Goal: Task Accomplishment & Management: Complete application form

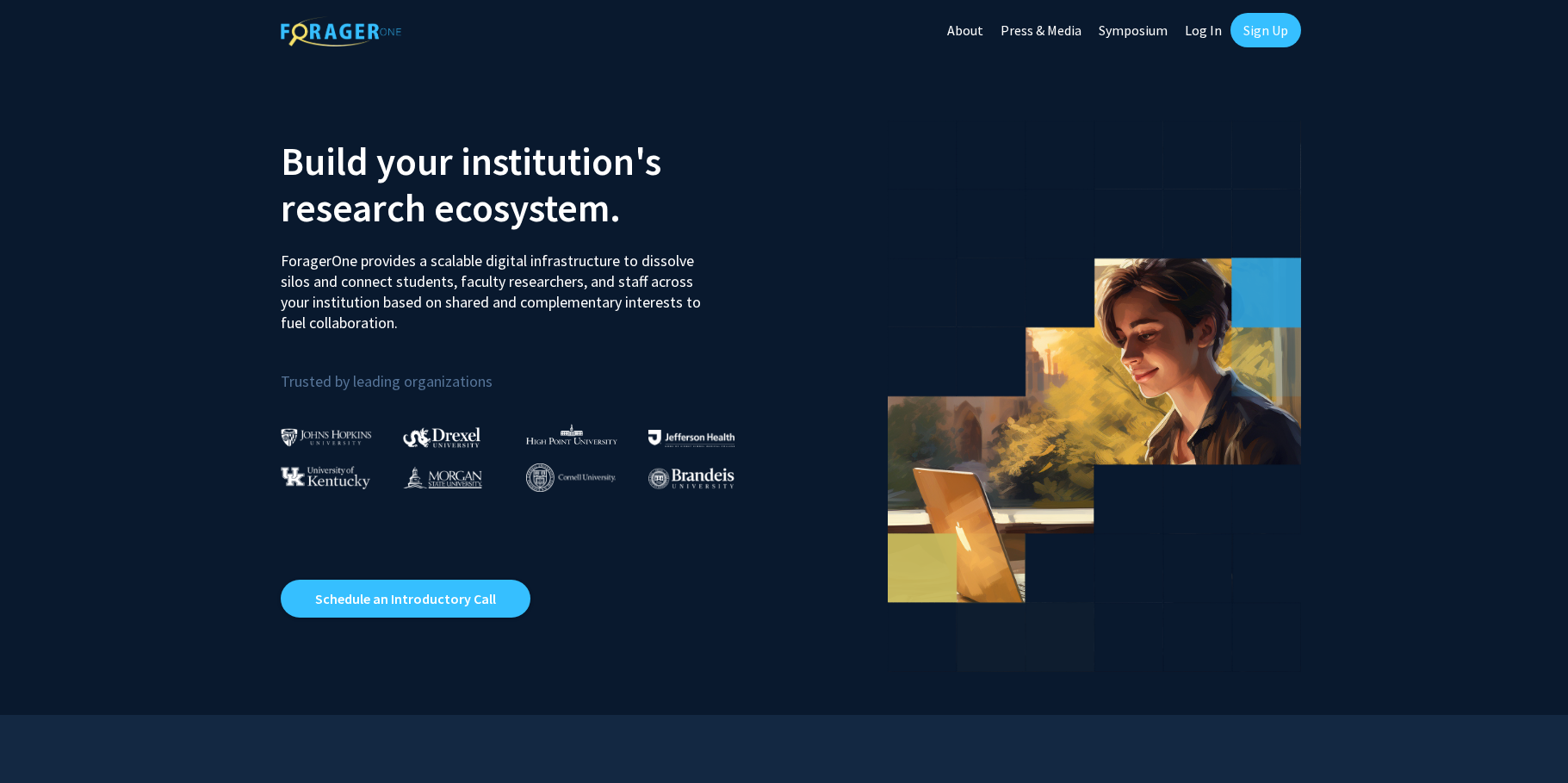
click at [1273, 31] on link "Sign Up" at bounding box center [1265, 30] width 71 height 34
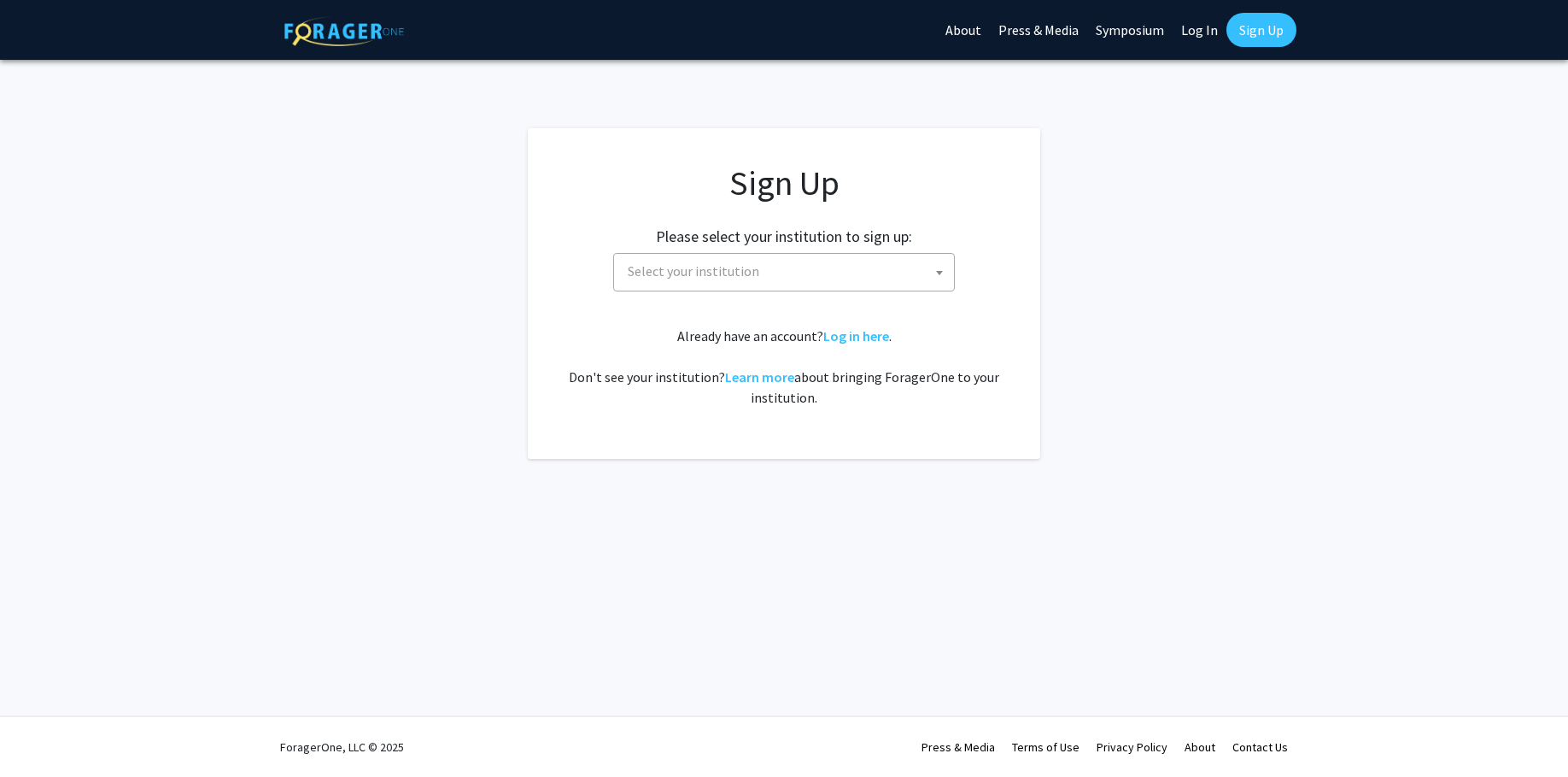
click at [781, 279] on span "Select your institution" at bounding box center [787, 271] width 333 height 35
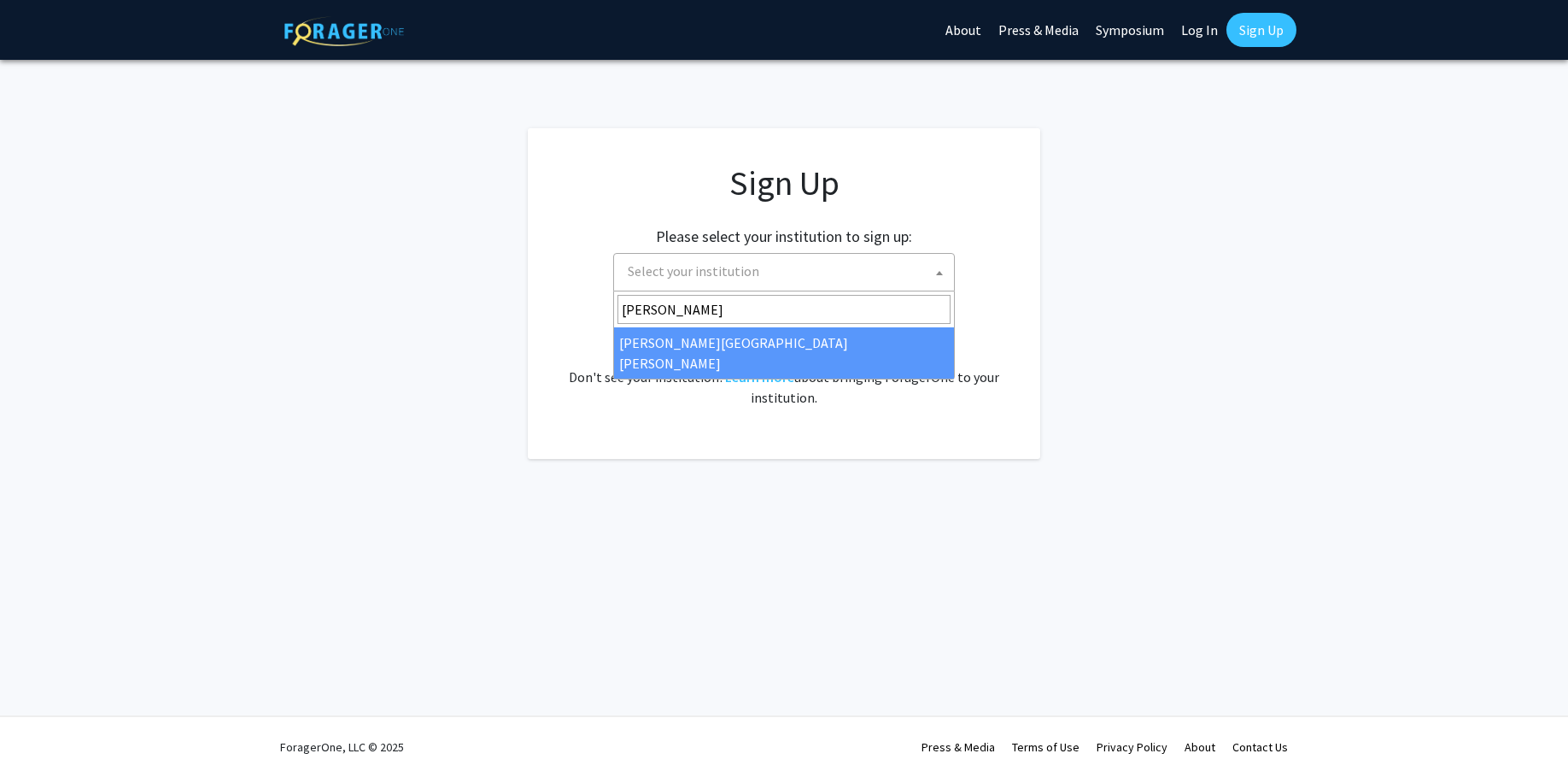
type input "john"
select select "1"
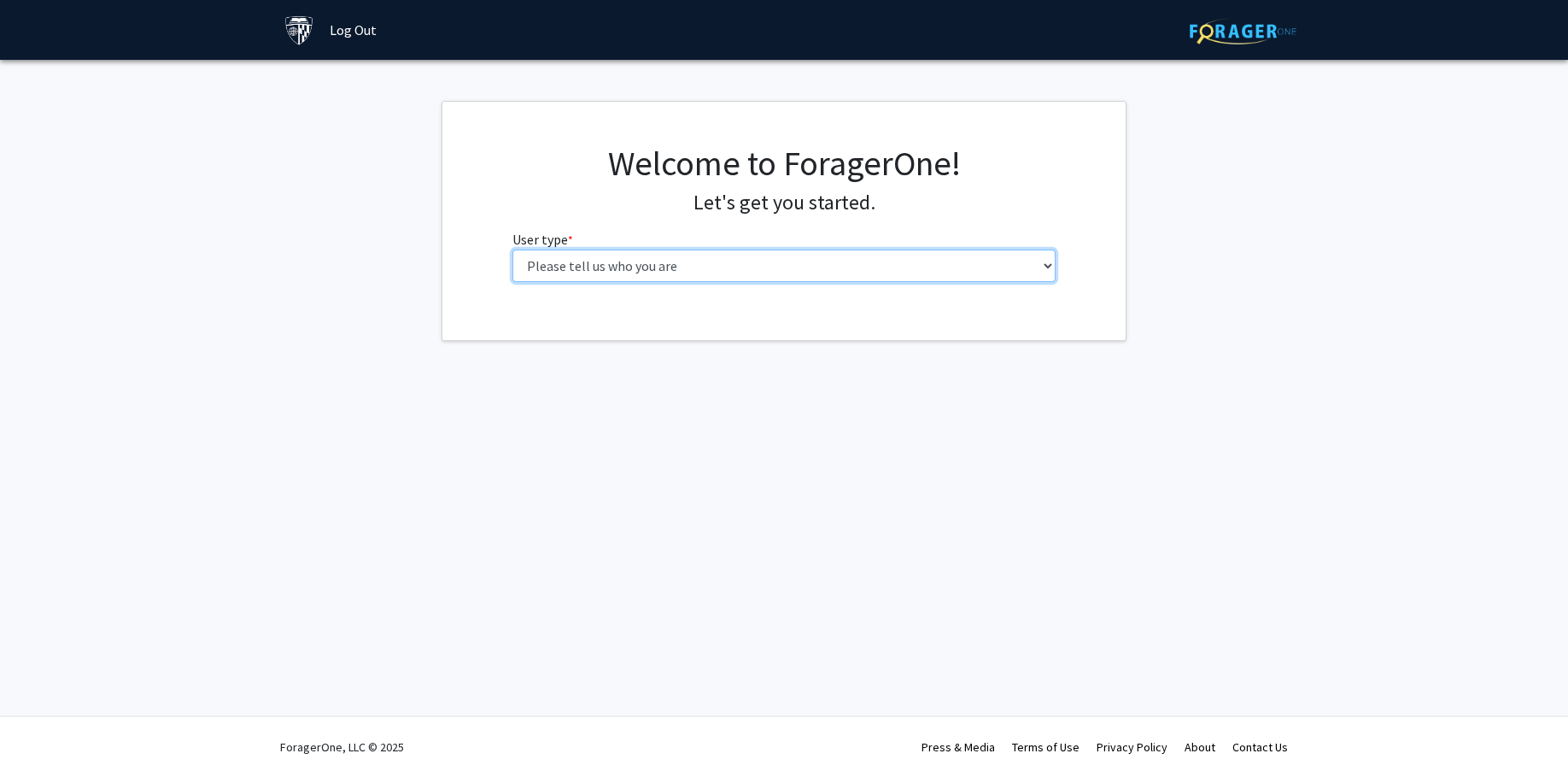
click at [639, 259] on select "Please tell us who you are Undergraduate Student Master's Student Doctoral Cand…" at bounding box center [785, 265] width 544 height 32
select select "4: postDoc"
click at [513, 249] on select "Please tell us who you are Undergraduate Student Master's Student Doctoral Cand…" at bounding box center [785, 265] width 544 height 32
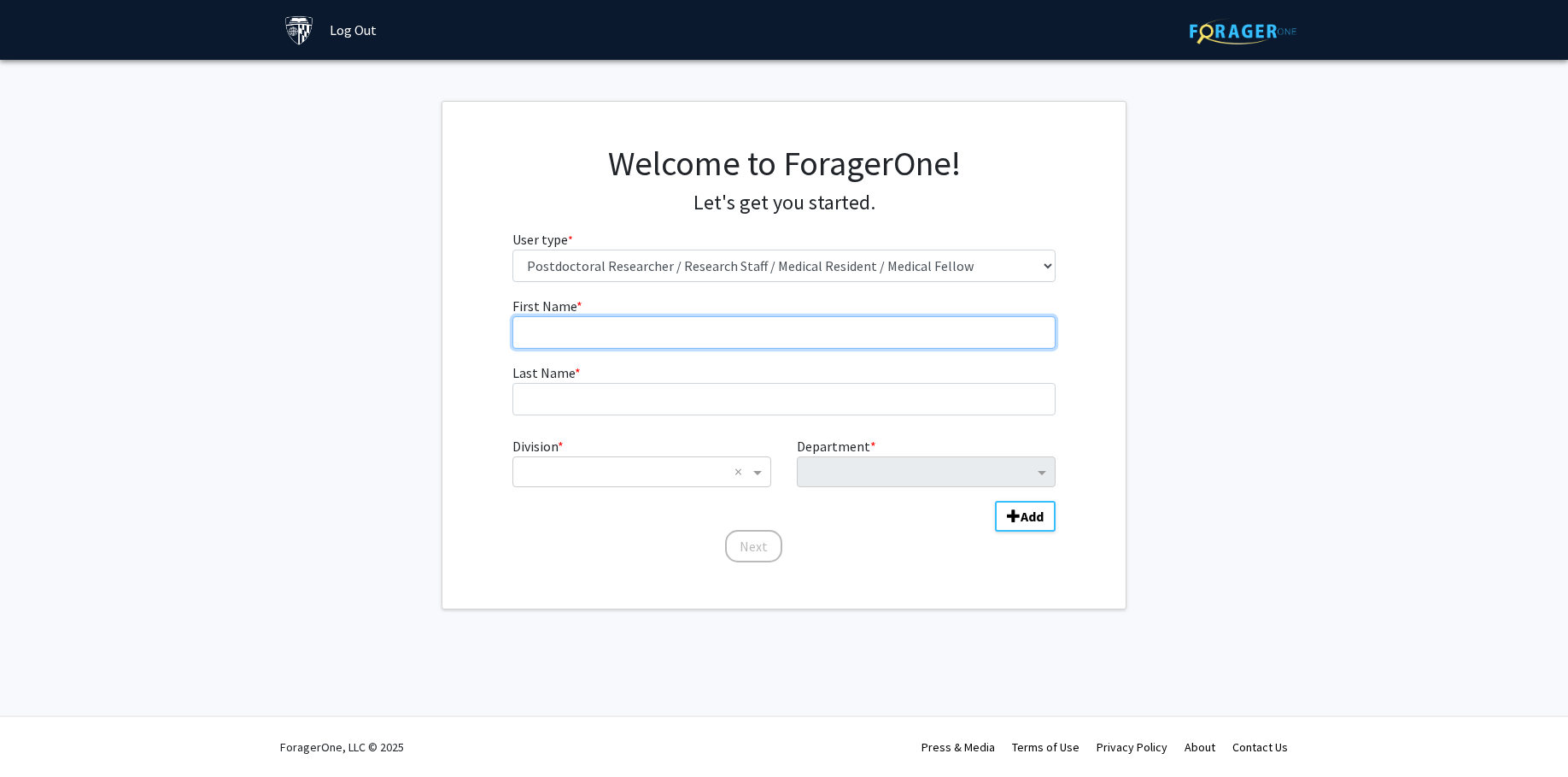
click at [579, 343] on input "First Name * required" at bounding box center [785, 332] width 544 height 32
type input "Victoria"
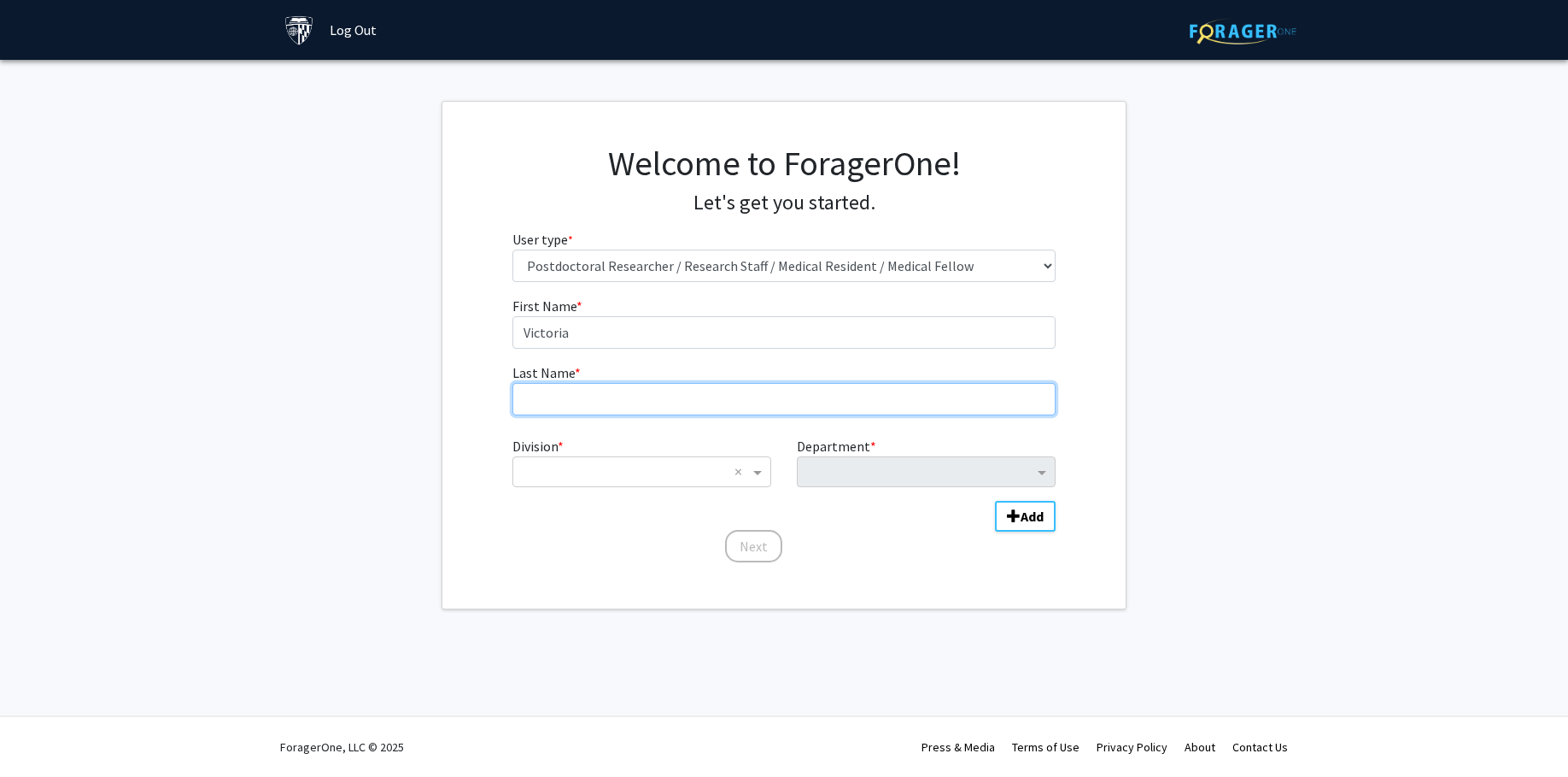
click at [589, 389] on input "Last Name * required" at bounding box center [785, 399] width 544 height 32
type input "Paone"
click at [595, 468] on input "Division" at bounding box center [624, 472] width 206 height 20
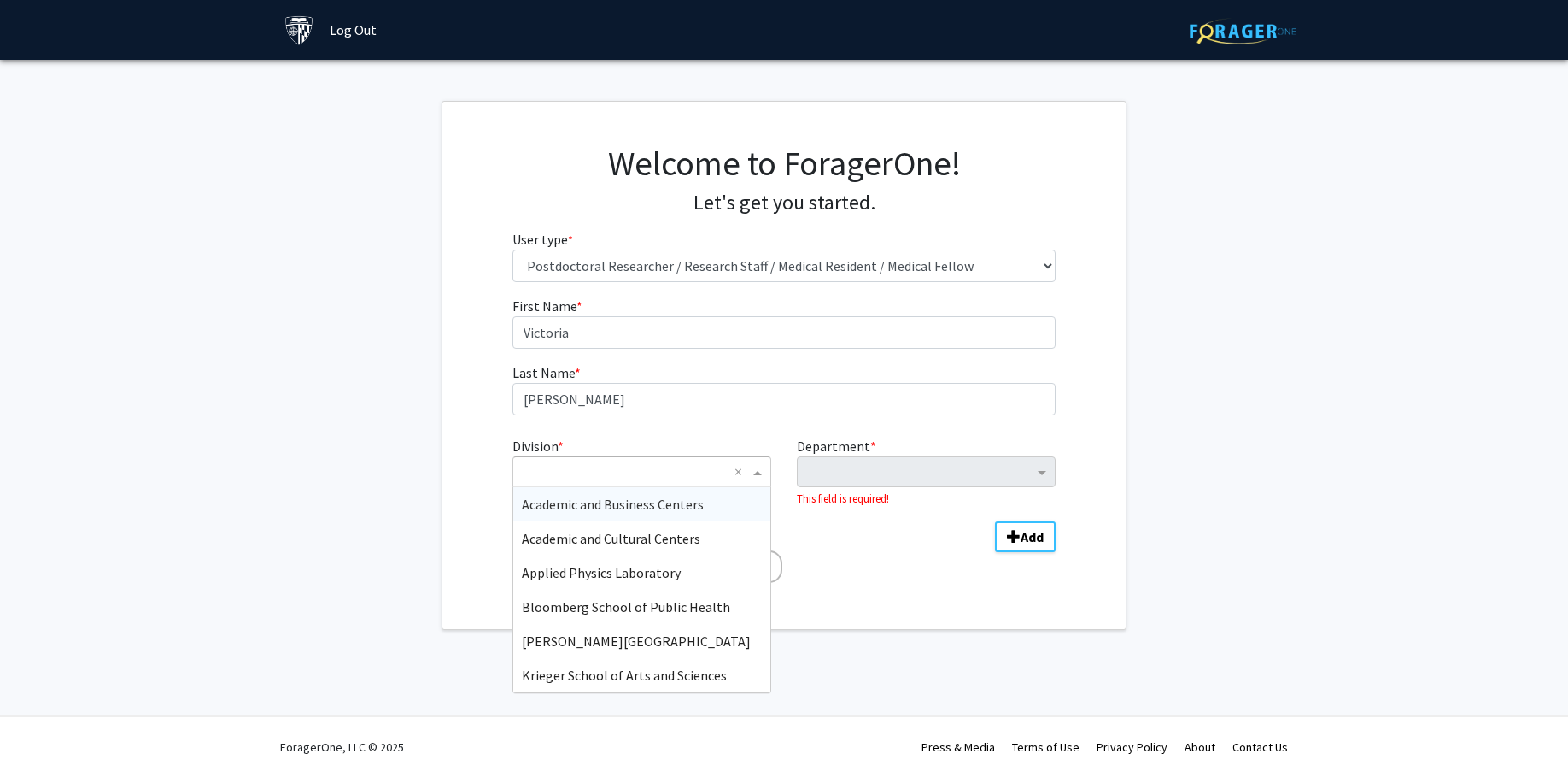
click at [865, 547] on form "First Name * required Victoria Last Name * required Paone Division * × × Academ…" at bounding box center [785, 431] width 544 height 272
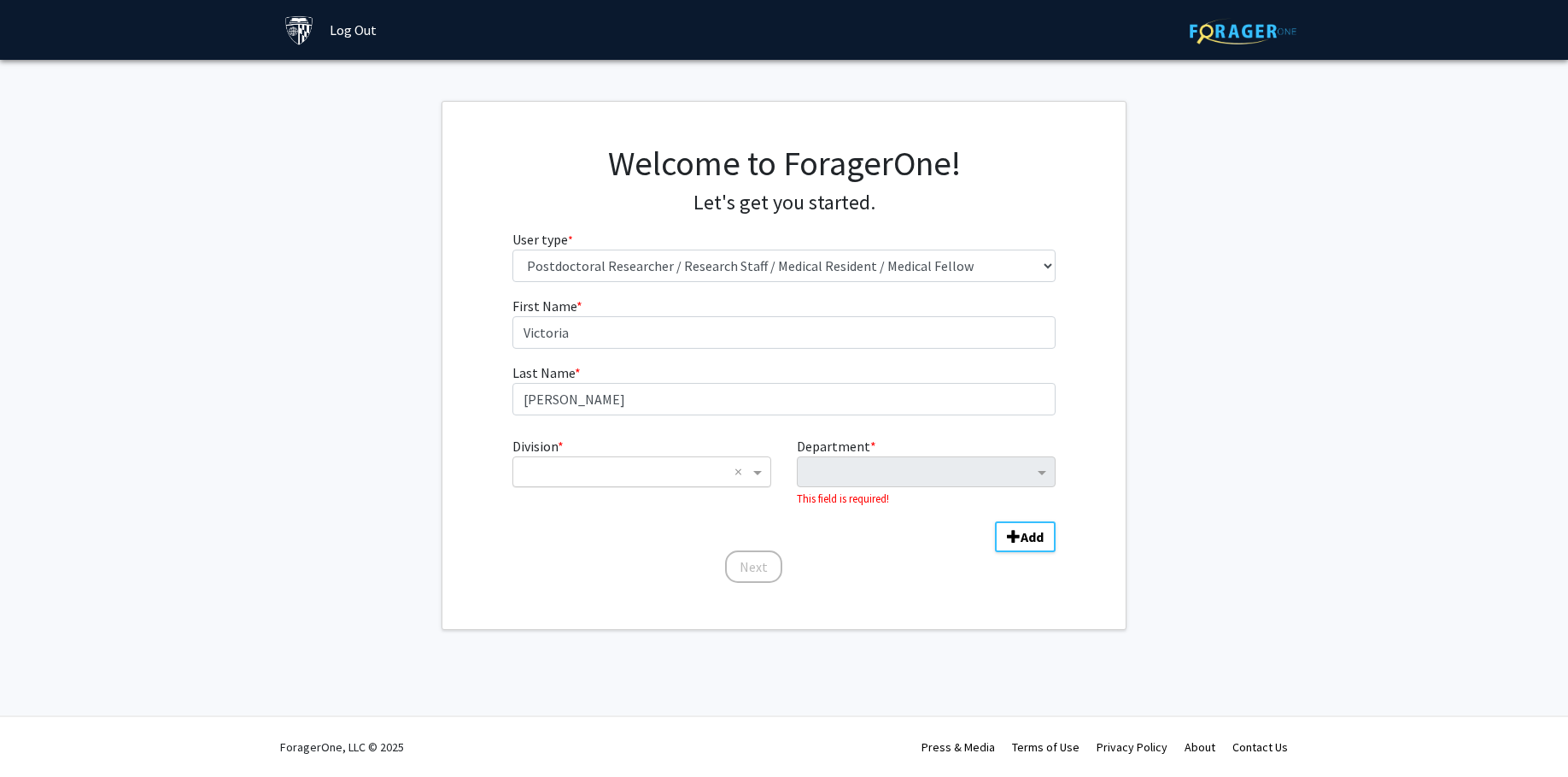
click at [695, 475] on input "Division" at bounding box center [624, 472] width 206 height 20
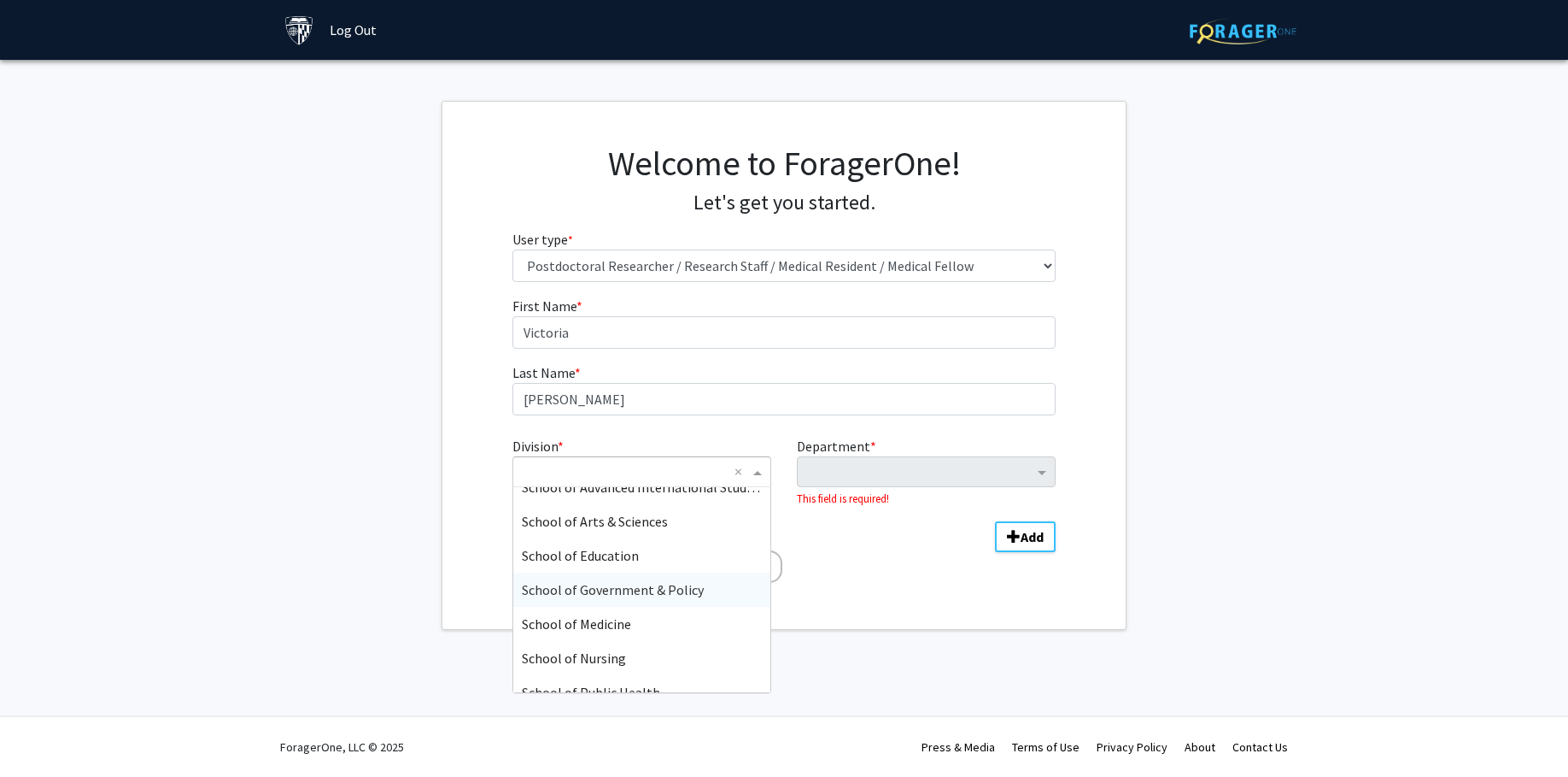
scroll to position [239, 0]
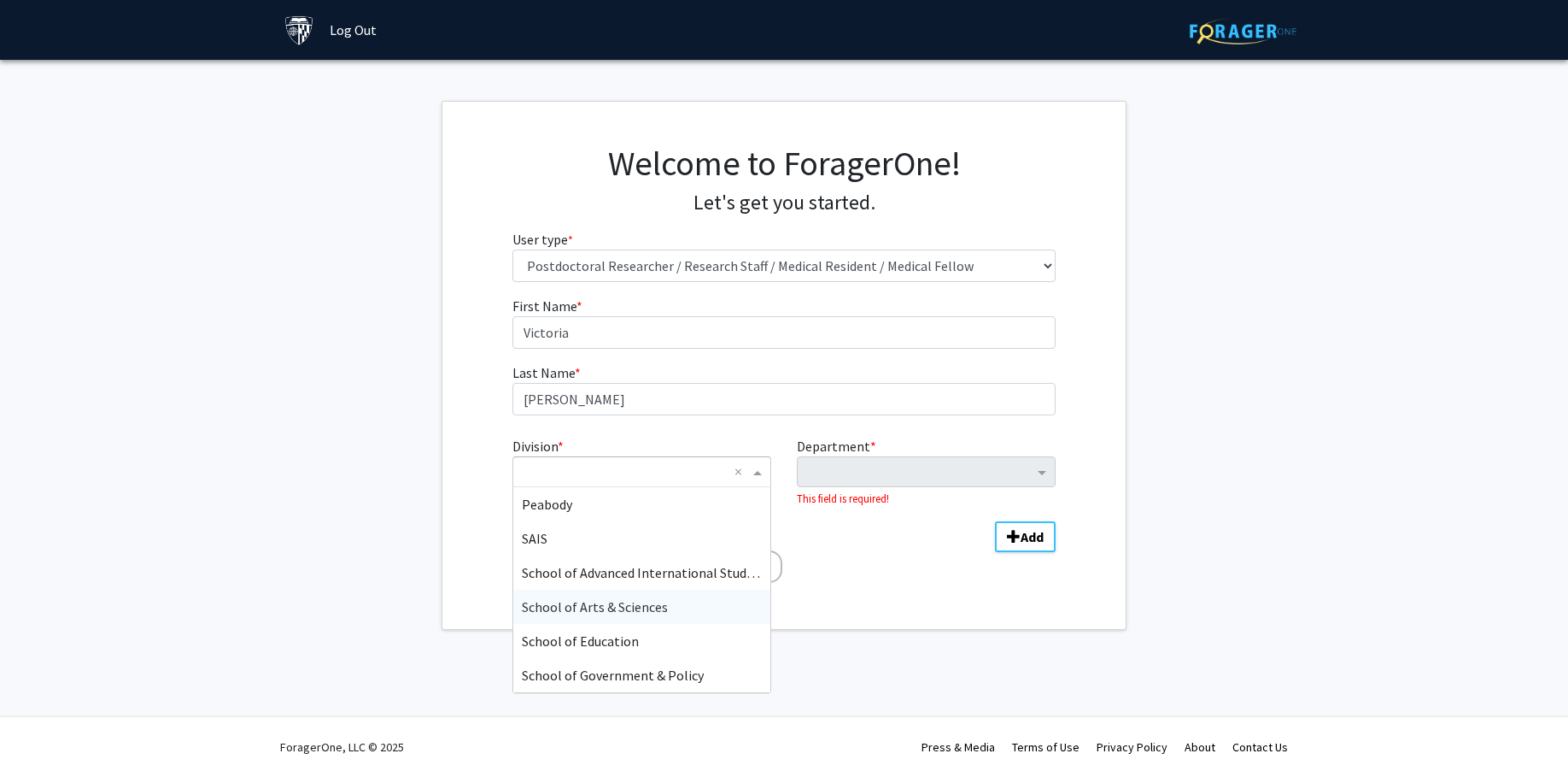
click at [623, 612] on span "School of Arts & Sciences" at bounding box center [595, 606] width 146 height 18
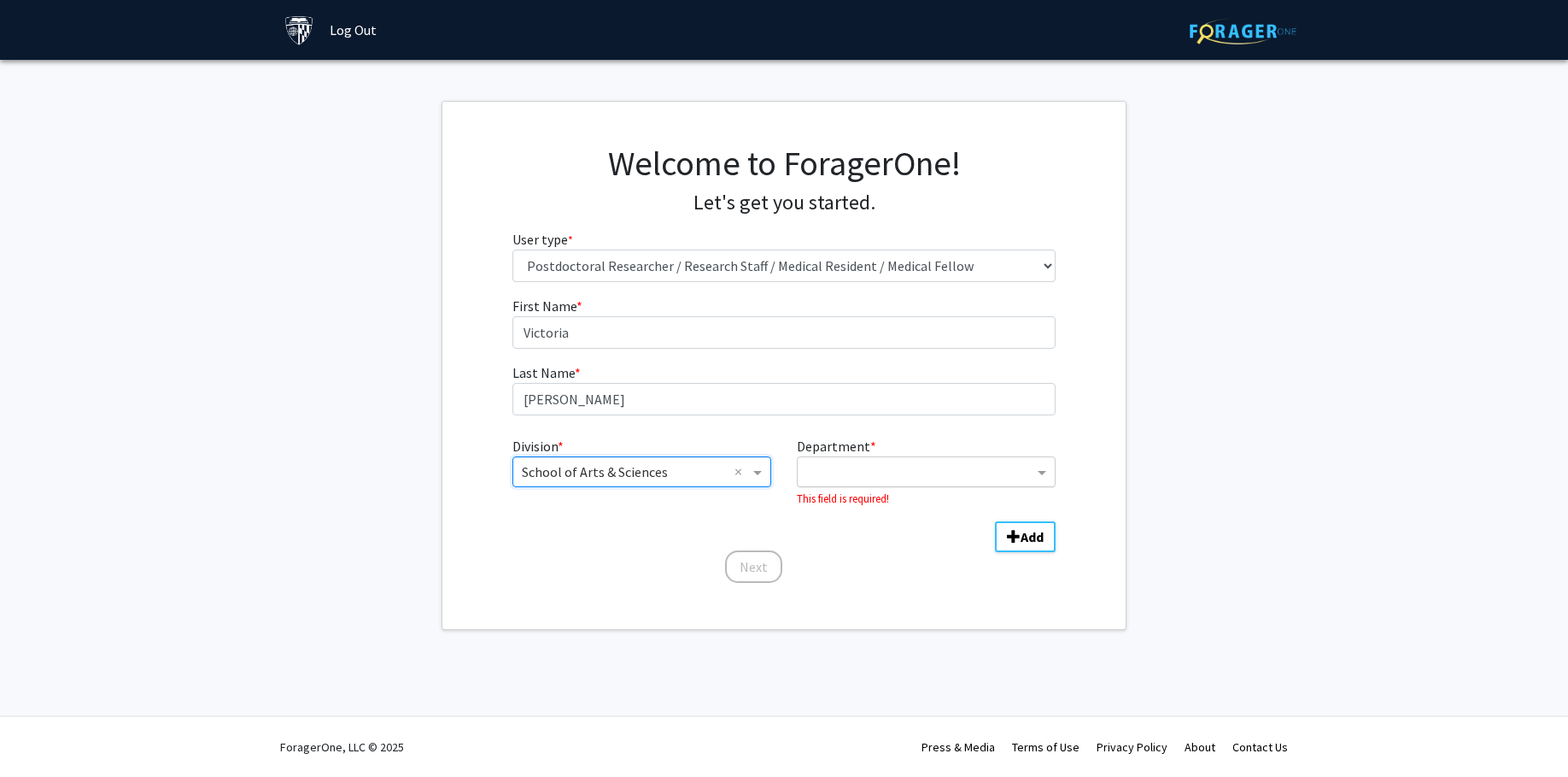
click at [855, 481] on input "Department" at bounding box center [920, 472] width 227 height 20
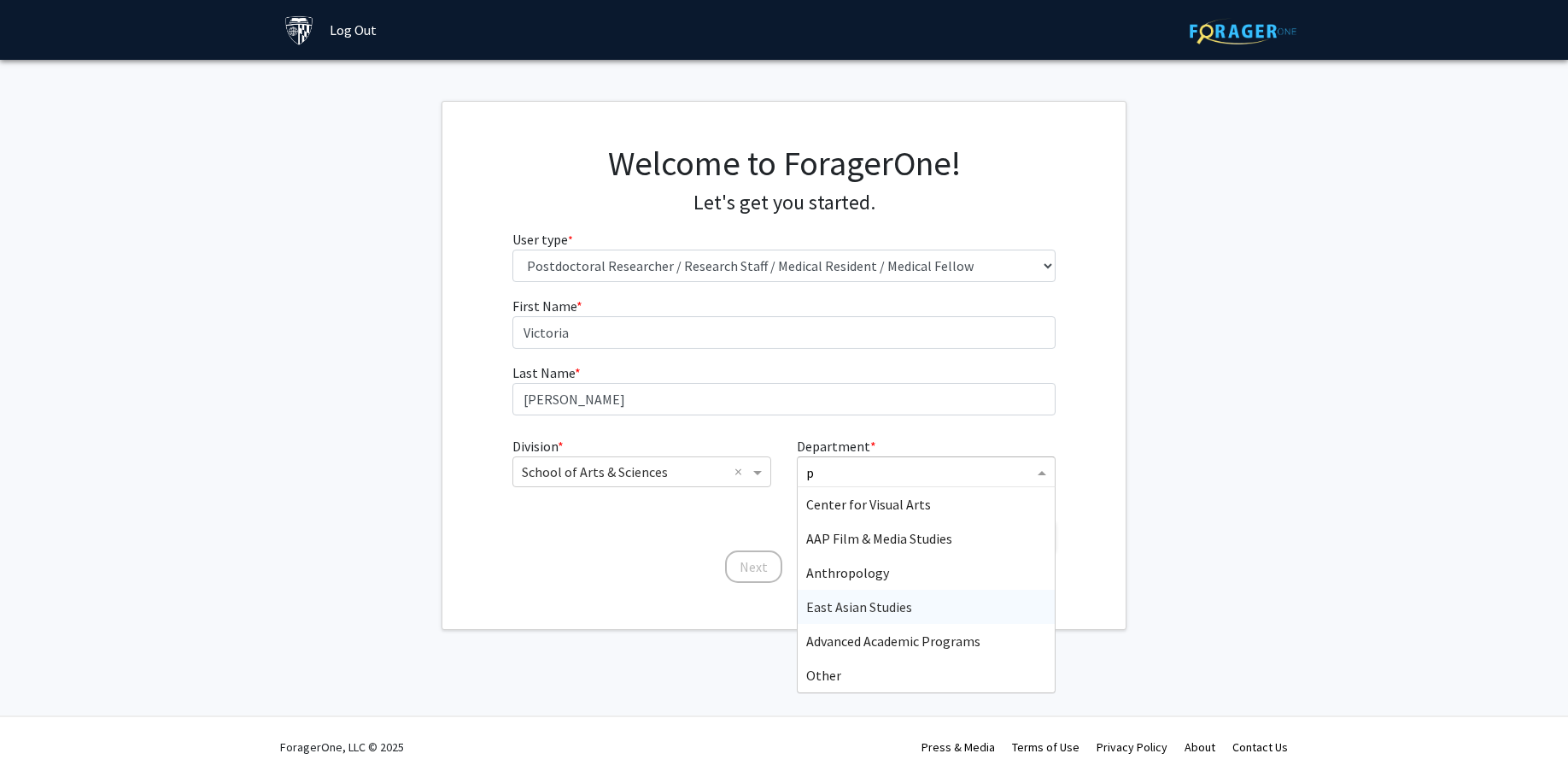
scroll to position [889, 0]
type input "ps"
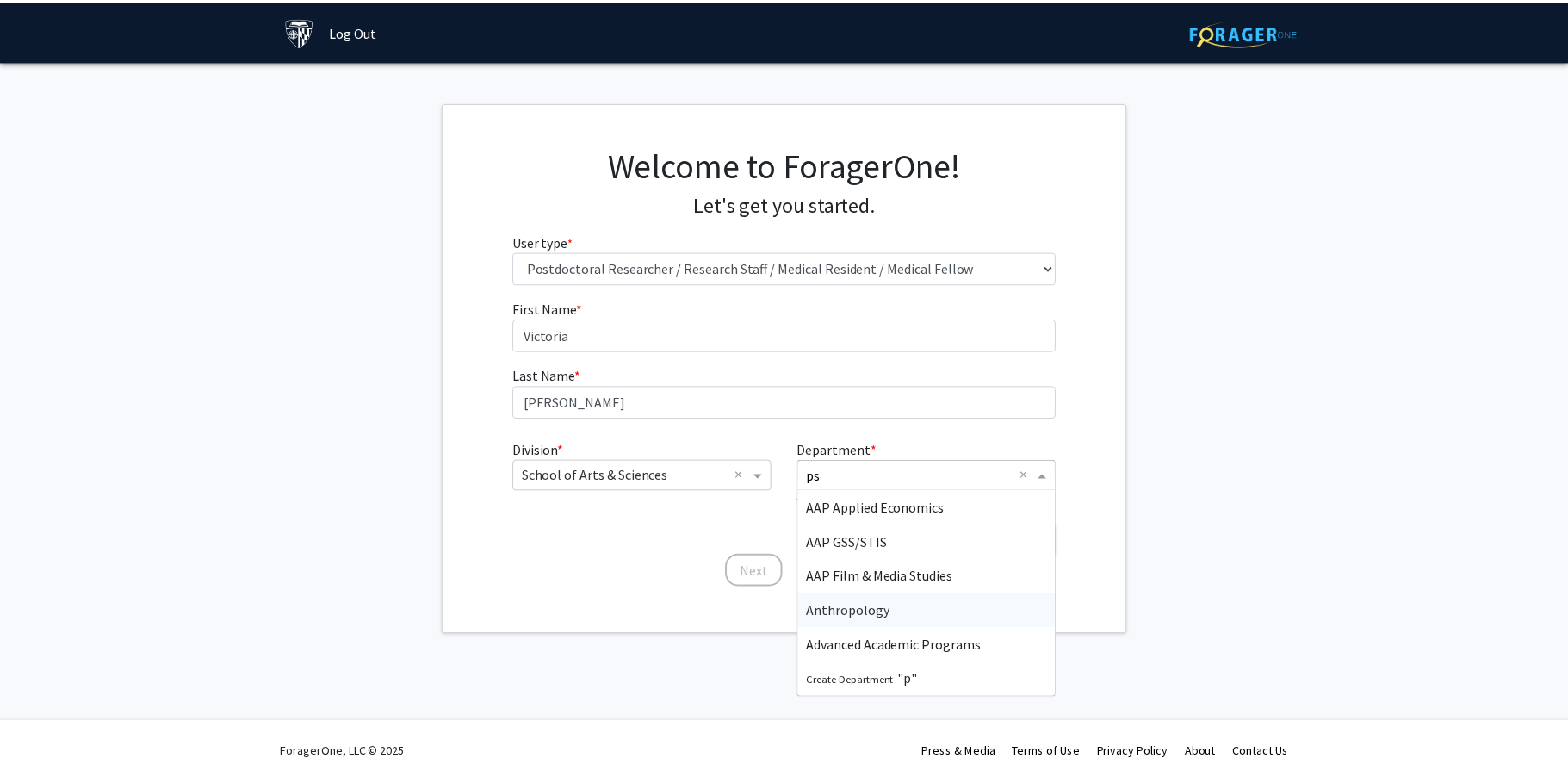
scroll to position [0, 0]
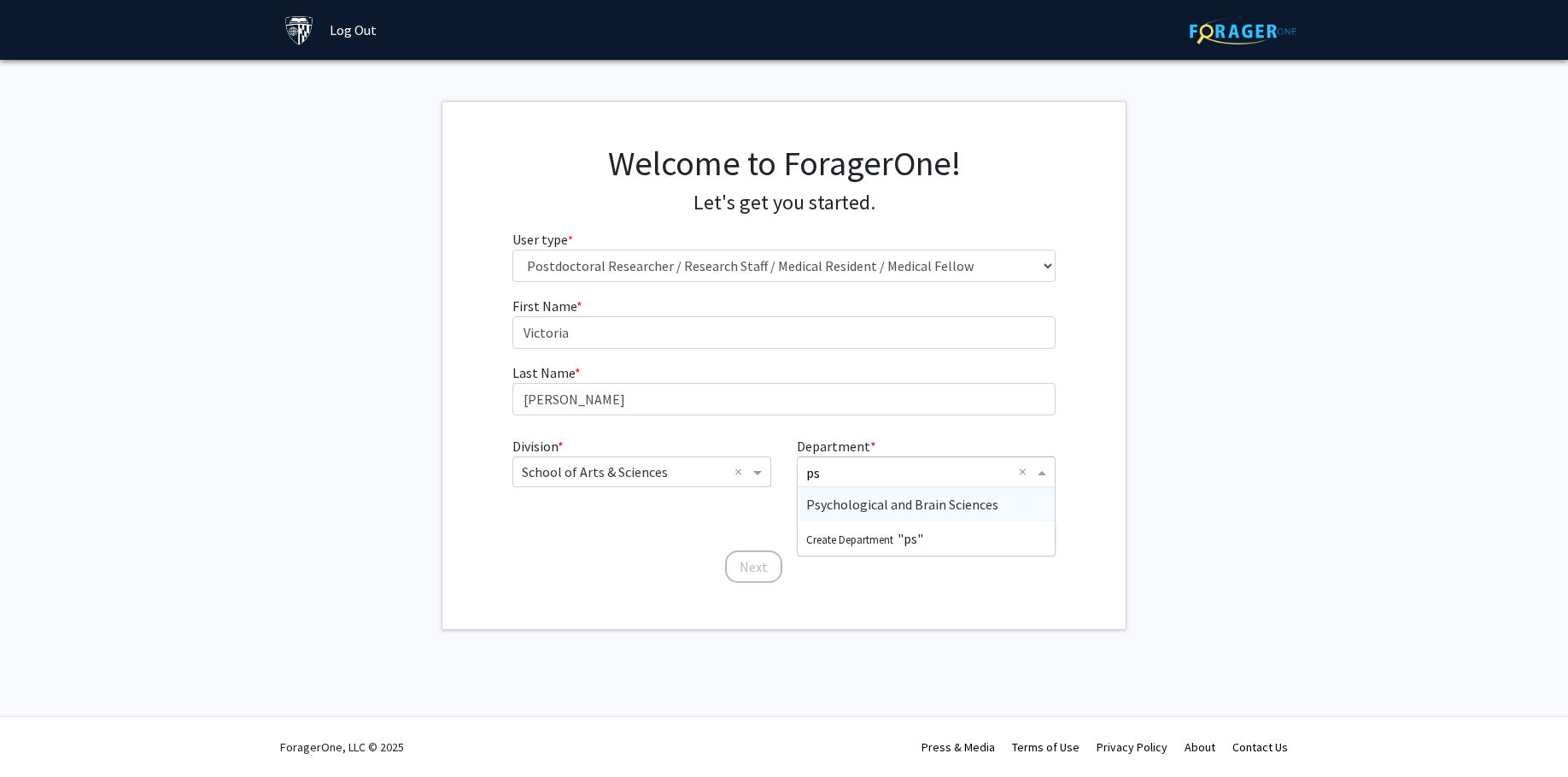
click at [907, 505] on span "Psychological and Brain Sciences" at bounding box center [902, 504] width 192 height 18
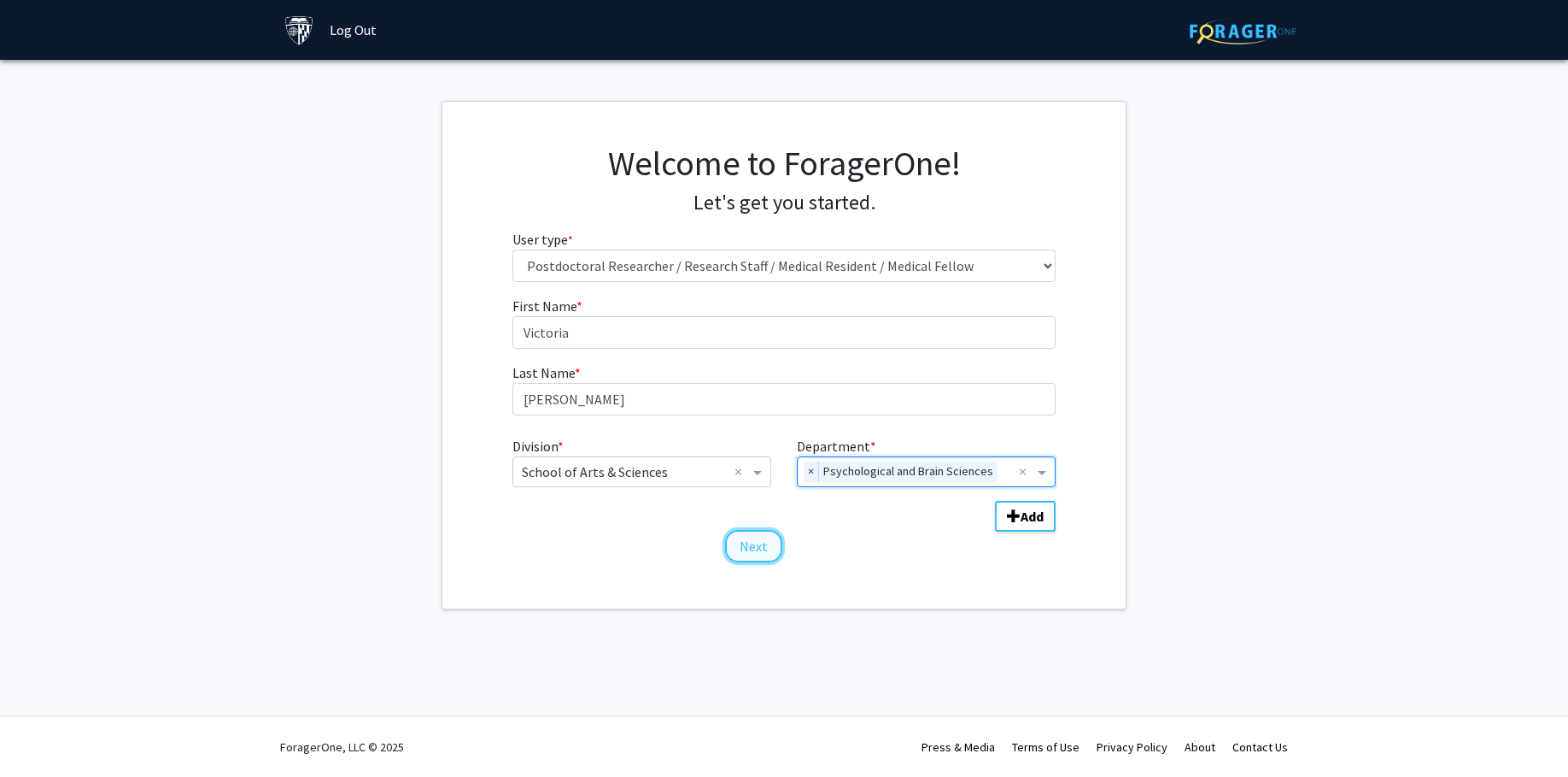
click at [752, 550] on button "Next" at bounding box center [754, 545] width 57 height 32
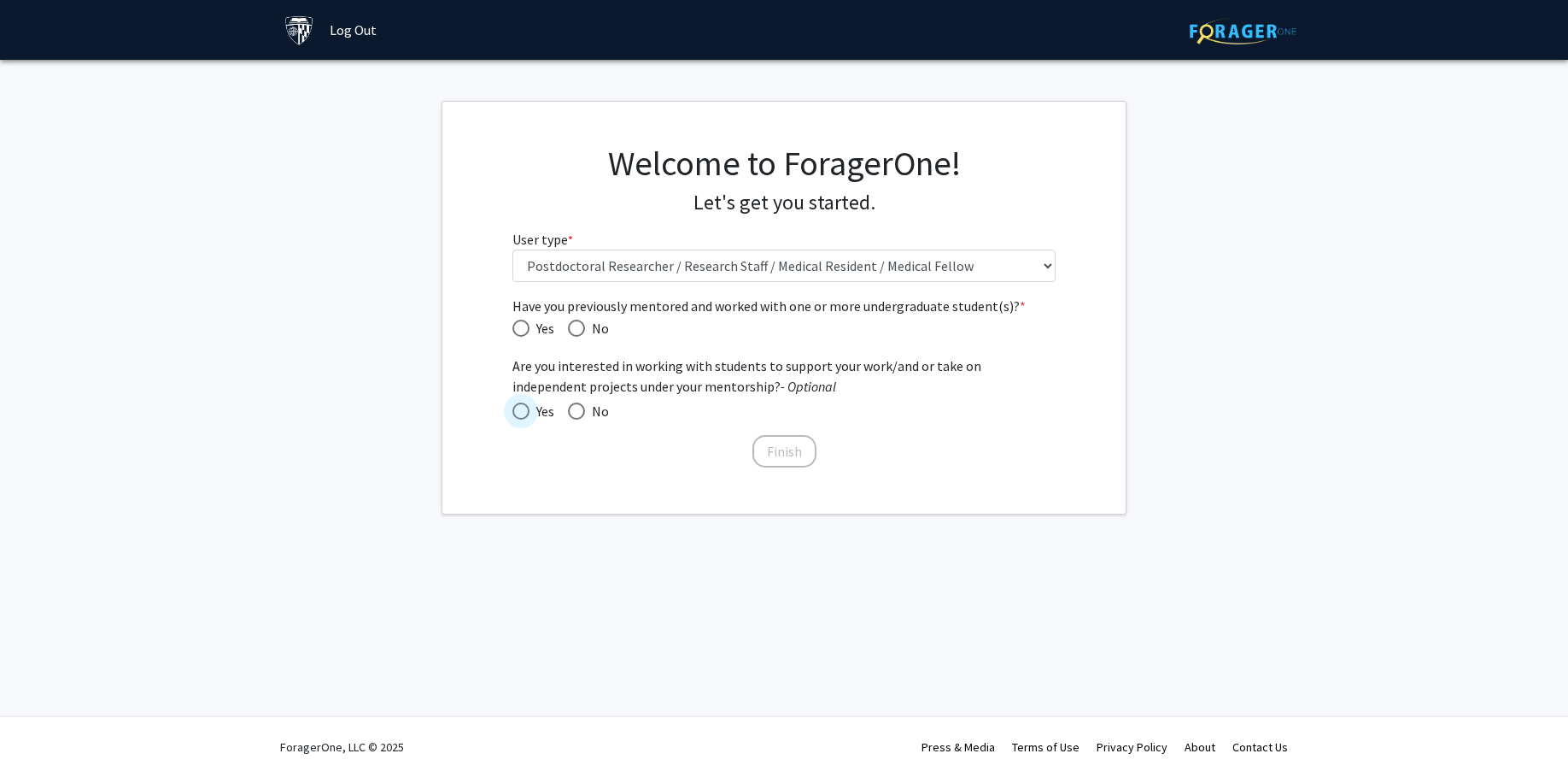
click at [525, 410] on span at bounding box center [521, 411] width 18 height 18
click at [525, 410] on input "Yes" at bounding box center [521, 411] width 18 height 18
radio input "true"
click at [573, 325] on span "Have you previously mentored and worked with one or more undergraduate student(…" at bounding box center [576, 328] width 18 height 18
click at [573, 325] on input "No" at bounding box center [576, 328] width 18 height 18
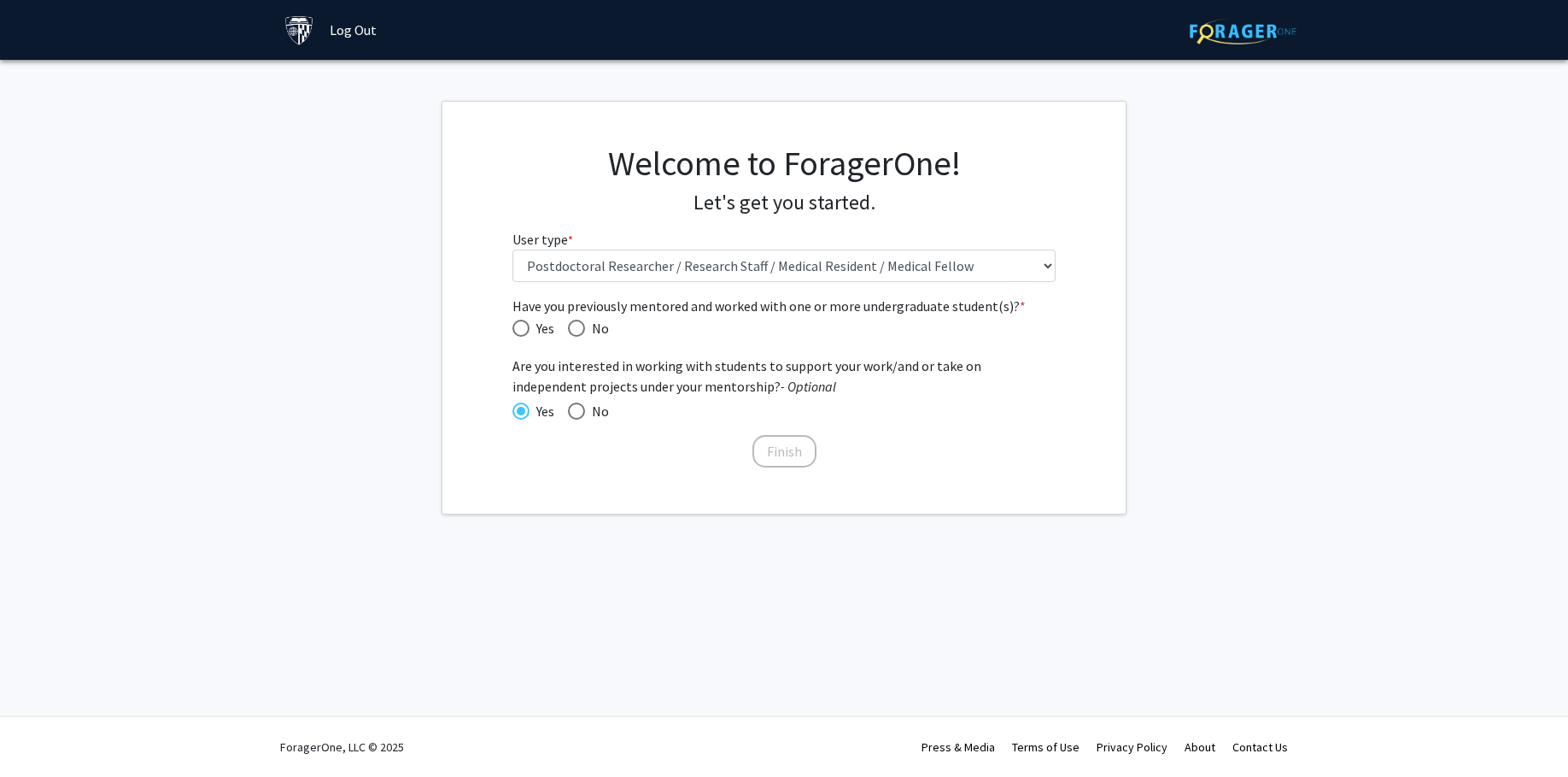
radio input "true"
click at [518, 320] on span "Have you previously mentored and worked with one or more undergraduate student(…" at bounding box center [521, 328] width 18 height 18
click at [518, 320] on input "Yes" at bounding box center [521, 328] width 18 height 18
radio input "true"
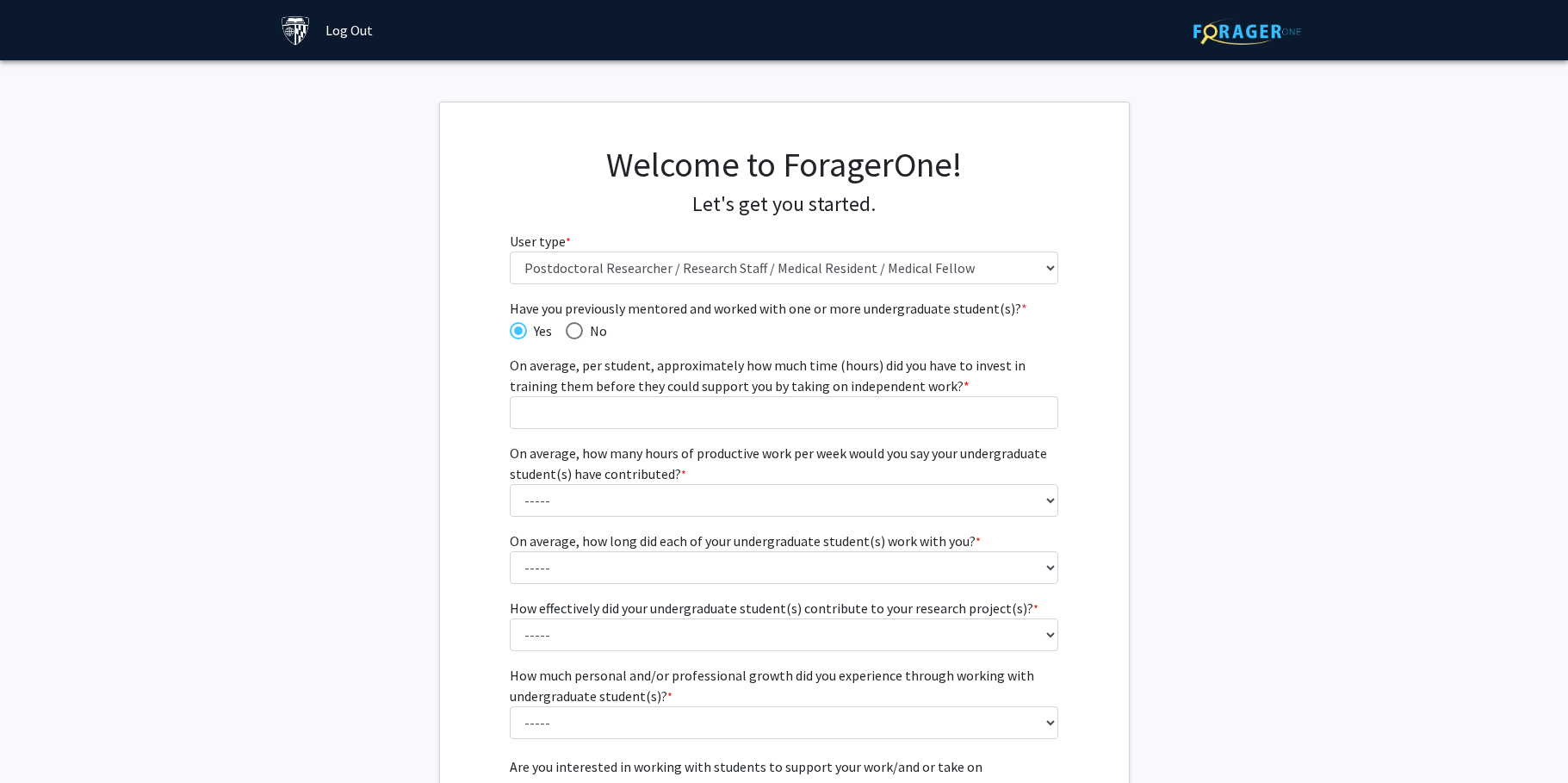
click at [575, 335] on span "Have you previously mentored and worked with one or more undergraduate student(…" at bounding box center [573, 330] width 18 height 18
click at [575, 335] on input "No" at bounding box center [573, 330] width 18 height 18
radio input "true"
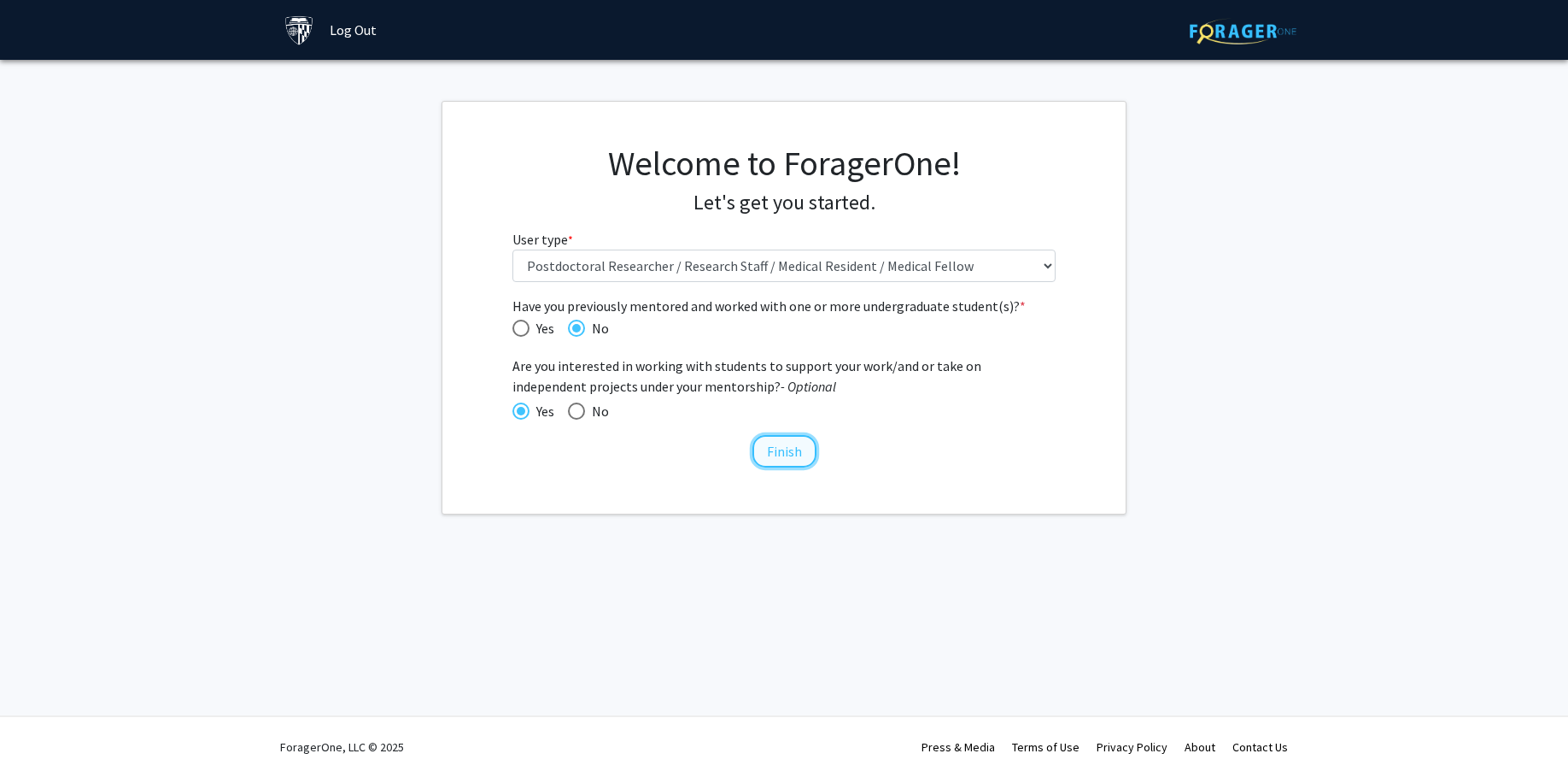
click at [763, 452] on button "Finish" at bounding box center [784, 450] width 64 height 32
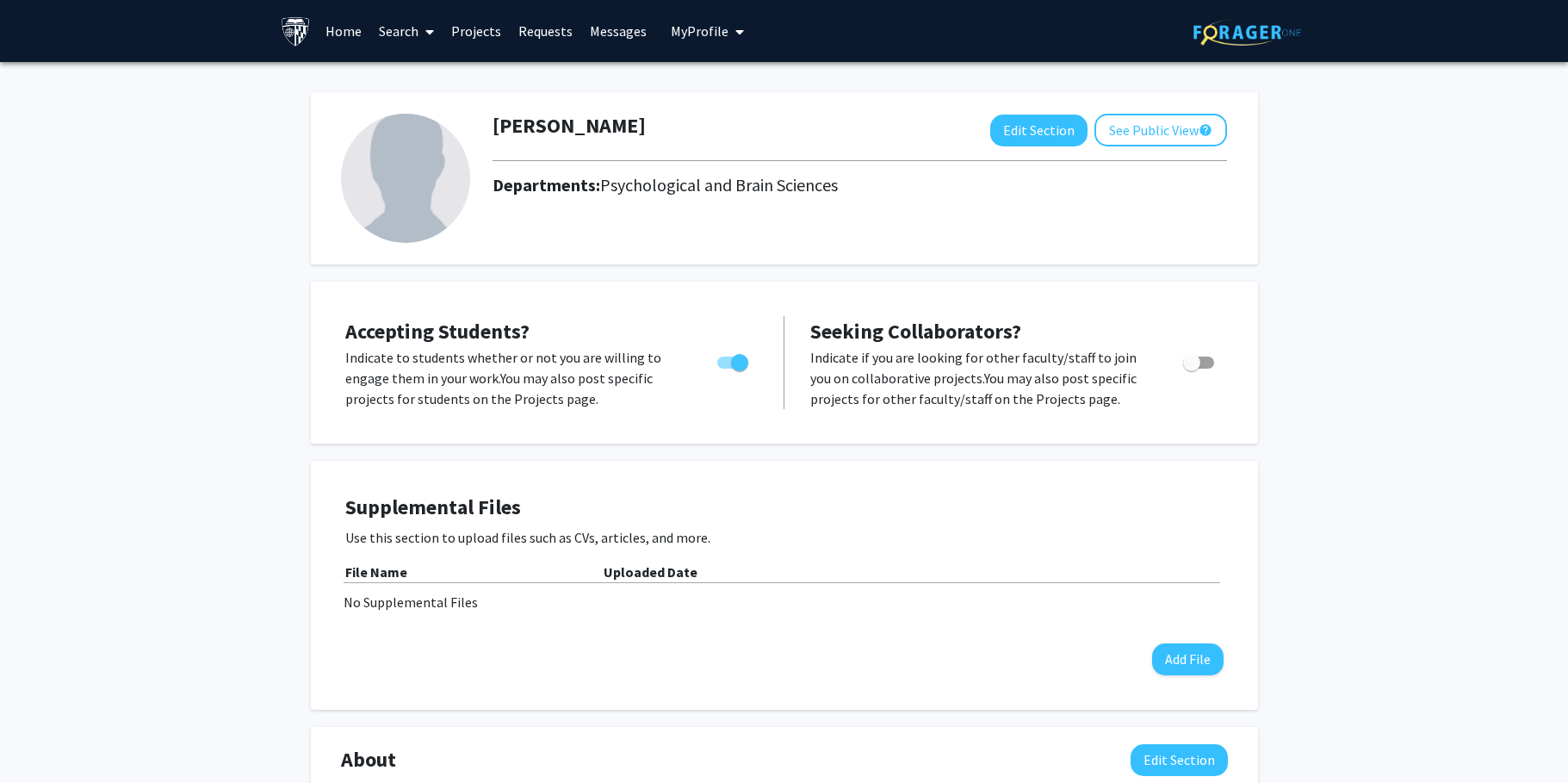
click at [519, 334] on span "Accepting Students?" at bounding box center [437, 331] width 184 height 27
drag, startPoint x: 523, startPoint y: 333, endPoint x: 339, endPoint y: 332, distance: 184.0
click at [339, 332] on div "Accepting Students? Indicate to students whether or not you are willing to enga…" at bounding box center [559, 363] width 452 height 93
copy span "Accepting Students?"
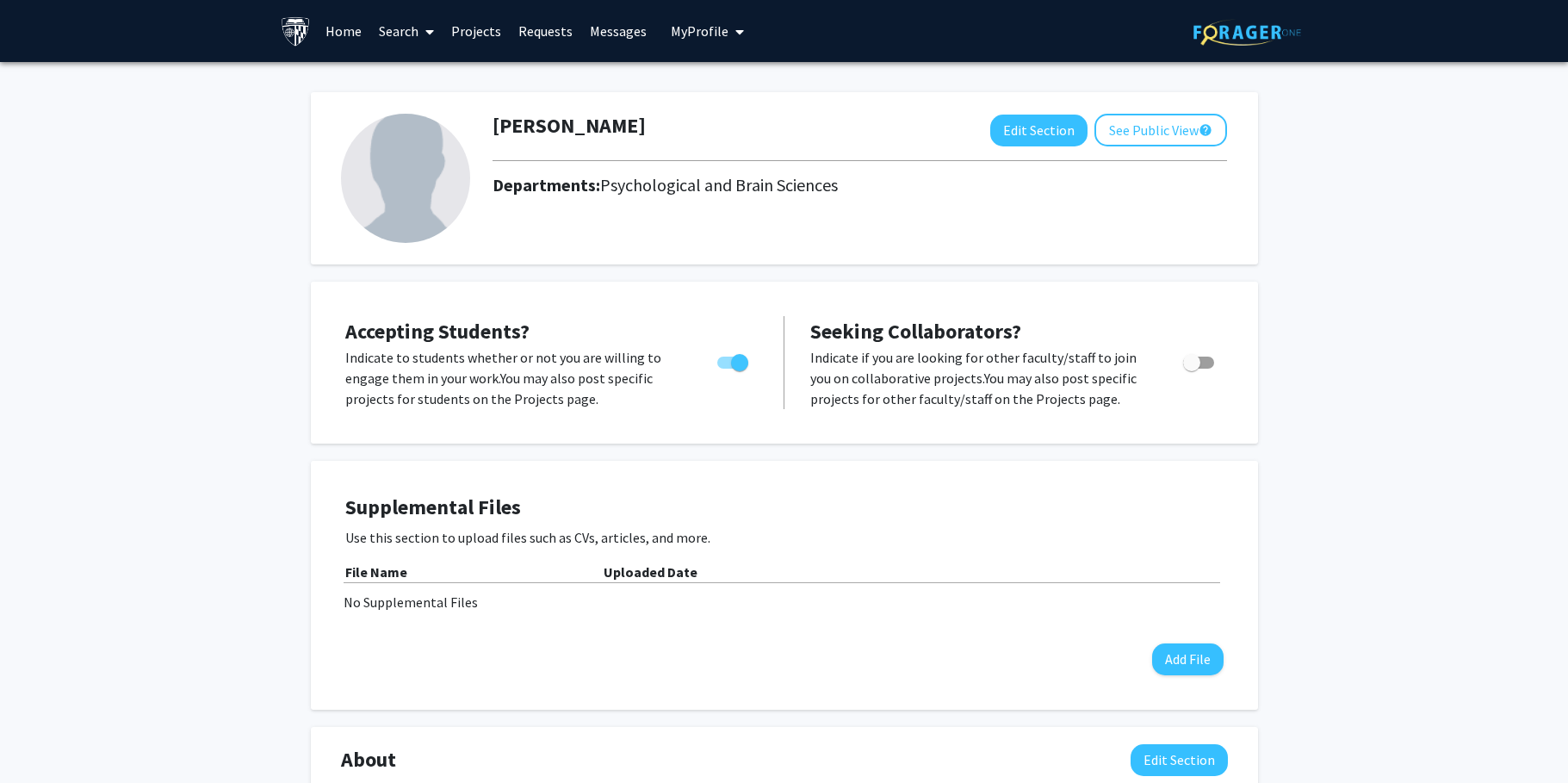
click at [685, 24] on span "My Profile" at bounding box center [699, 31] width 58 height 18
click at [479, 30] on link "Projects" at bounding box center [476, 31] width 67 height 60
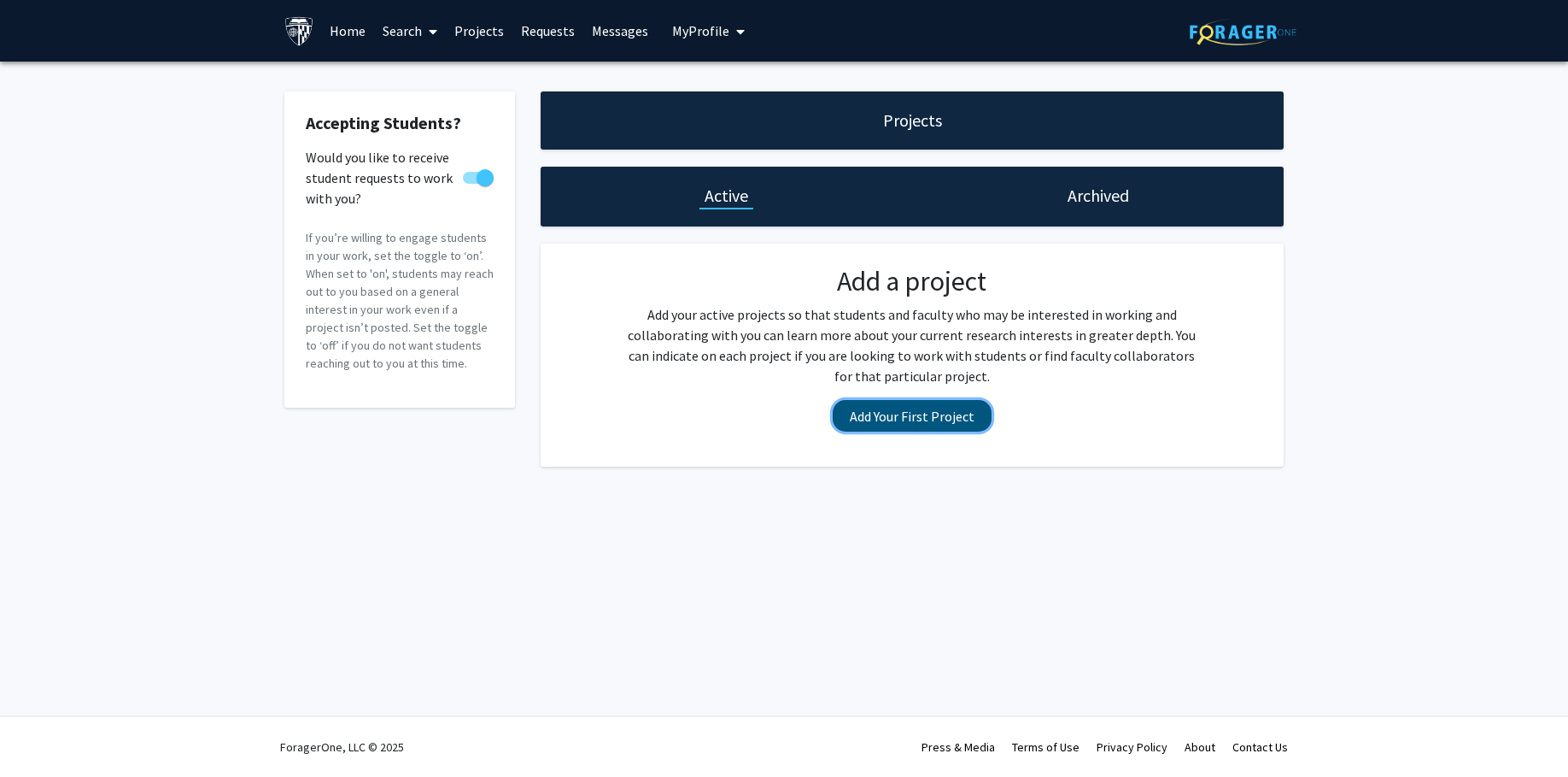
click at [889, 408] on button "Add Your First Project" at bounding box center [912, 415] width 159 height 31
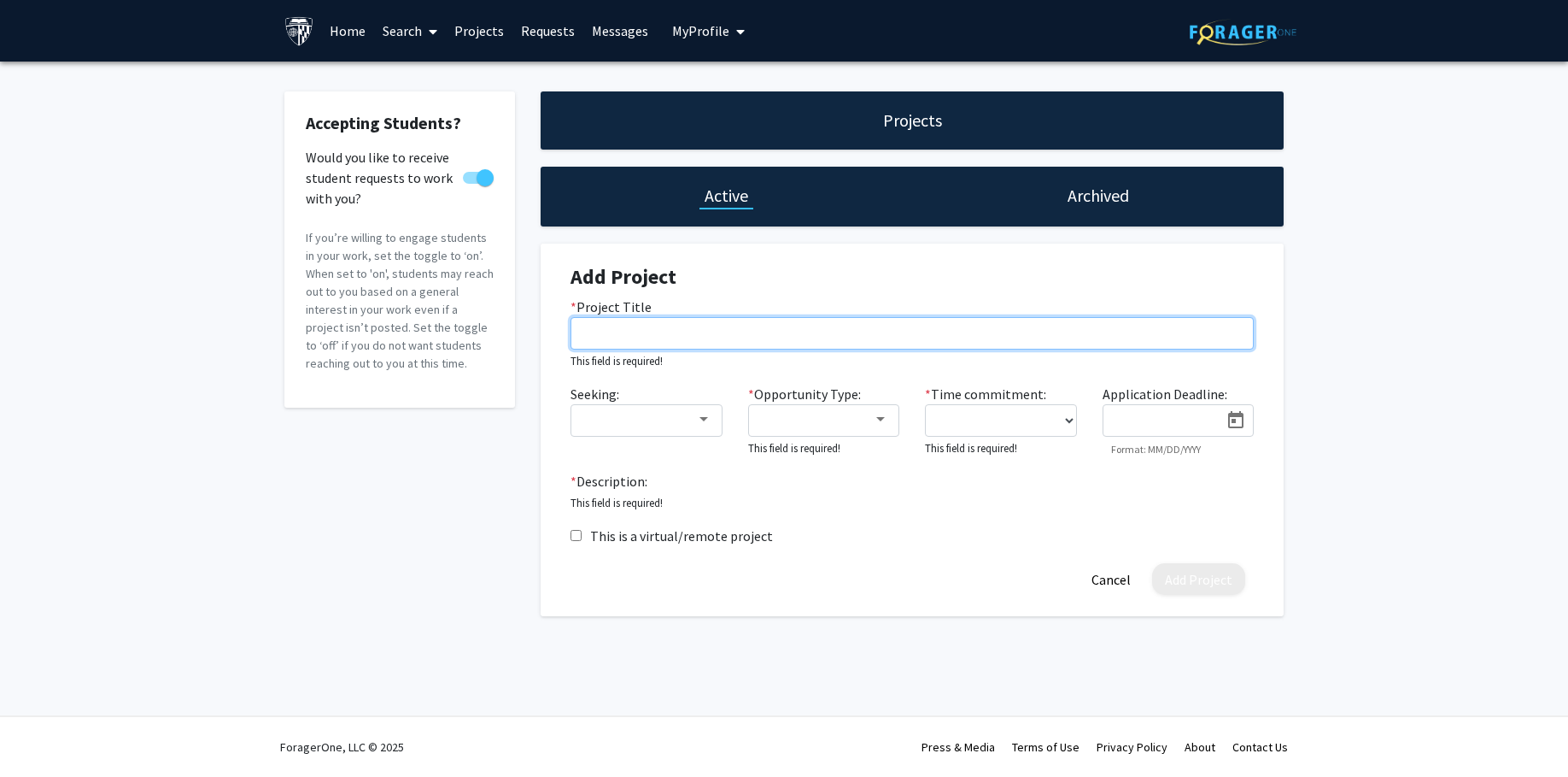
click at [683, 329] on input "* Project Title" at bounding box center [912, 333] width 683 height 32
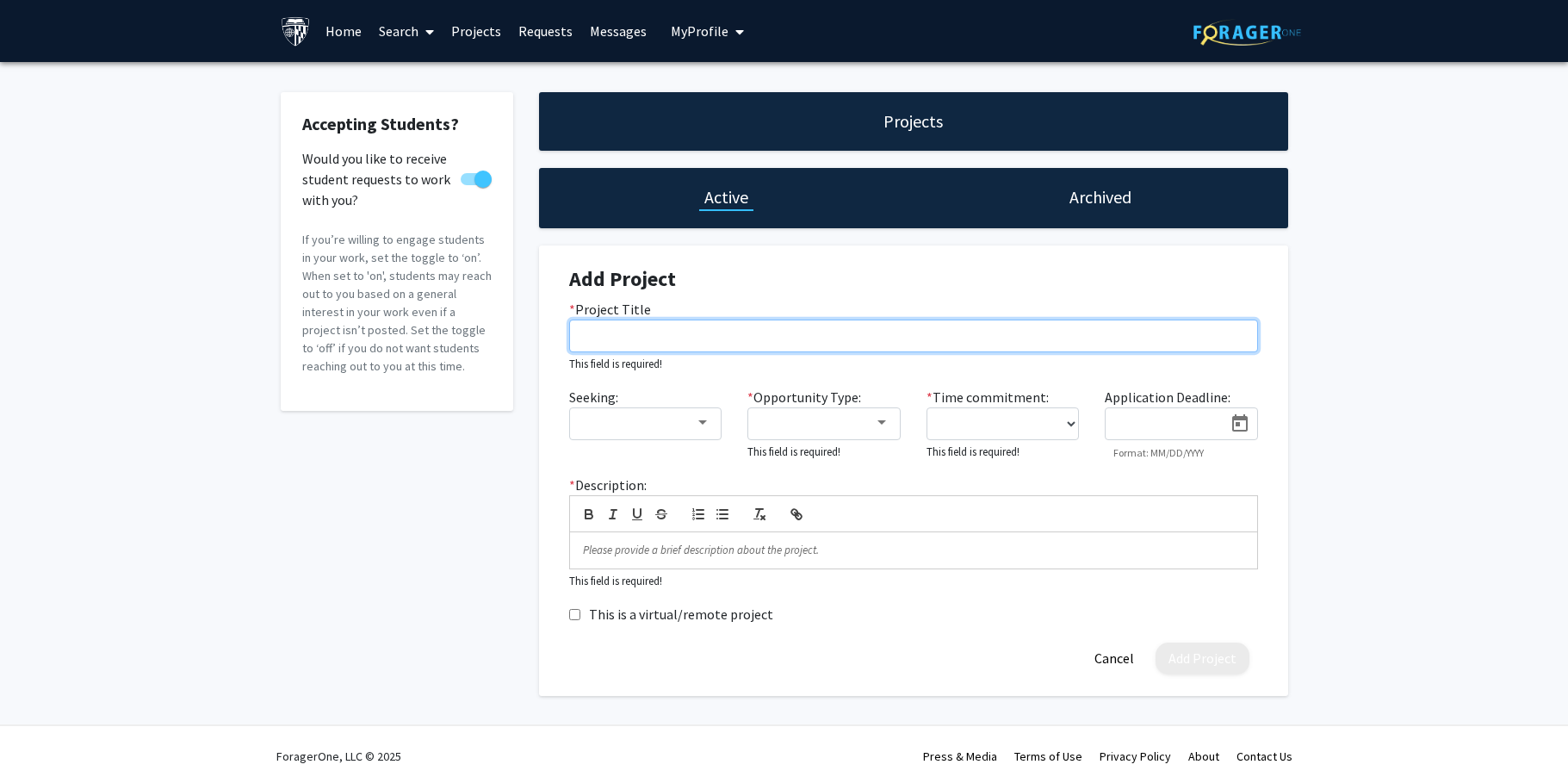
click at [636, 330] on input "* Project Title" at bounding box center [913, 336] width 689 height 33
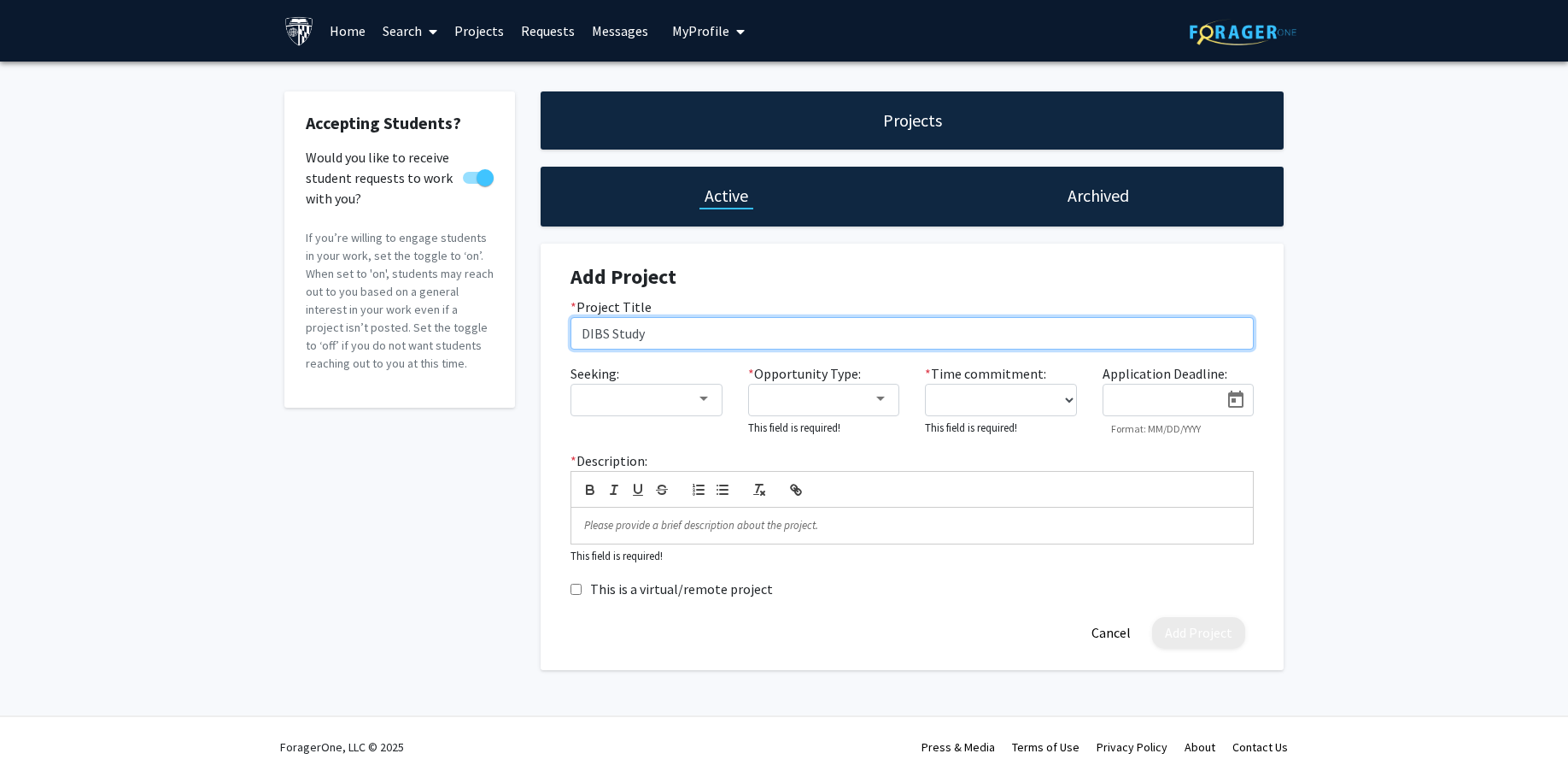
type input "DIBS Study"
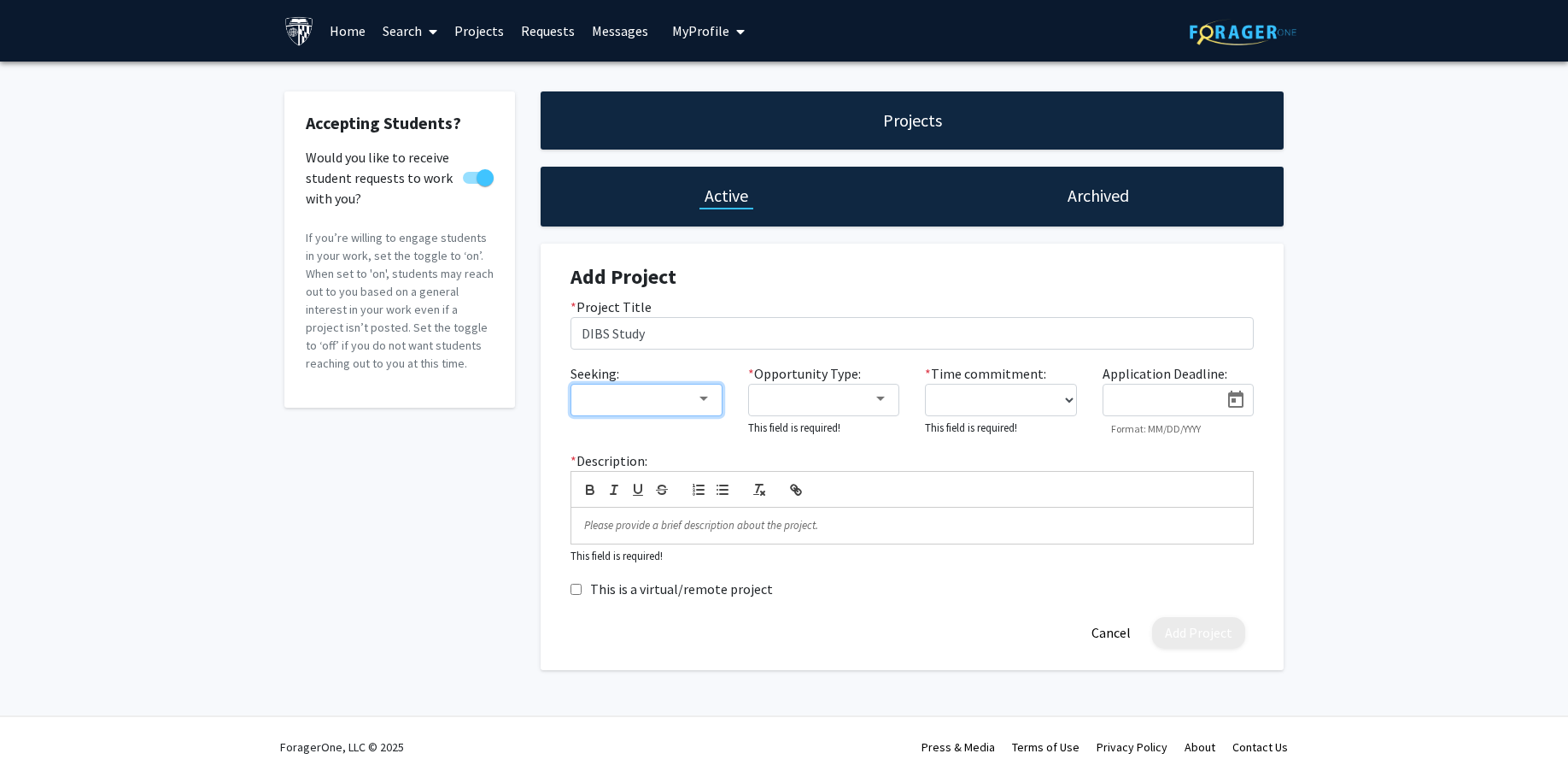
click at [698, 399] on div at bounding box center [704, 399] width 16 height 14
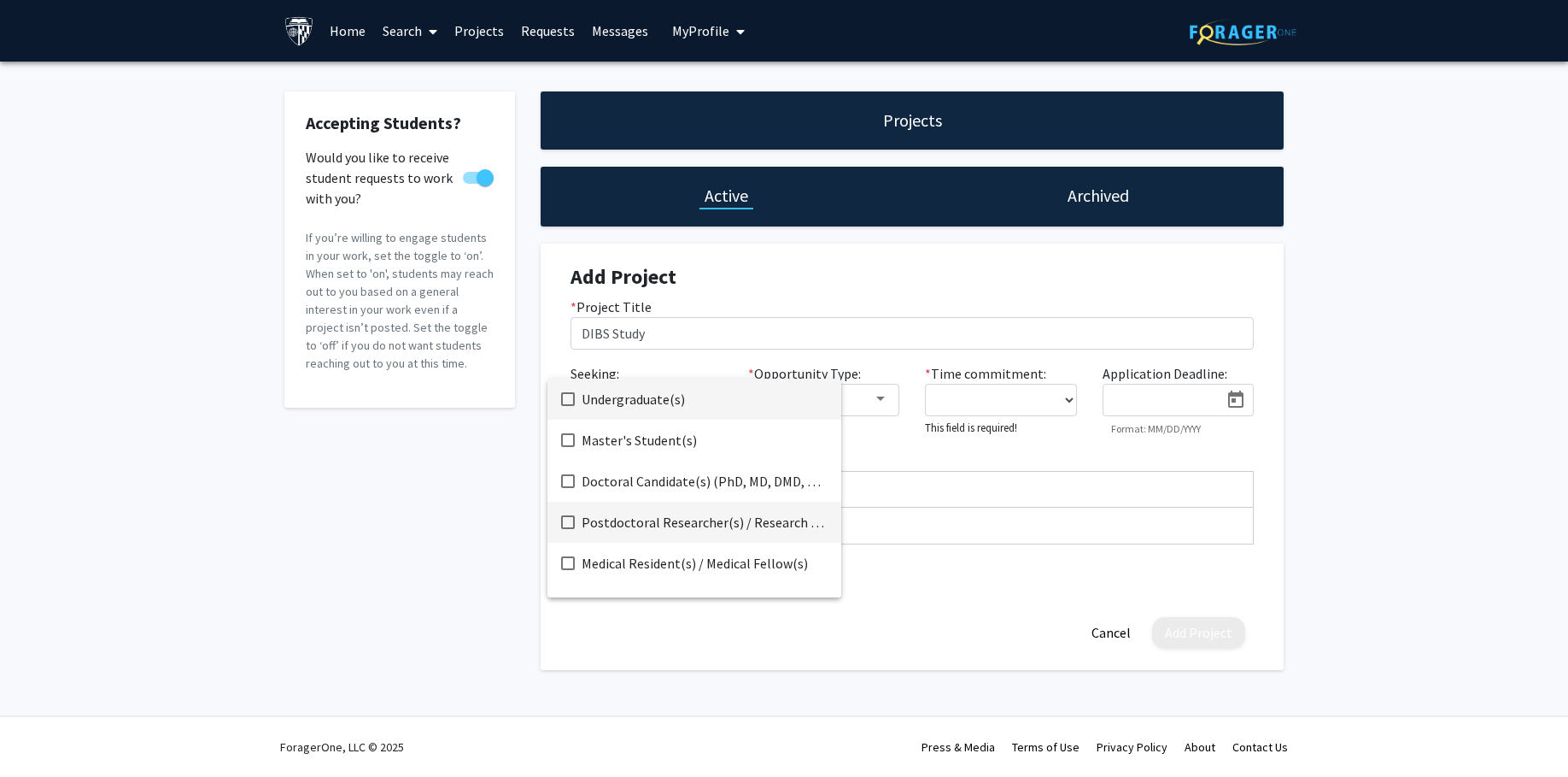
click at [671, 518] on span "Postdoctoral Researcher(s) / Research Staff" at bounding box center [705, 522] width 246 height 41
click at [629, 529] on span "Postdoctoral Researcher(s) / Research Staff" at bounding box center [705, 522] width 246 height 41
click at [570, 409] on mat-option "Undergraduate(s)" at bounding box center [695, 399] width 294 height 41
click at [899, 309] on div at bounding box center [784, 388] width 1568 height 777
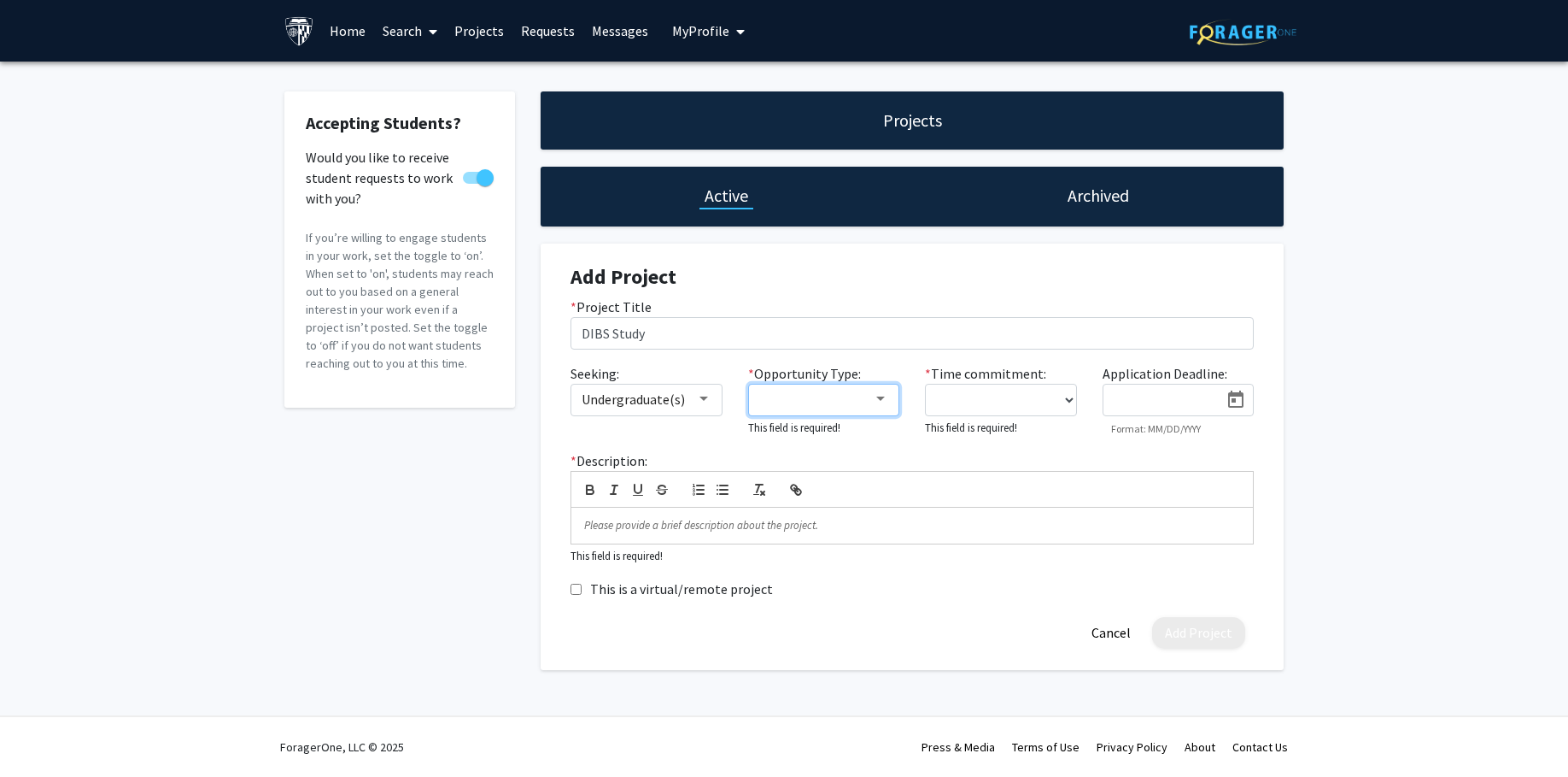
click at [862, 408] on div at bounding box center [816, 399] width 114 height 20
click at [809, 400] on span "Paid" at bounding box center [833, 399] width 148 height 41
click at [987, 401] on div at bounding box center [784, 388] width 1568 height 777
click at [1042, 404] on select "0 - 5 hours/week 5 - 10 hours/week 10 - 15 hours/week 15 - 20 hours/week 20 - 3…" at bounding box center [1001, 400] width 152 height 32
select select "5 - 10"
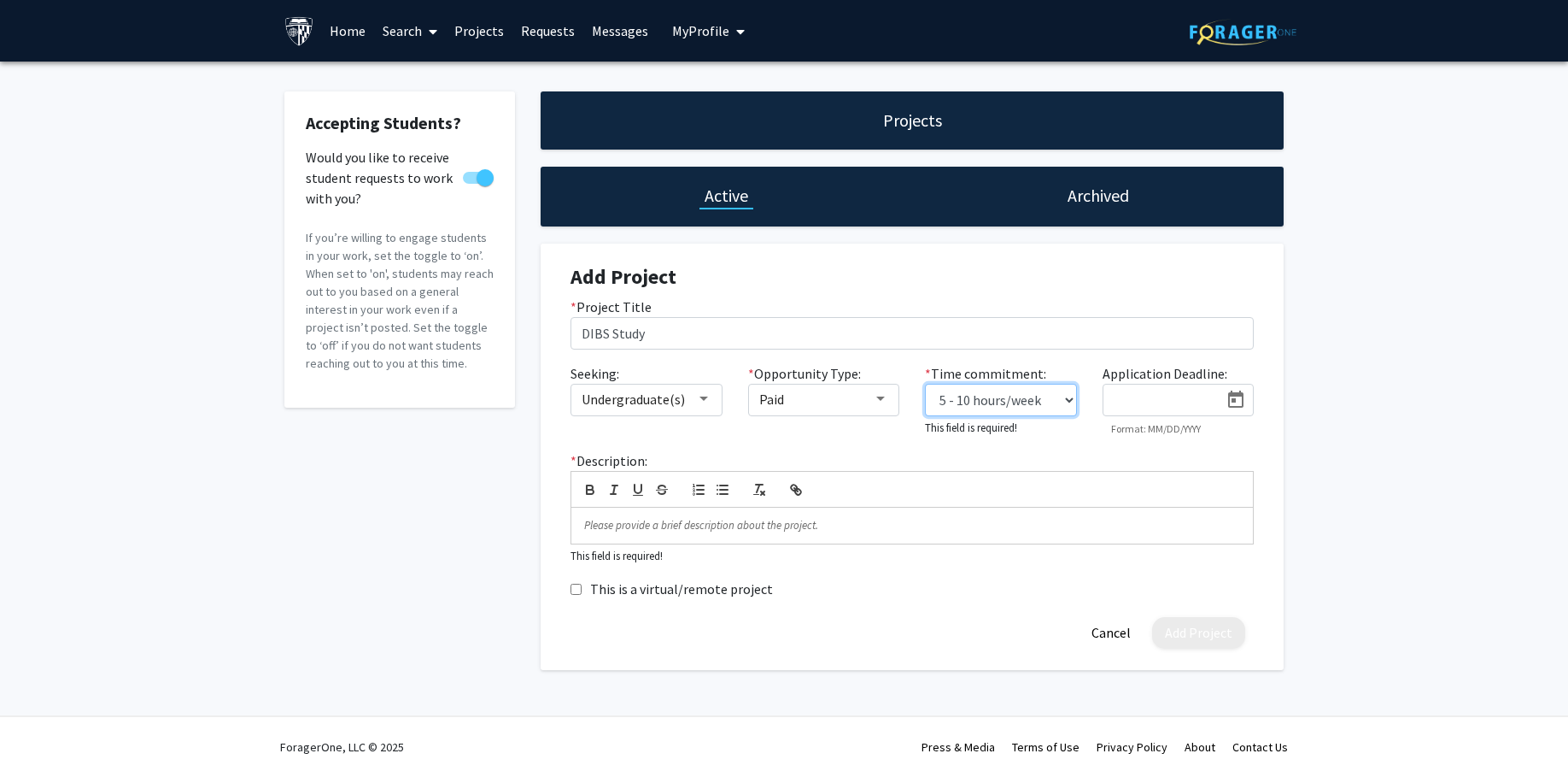
click at [925, 384] on select "0 - 5 hours/week 5 - 10 hours/week 10 - 15 hours/week 15 - 20 hours/week 20 - 3…" at bounding box center [1001, 400] width 152 height 32
click at [1146, 402] on input at bounding box center [1166, 400] width 108 height 16
click at [1234, 405] on icon "Open calendar" at bounding box center [1236, 400] width 20 height 20
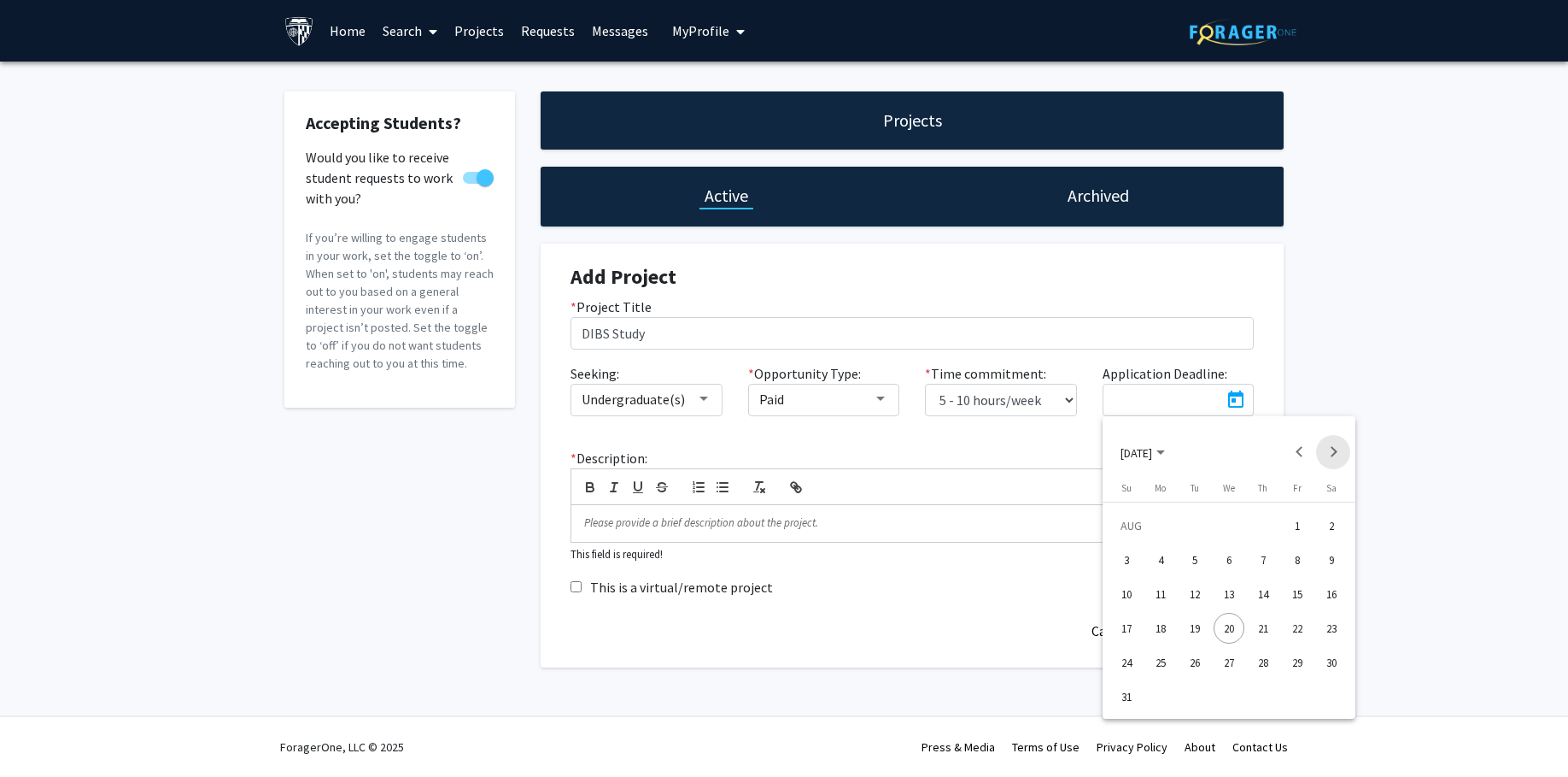
click at [1325, 448] on button "Next month" at bounding box center [1333, 451] width 34 height 34
click at [1169, 625] on div "15" at bounding box center [1160, 628] width 30 height 30
type input "9/15/2025"
click at [725, 532] on div at bounding box center [912, 522] width 682 height 36
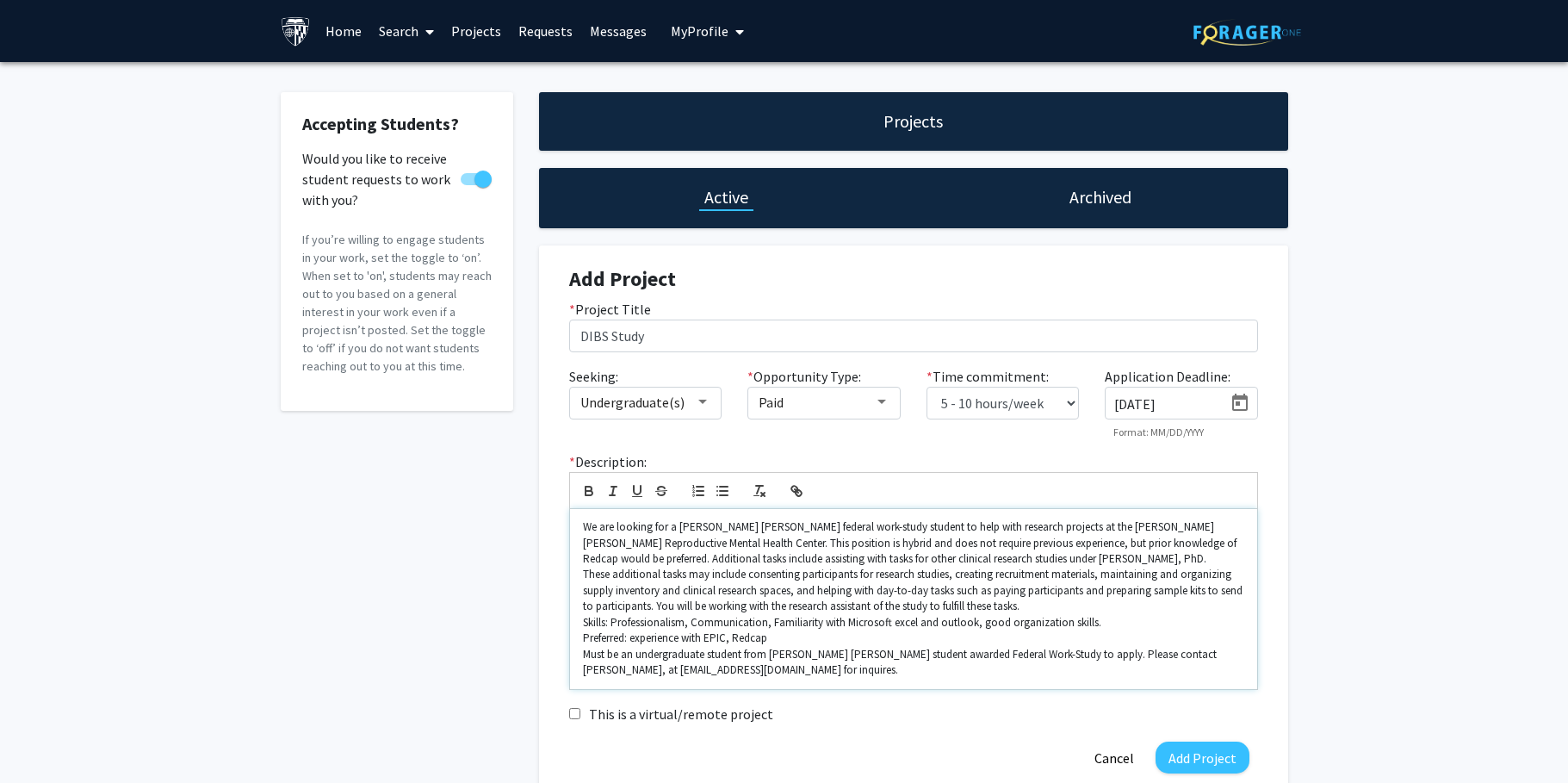
click at [1052, 555] on p "We are looking for a Johns Hopkins federal work-study student to help with rese…" at bounding box center [913, 542] width 661 height 47
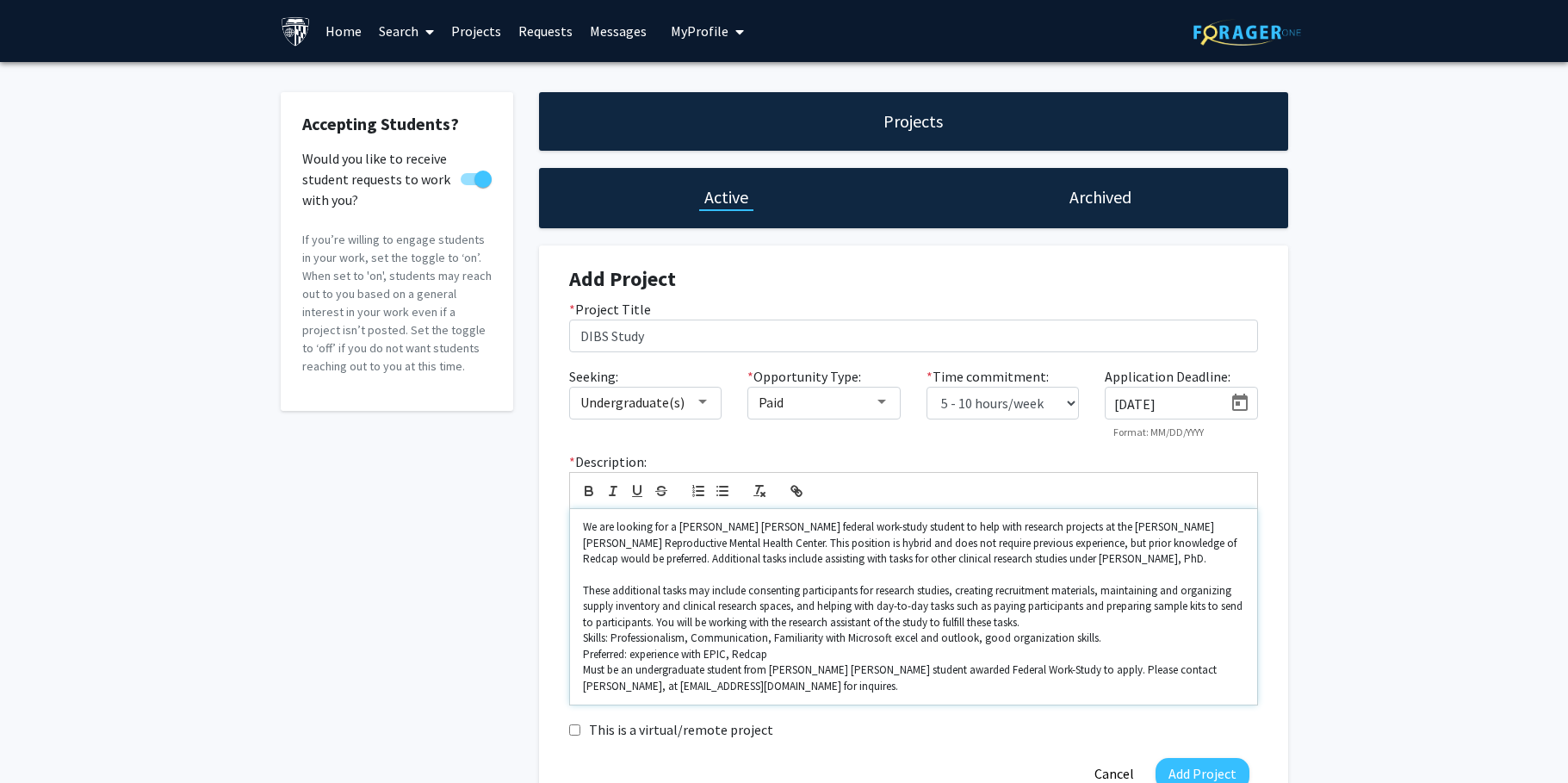
click at [1053, 619] on p "These additional tasks may include consenting participants for research studies…" at bounding box center [913, 606] width 661 height 47
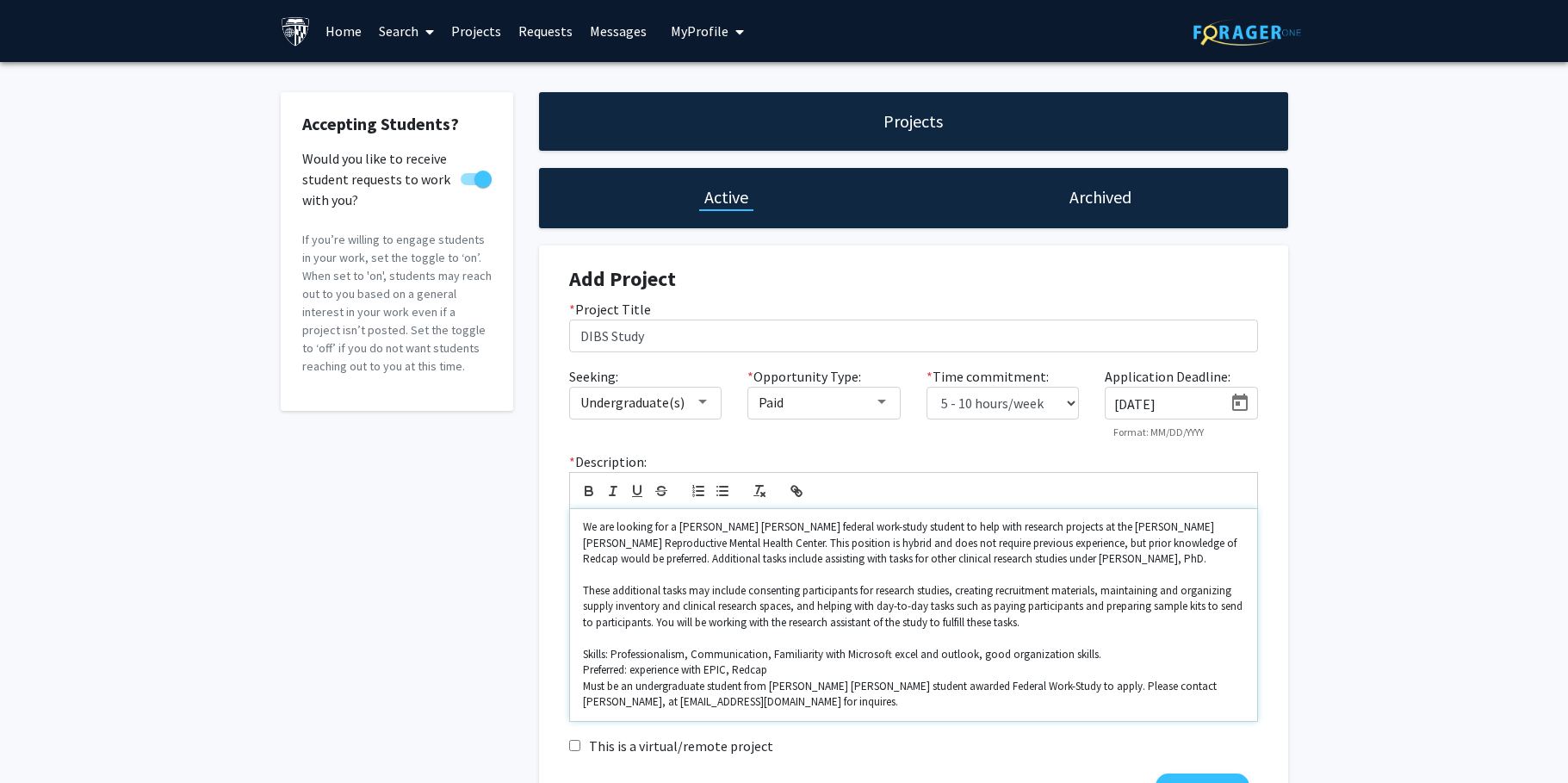
click at [781, 670] on p "Preferred: experience with EPIC, Redcap" at bounding box center [913, 670] width 661 height 16
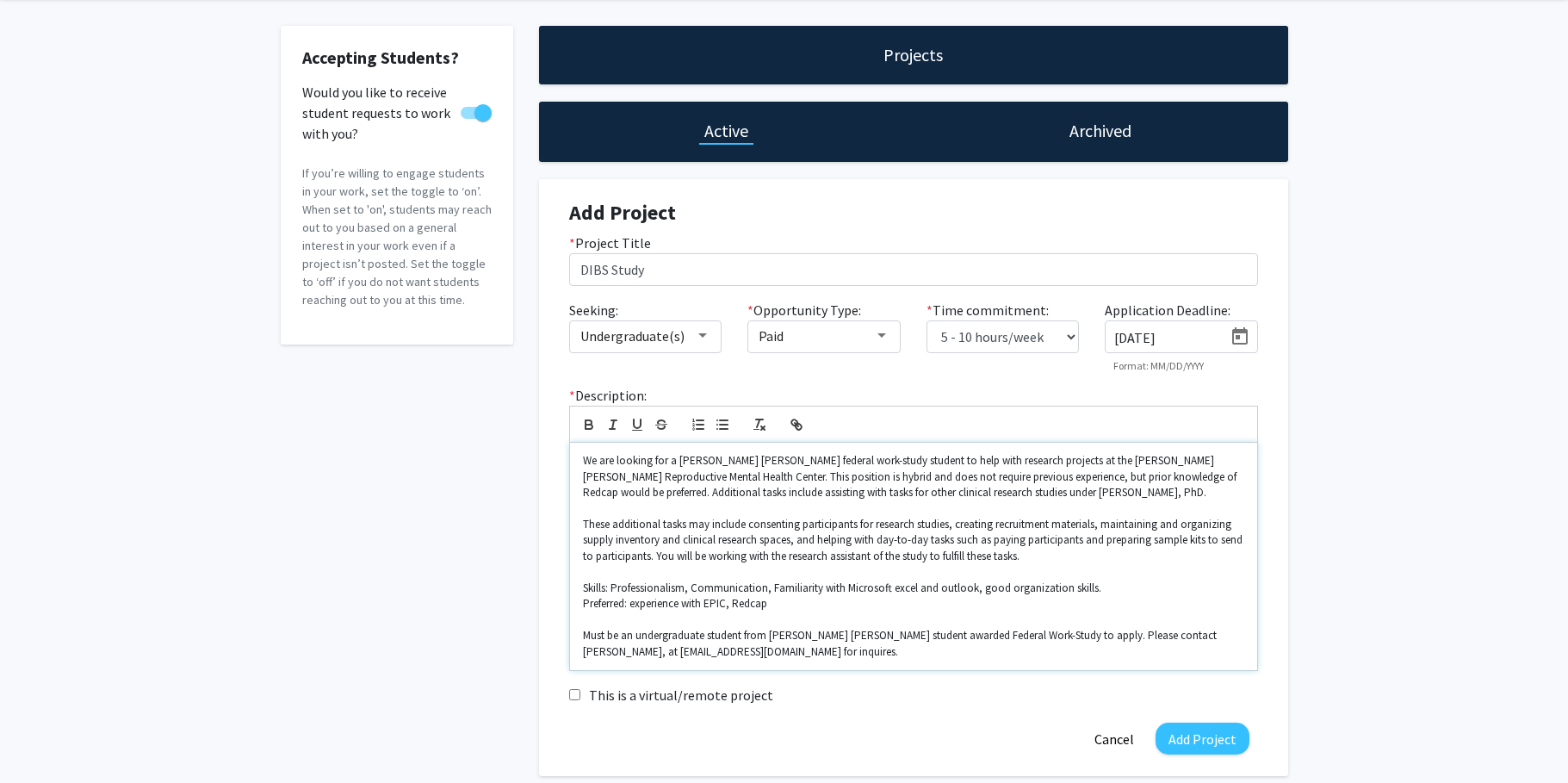
scroll to position [86, 0]
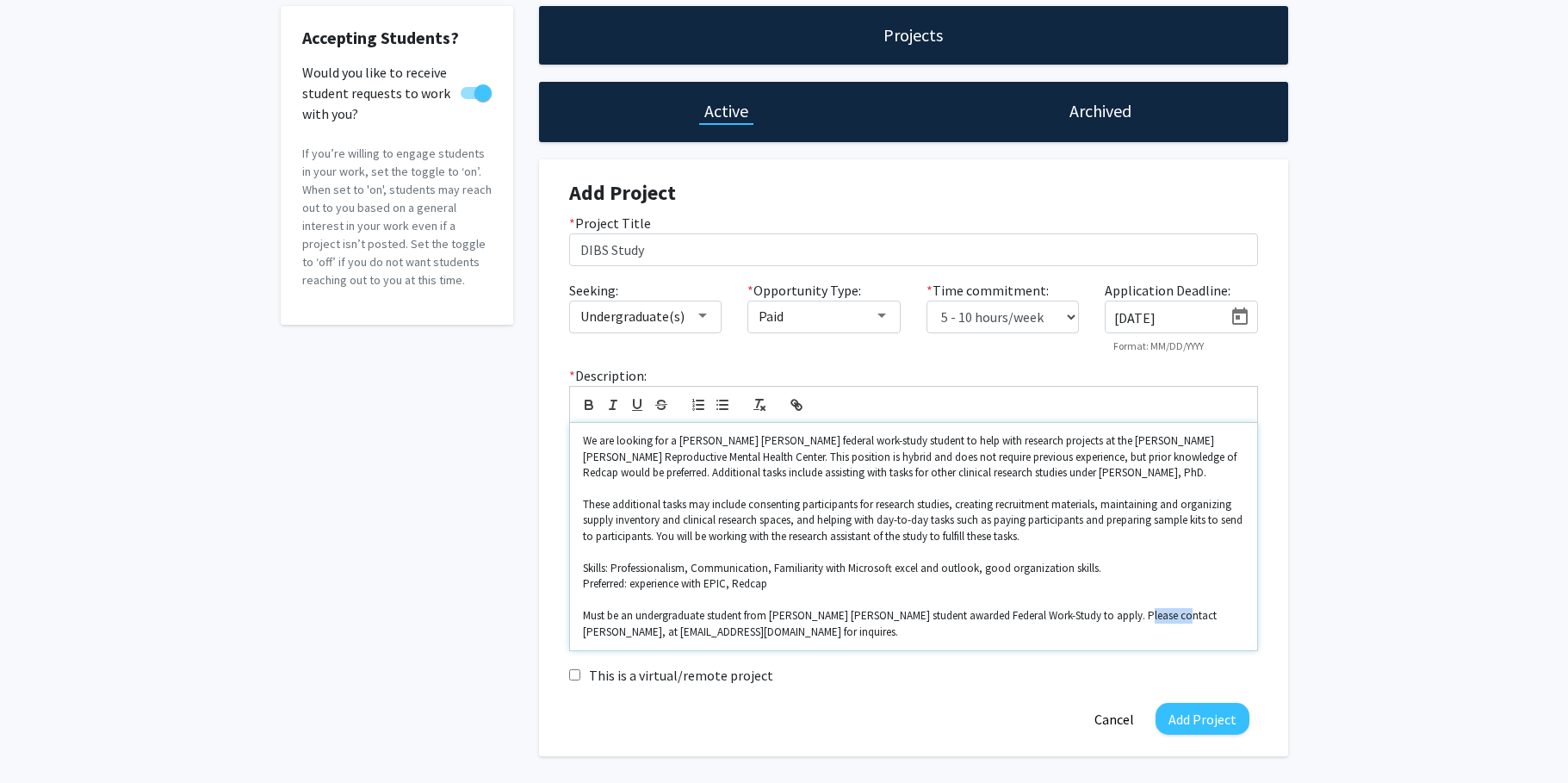
drag, startPoint x: 1168, startPoint y: 618, endPoint x: 1131, endPoint y: 613, distance: 37.3
click at [1131, 613] on p "Must be an undergraduate student from Johns Hopkins student awarded Federal Wor…" at bounding box center [913, 624] width 661 height 32
click at [611, 630] on p "Must be an undergraduate student from Johns Hopkins student awarded Federal Wor…" at bounding box center [913, 624] width 661 height 32
click at [762, 624] on p "Must be an undergraduate student from Johns Hopkins student awarded Federal Wor…" at bounding box center [913, 624] width 661 height 32
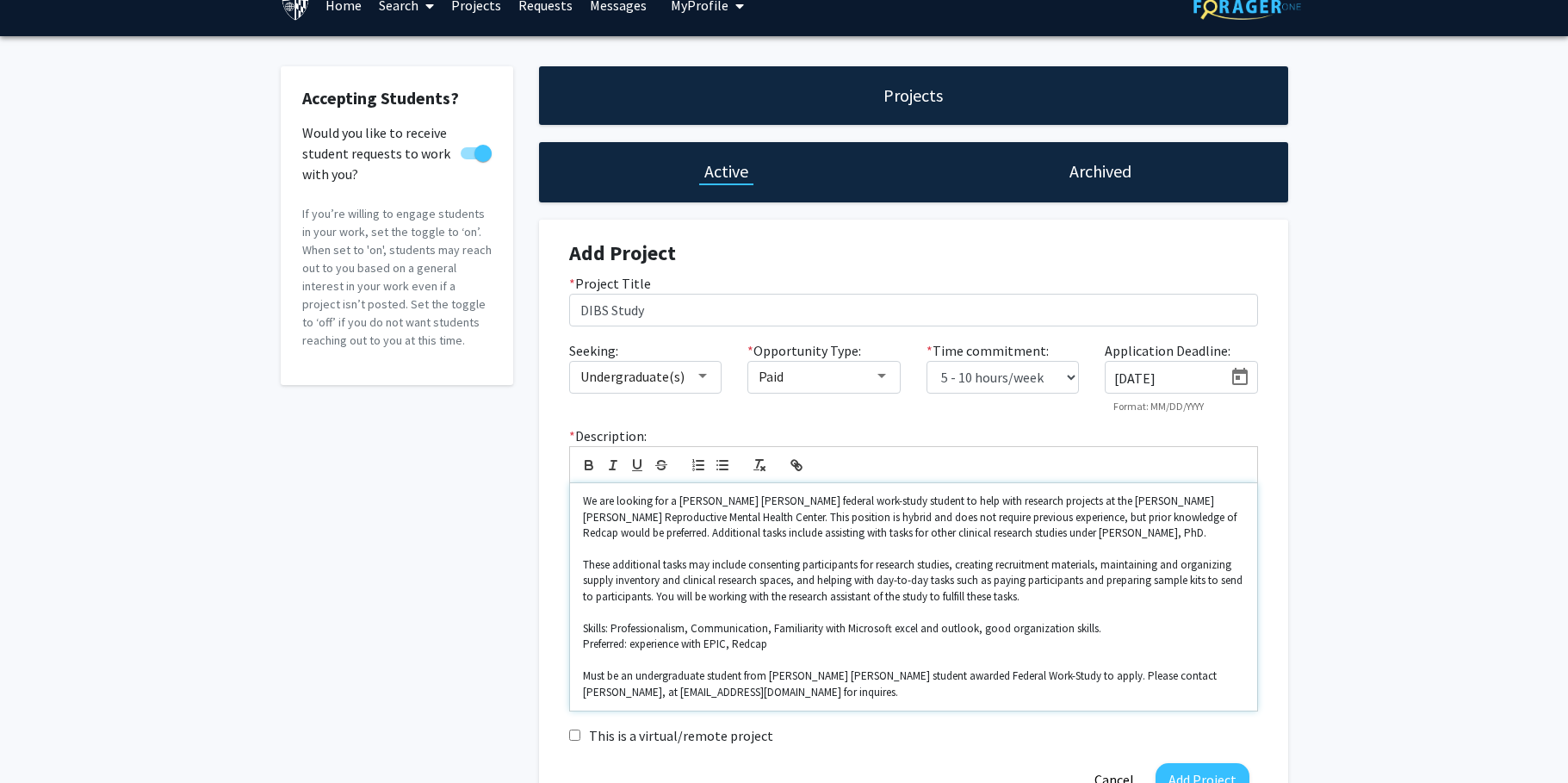
scroll to position [0, 0]
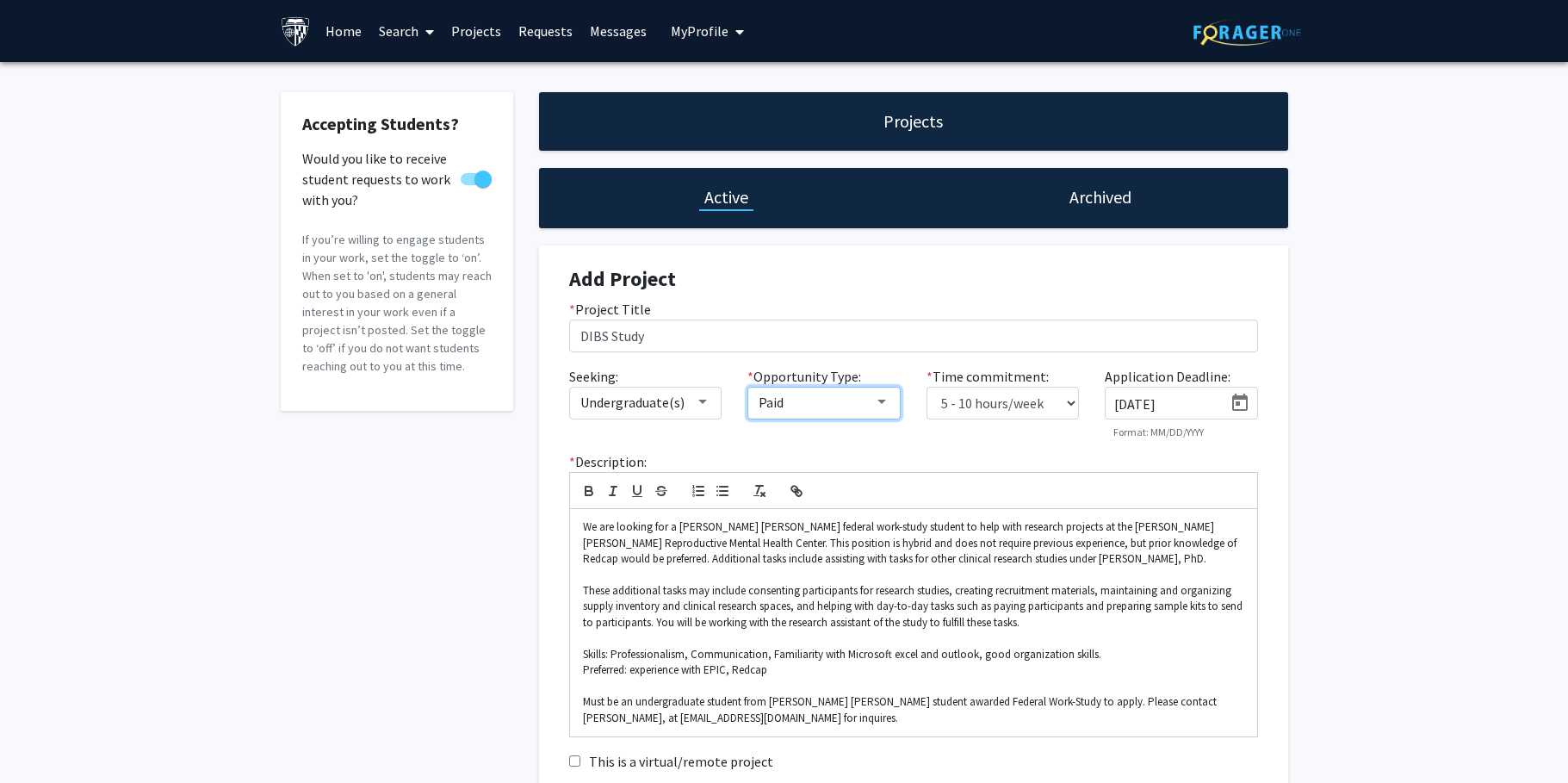
click at [878, 397] on div at bounding box center [881, 402] width 16 height 14
click at [972, 449] on div at bounding box center [784, 392] width 1568 height 783
click at [1001, 401] on select "0 - 5 hours/week 5 - 10 hours/week 10 - 15 hours/week 15 - 20 hours/week 20 - 3…" at bounding box center [1003, 403] width 153 height 33
click at [927, 387] on select "0 - 5 hours/week 5 - 10 hours/week 10 - 15 hours/week 15 - 20 hours/week 20 - 3…" at bounding box center [1003, 403] width 153 height 33
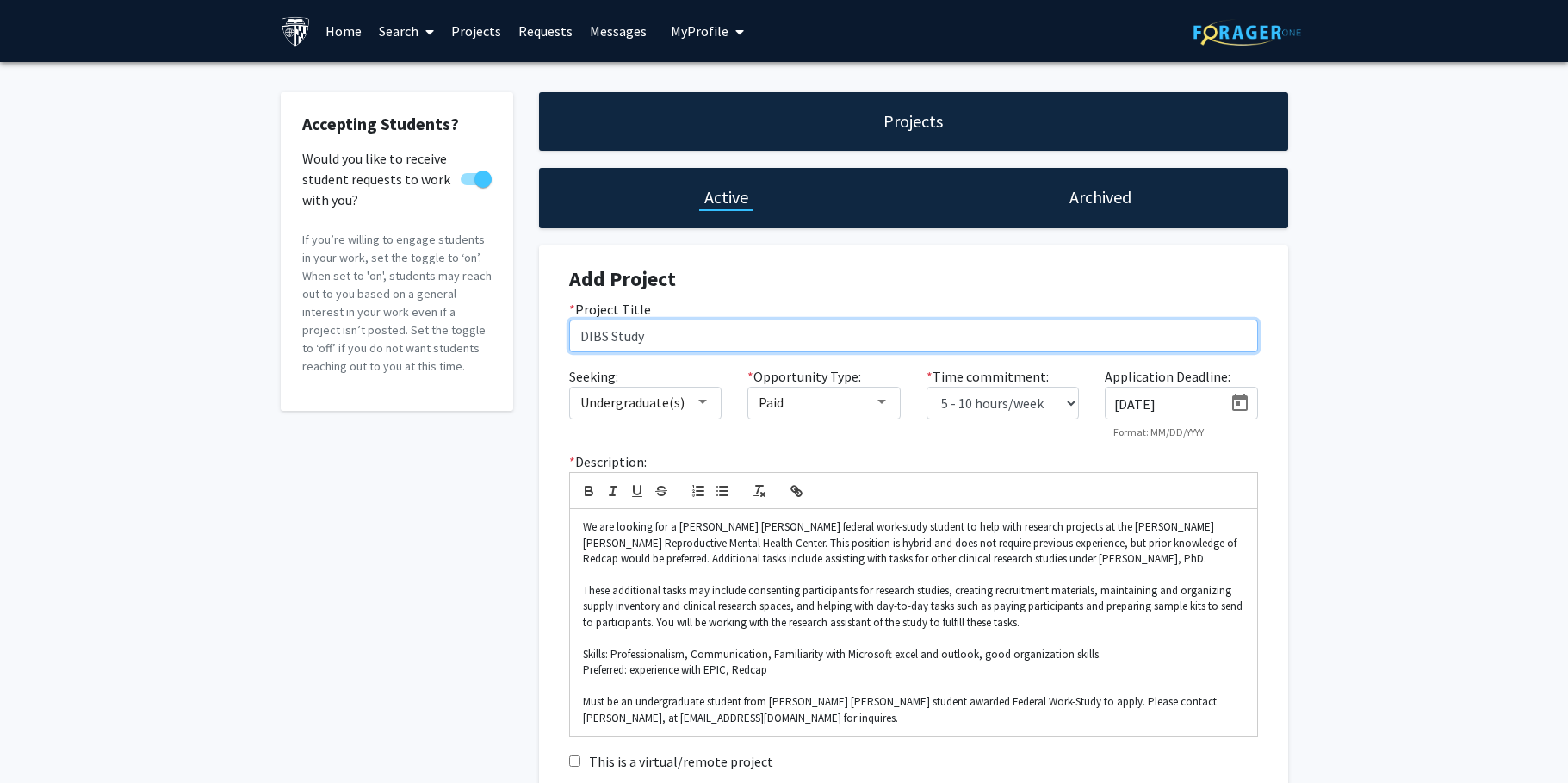
click at [761, 327] on input "DIBS Study" at bounding box center [913, 336] width 689 height 33
click at [760, 327] on input "DIBS Study" at bounding box center [913, 336] width 689 height 33
paste input "ietary Fat Intake, BMI, and Stress in Women with Premenstrual Mood Disorders: A…"
type input "Dietary Fat Intake, BMI, and Stress in Women with Premenstrual Mood Disorders: …"
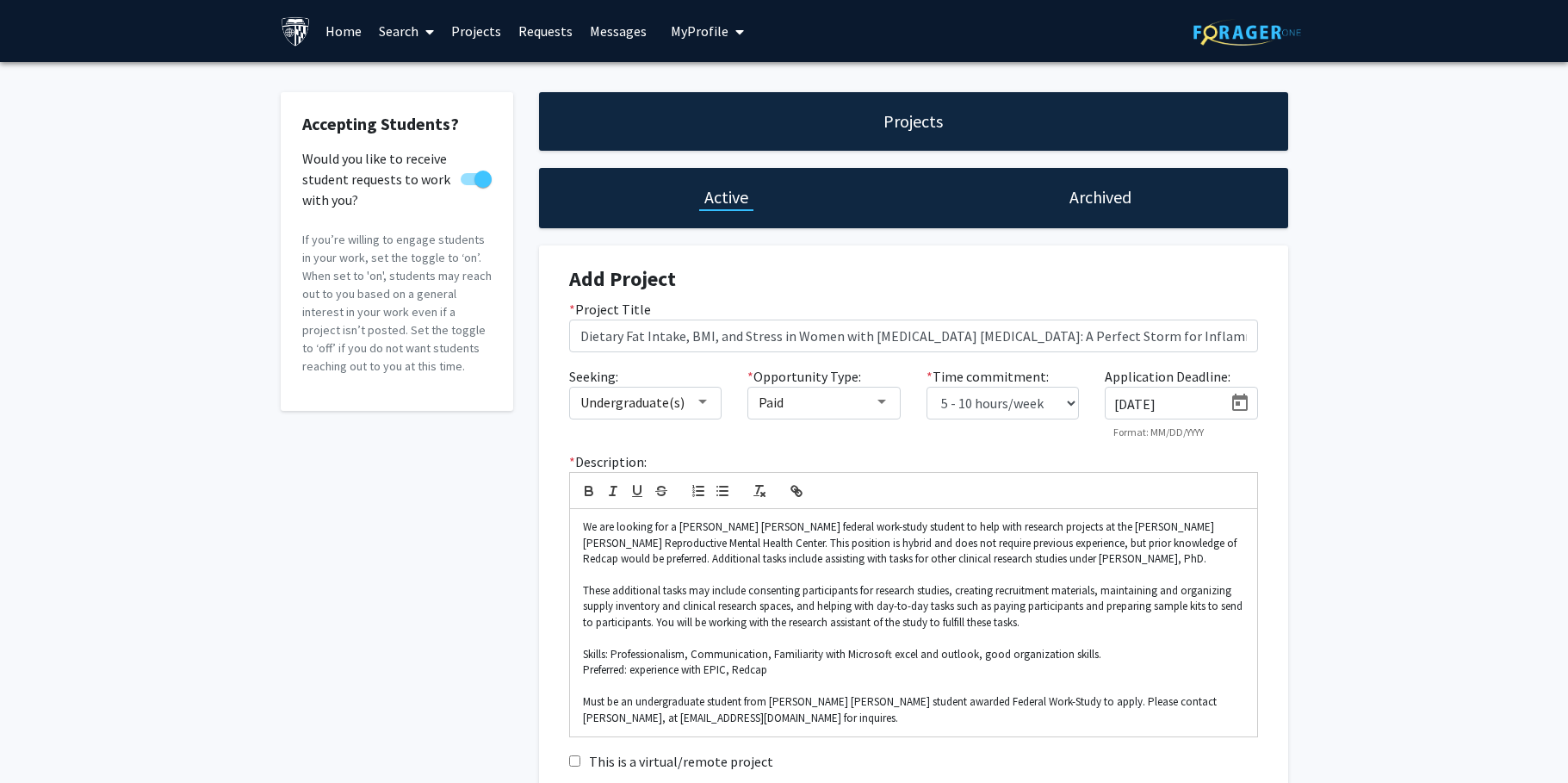
click at [775, 272] on h4 "Add Project" at bounding box center [913, 279] width 689 height 25
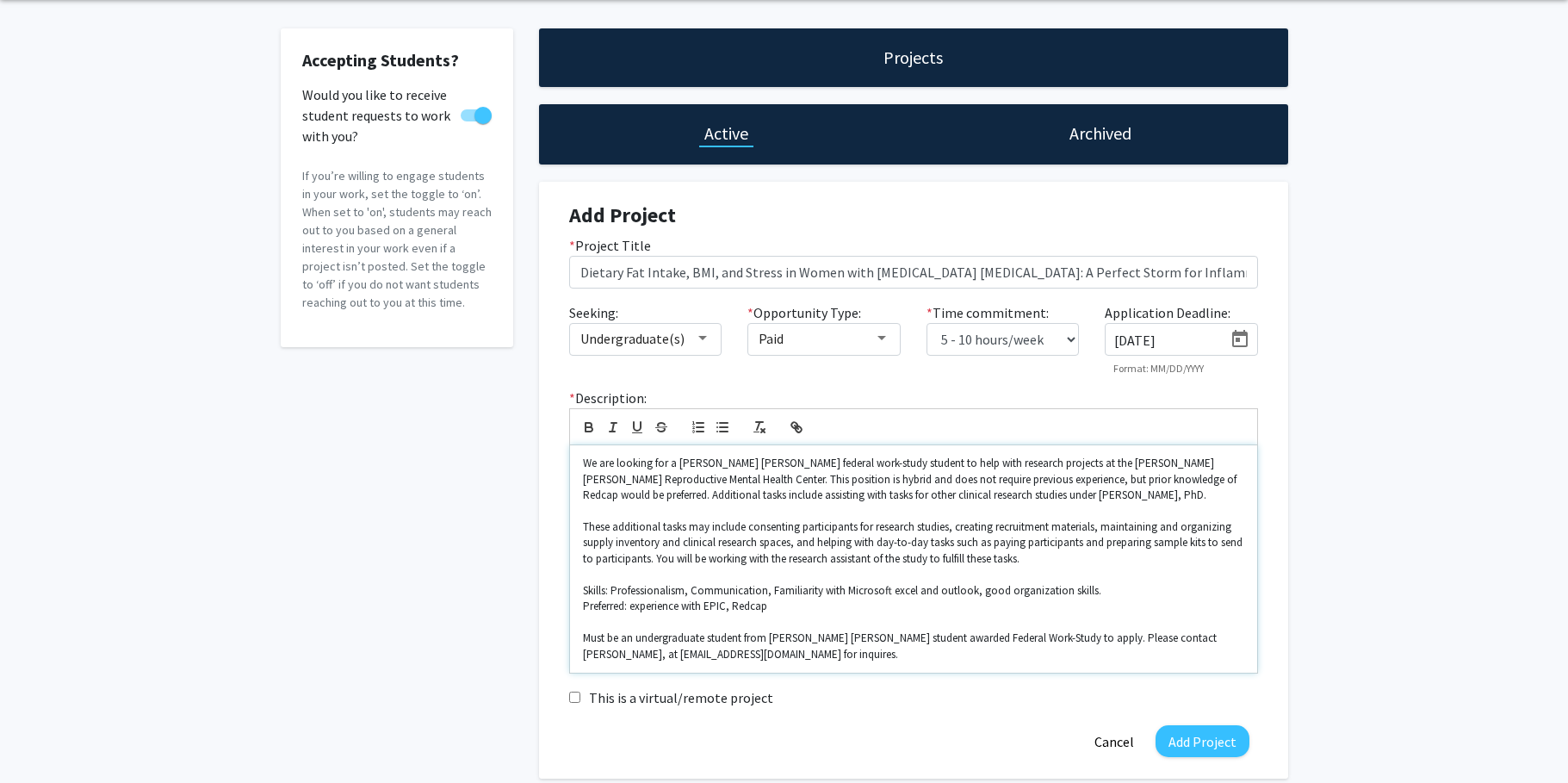
scroll to position [151, 0]
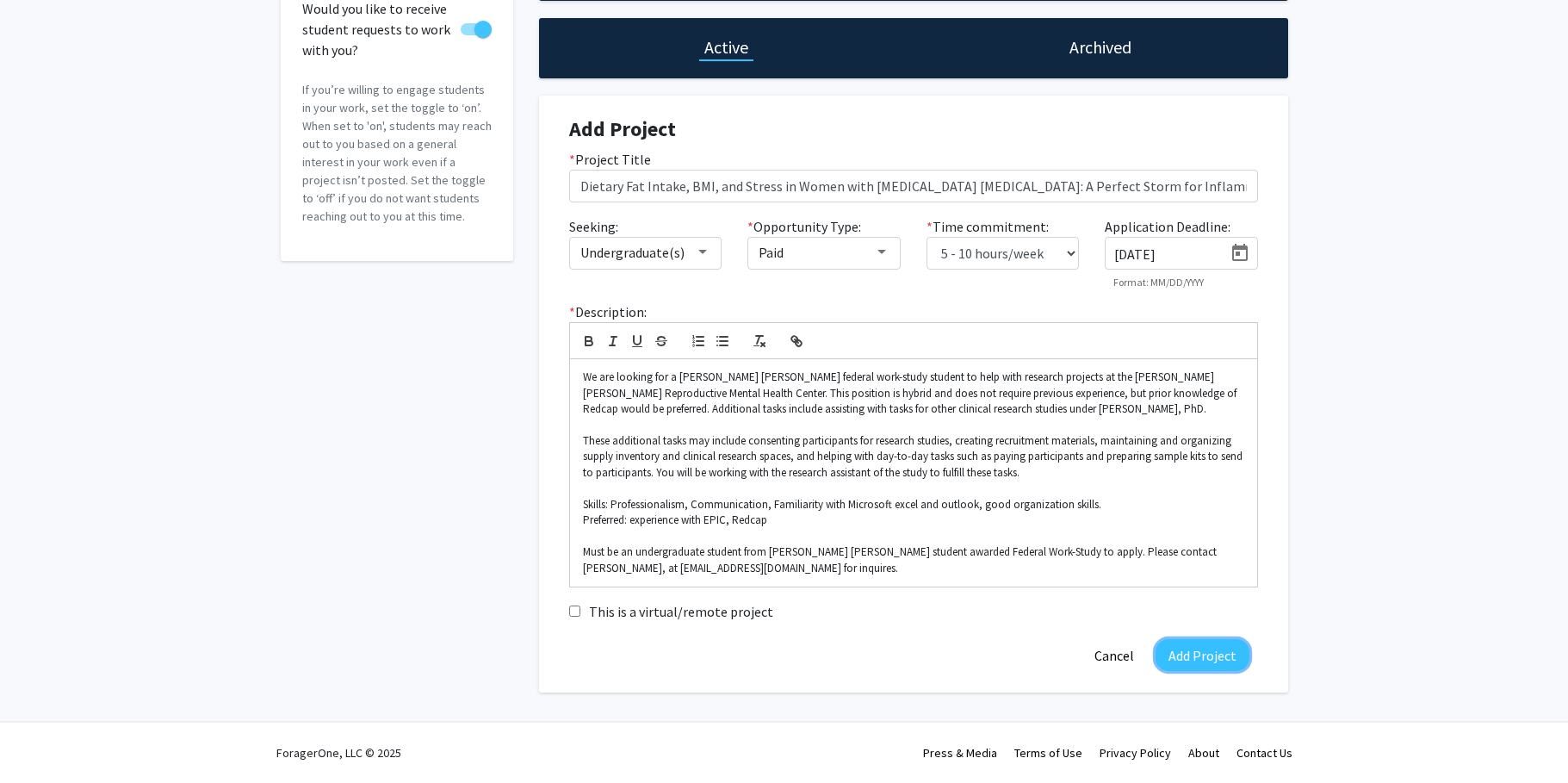
drag, startPoint x: 1181, startPoint y: 666, endPoint x: 908, endPoint y: 631, distance: 275.2
click at [908, 631] on form "Add Project * Project Title Dietary Fat Intake, BMI, and Stress in Women with P…" at bounding box center [913, 394] width 689 height 554
click at [845, 640] on div "Add Project Cancel" at bounding box center [913, 655] width 715 height 32
click at [790, 573] on p "Must be an undergraduate student from Johns Hopkins student awarded Federal Wor…" at bounding box center [913, 560] width 661 height 32
click at [1201, 659] on button "Add Project" at bounding box center [1202, 655] width 94 height 32
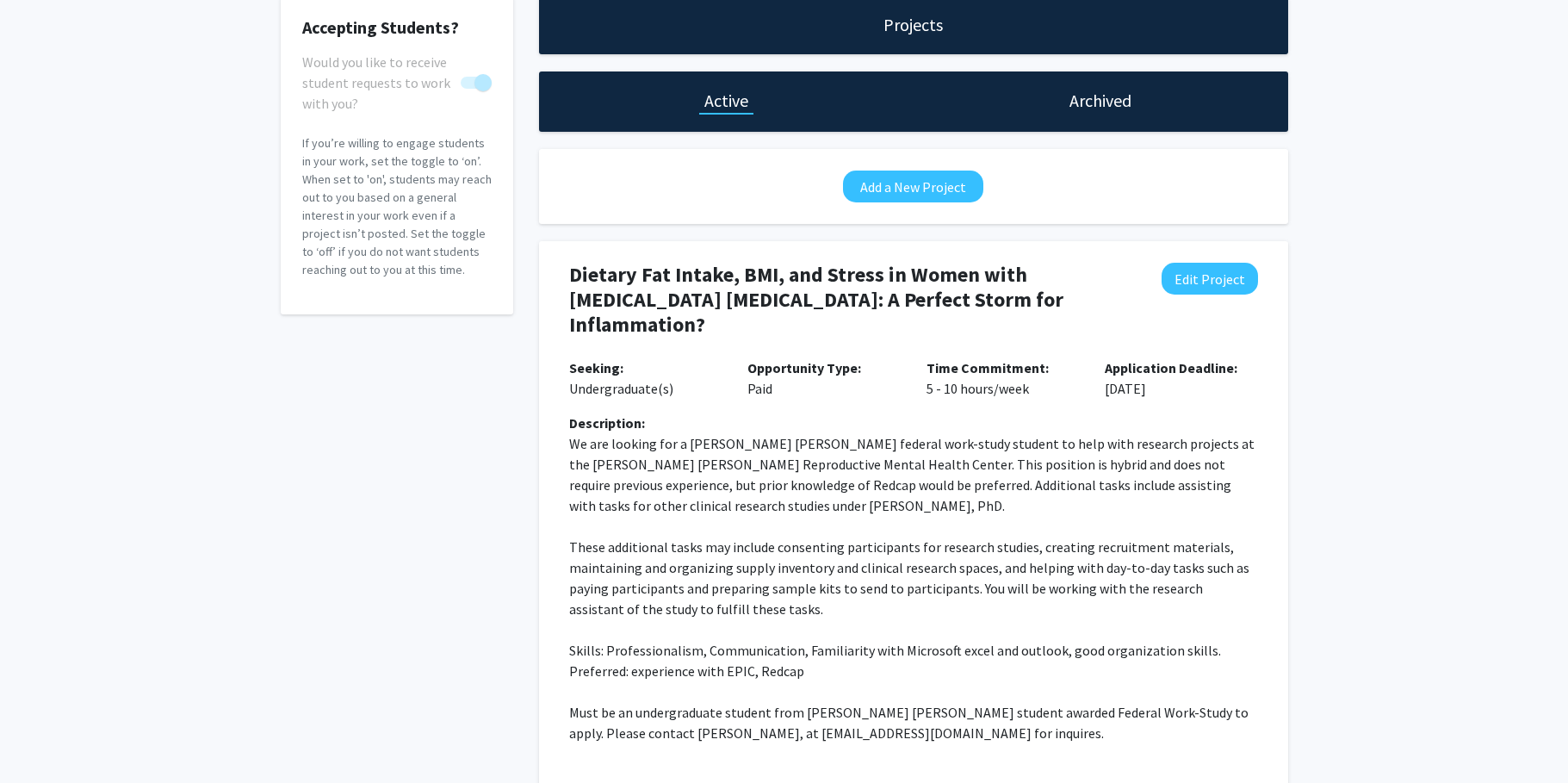
scroll to position [0, 0]
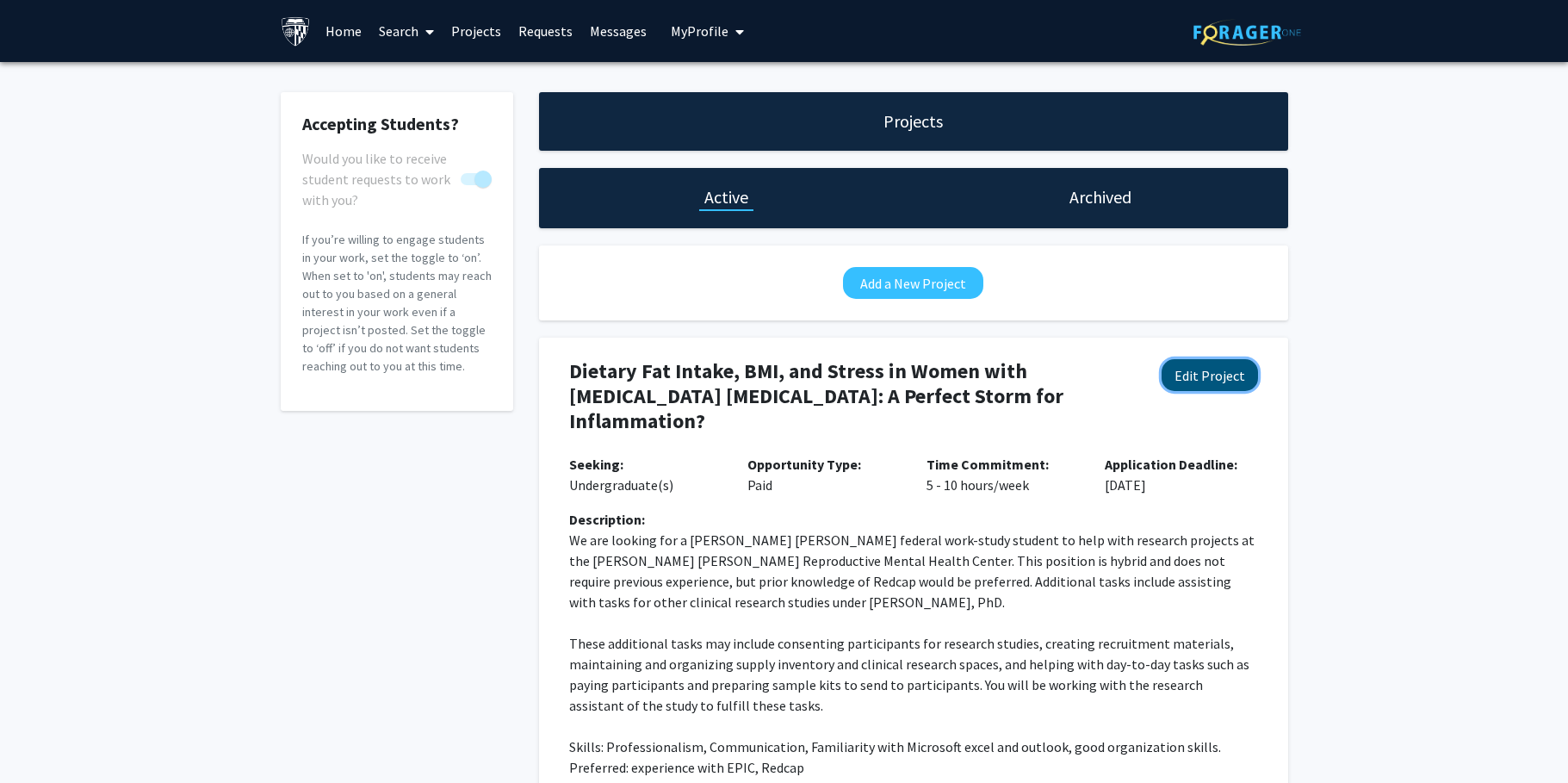
click at [1178, 372] on button "Edit Project" at bounding box center [1209, 375] width 97 height 32
select select "5 - 10"
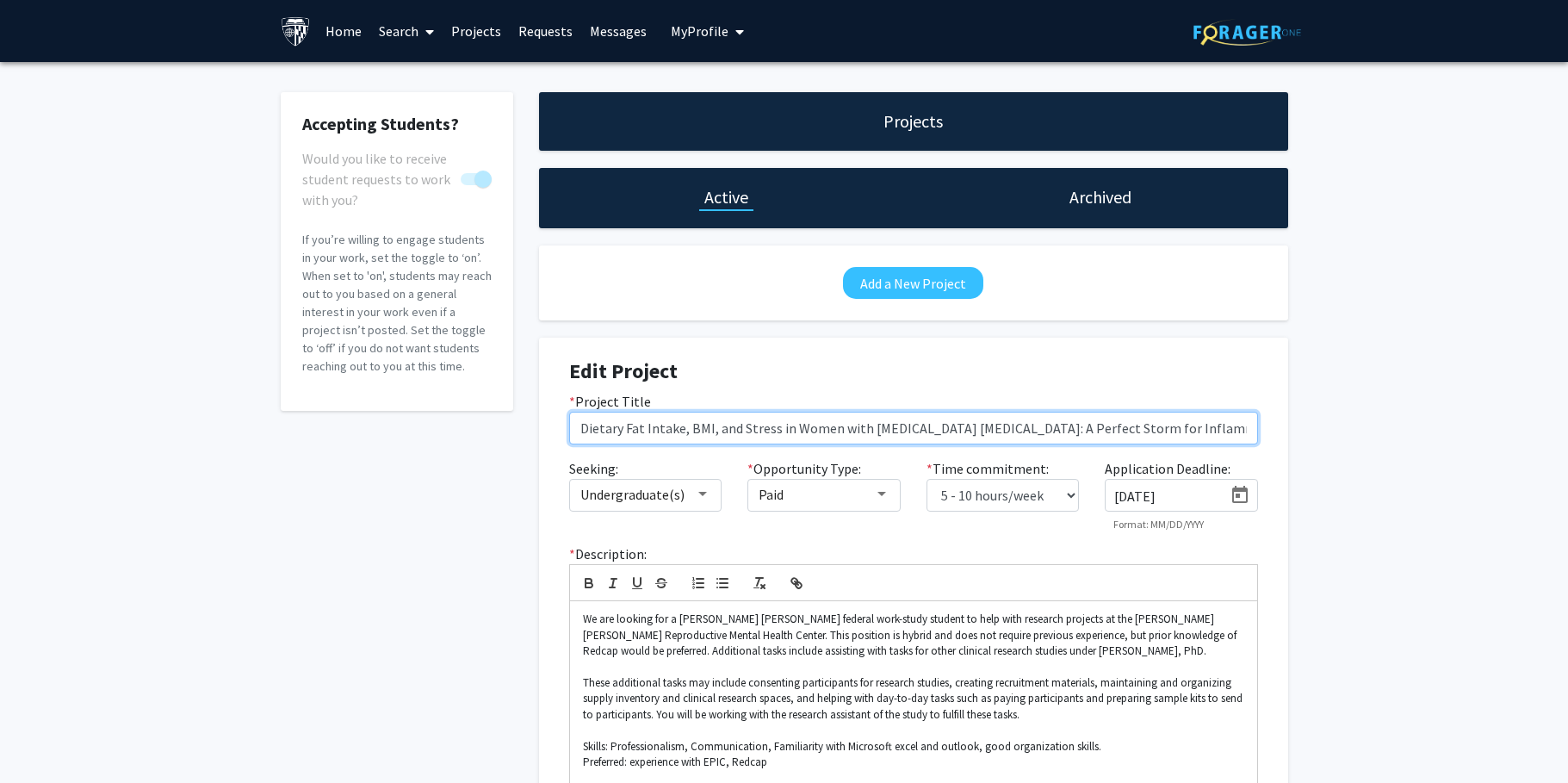
click at [880, 438] on input "Dietary Fat Intake, BMI, and Stress in Women with Premenstrual Mood Disorders: …" at bounding box center [913, 428] width 689 height 33
paste input "Identification and Validation of Epigenetic Biomarkers of PMDD - BIO-P"
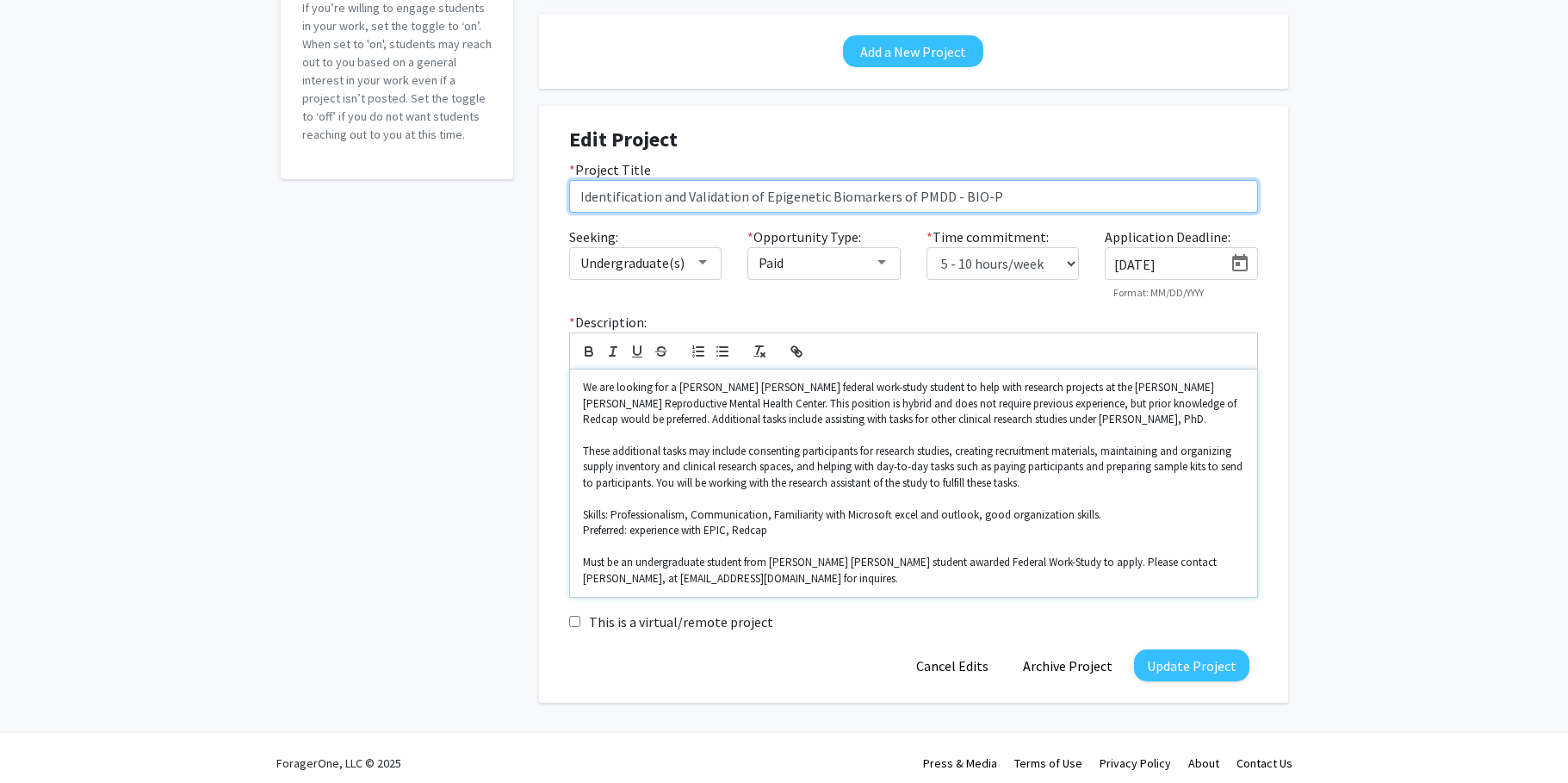
scroll to position [243, 0]
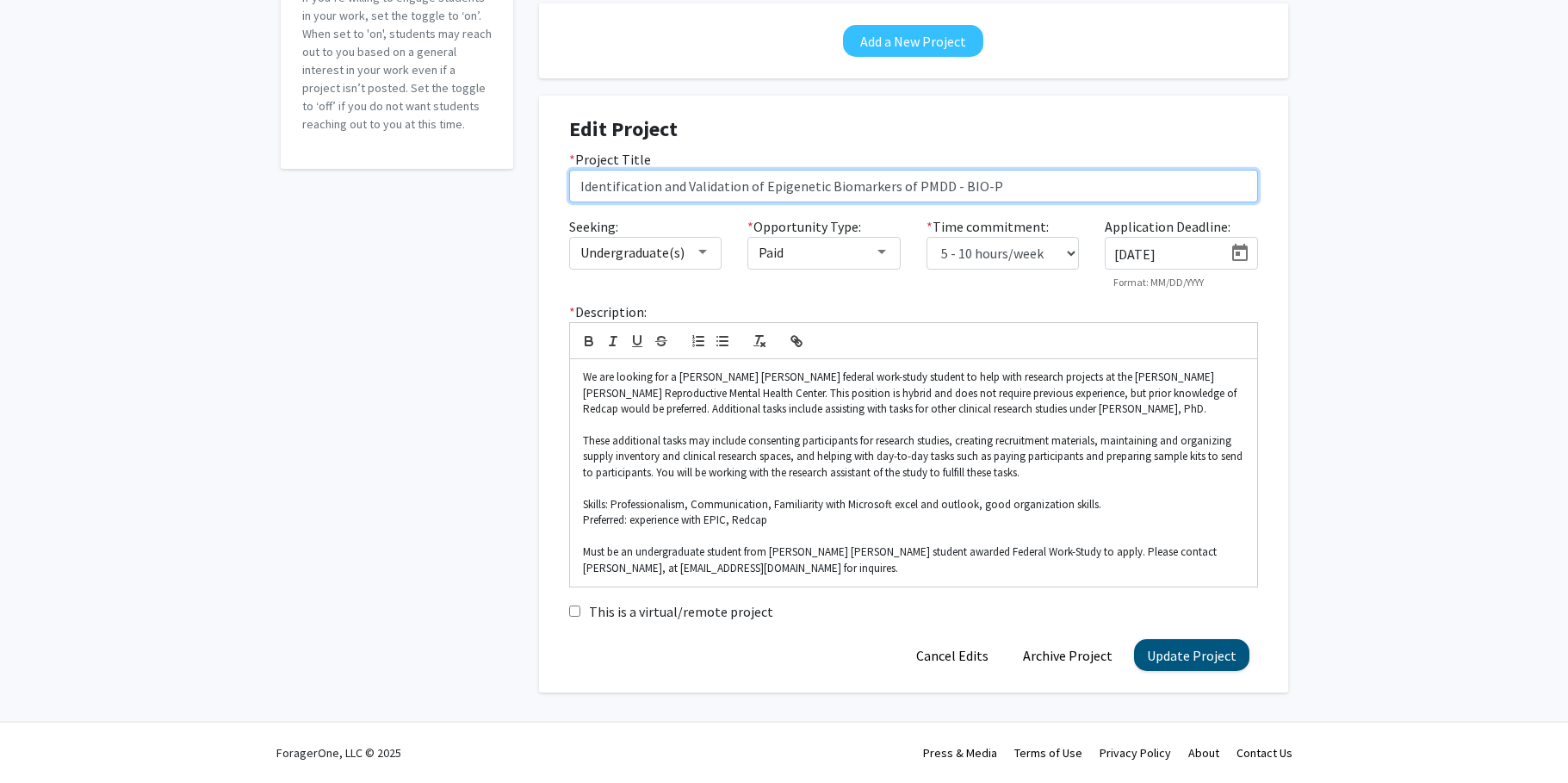
type input "Identification and Validation of Epigenetic Biomarkers of PMDD - BIO-P"
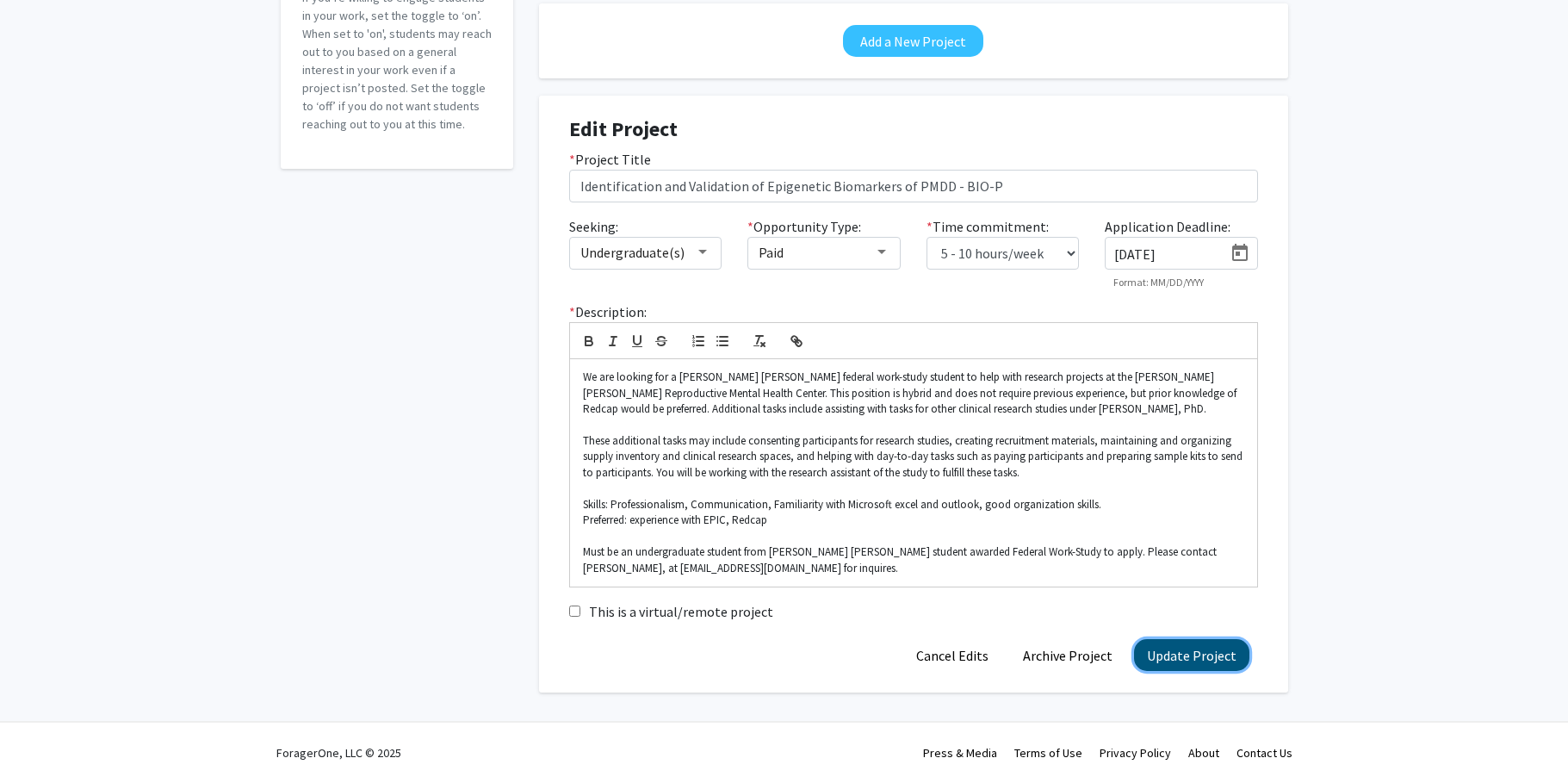
click at [1183, 657] on button "Update Project" at bounding box center [1192, 655] width 115 height 32
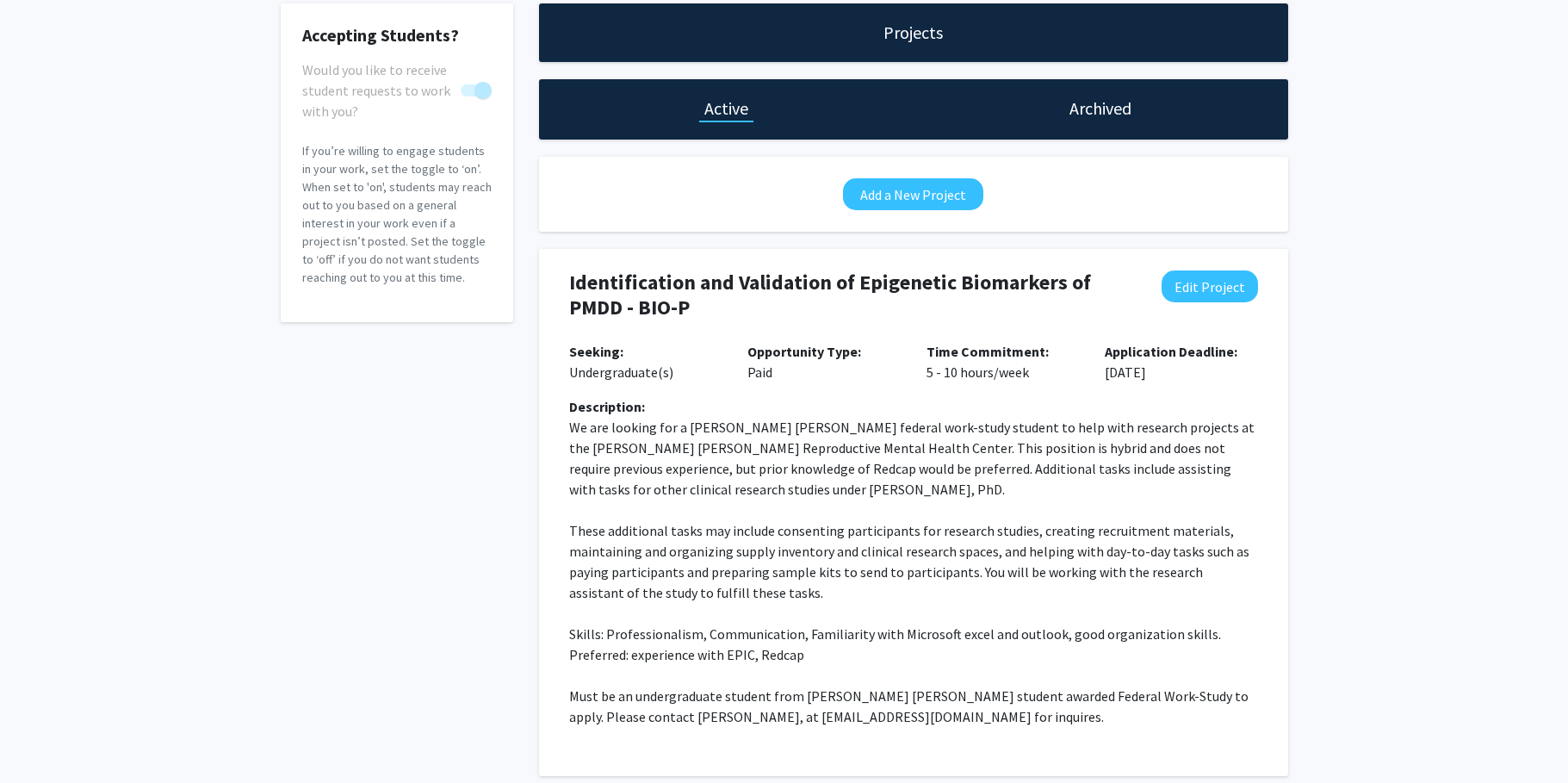
scroll to position [172, 0]
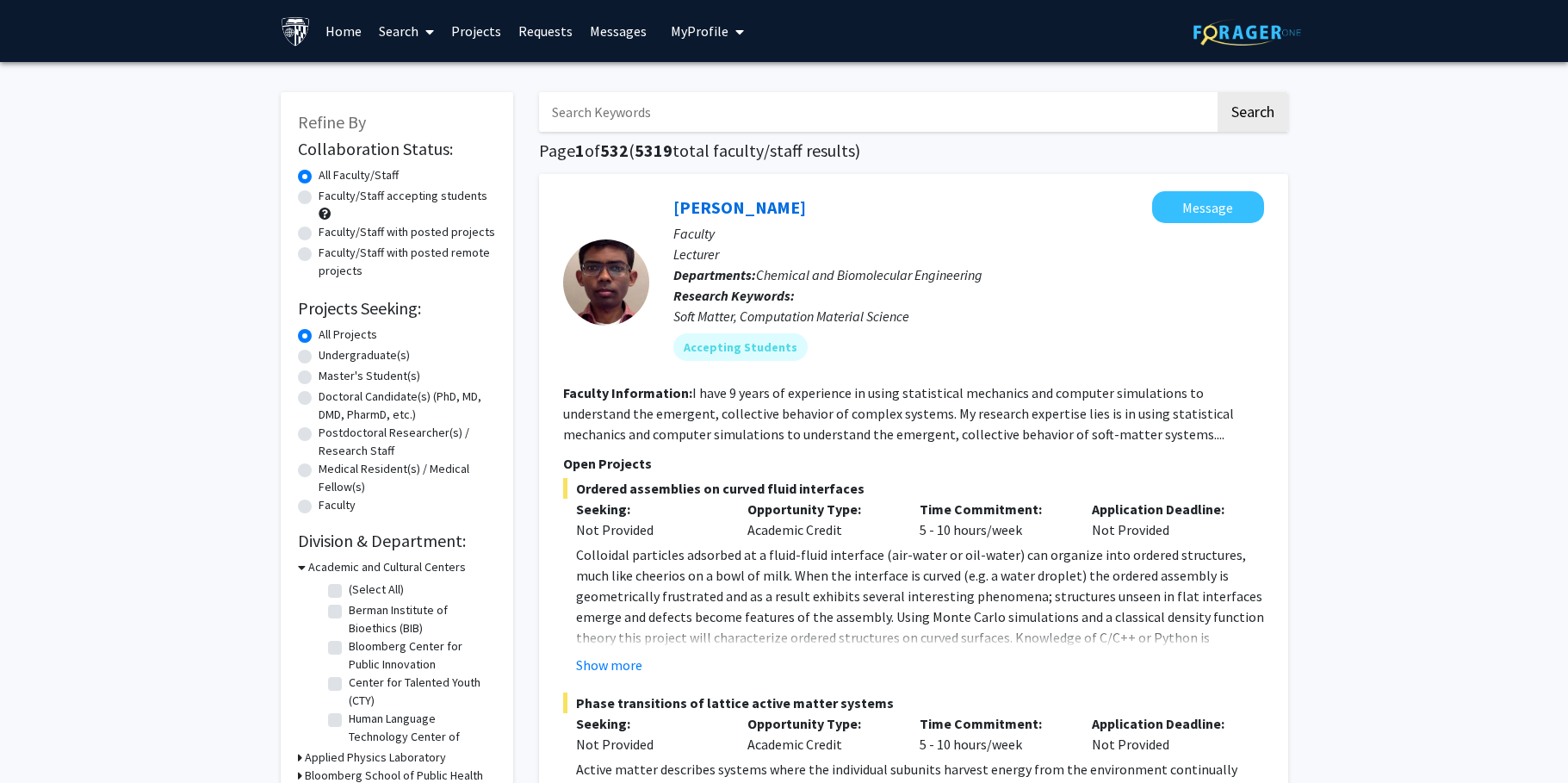
click at [669, 112] on input "Search Keywords" at bounding box center [876, 112] width 676 height 40
click at [357, 441] on label "Postdoctoral Researcher(s) / Research Staff" at bounding box center [407, 442] width 178 height 36
click at [330, 435] on input "Postdoctoral Researcher(s) / Research Staff" at bounding box center [324, 430] width 11 height 11
radio input "true"
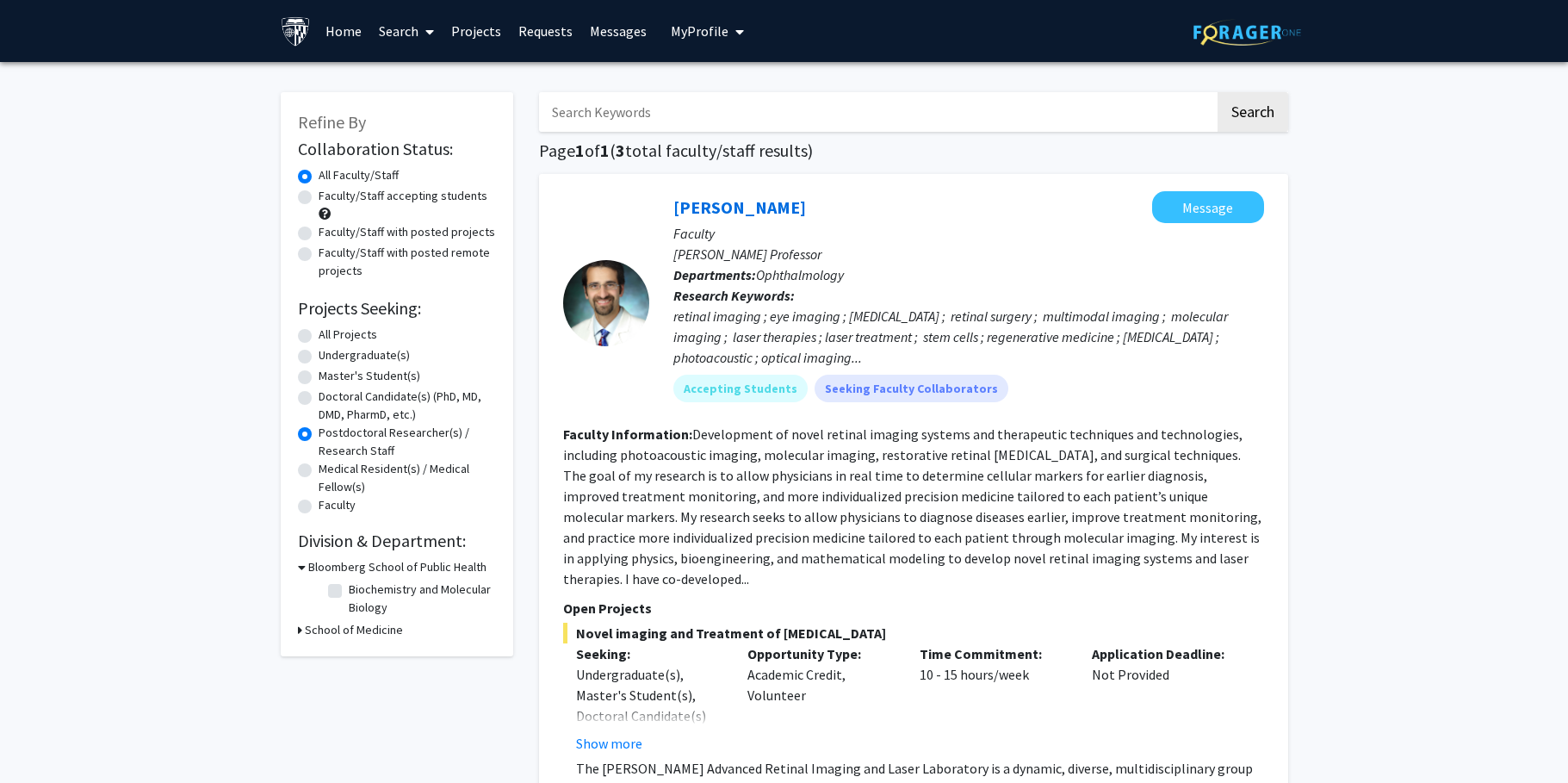
click at [659, 111] on input "Search Keywords" at bounding box center [876, 112] width 676 height 40
type input "[PERSON_NAME]"
click at [1218, 92] on button "Search" at bounding box center [1253, 112] width 71 height 40
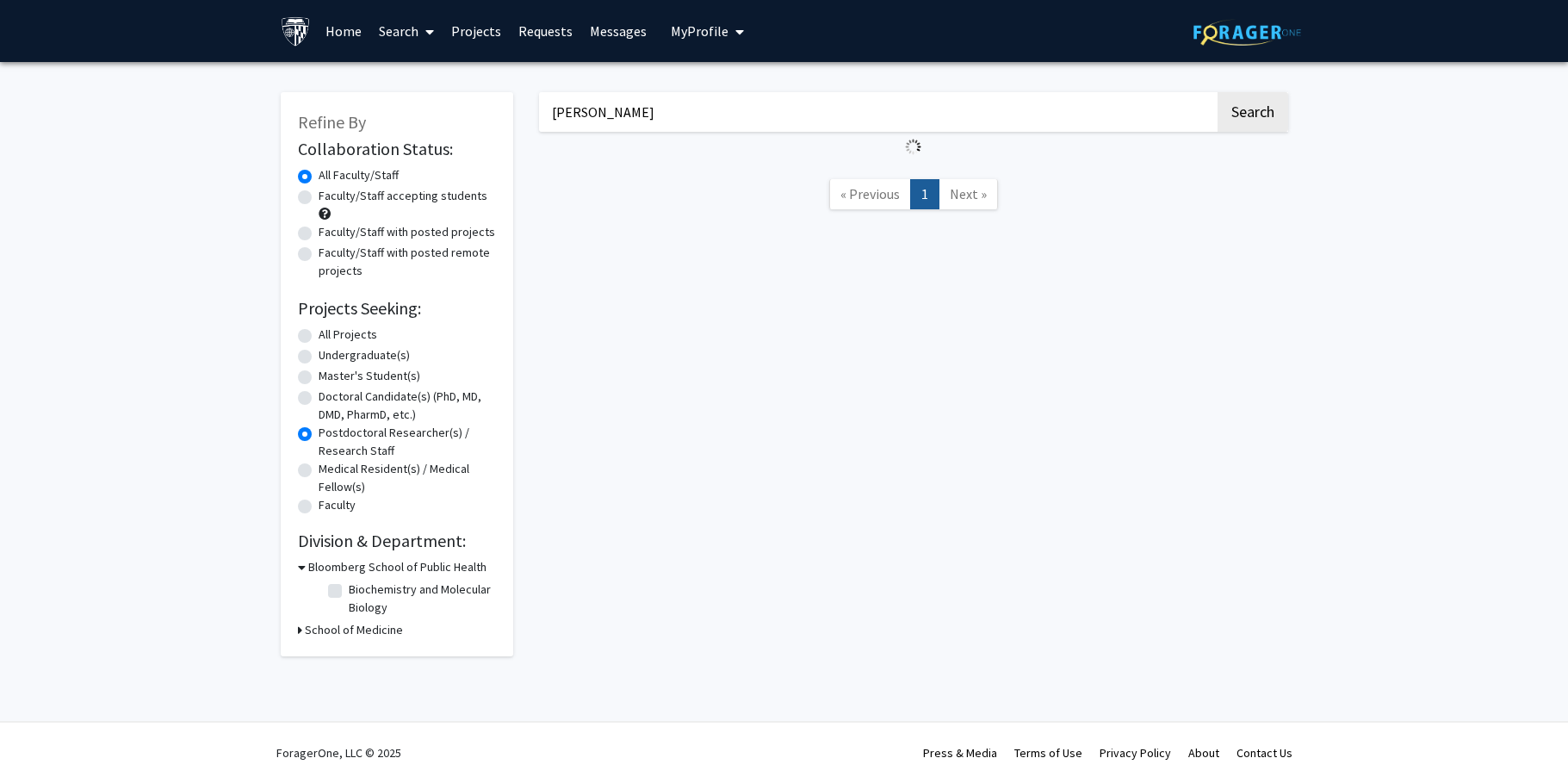
radio input "true"
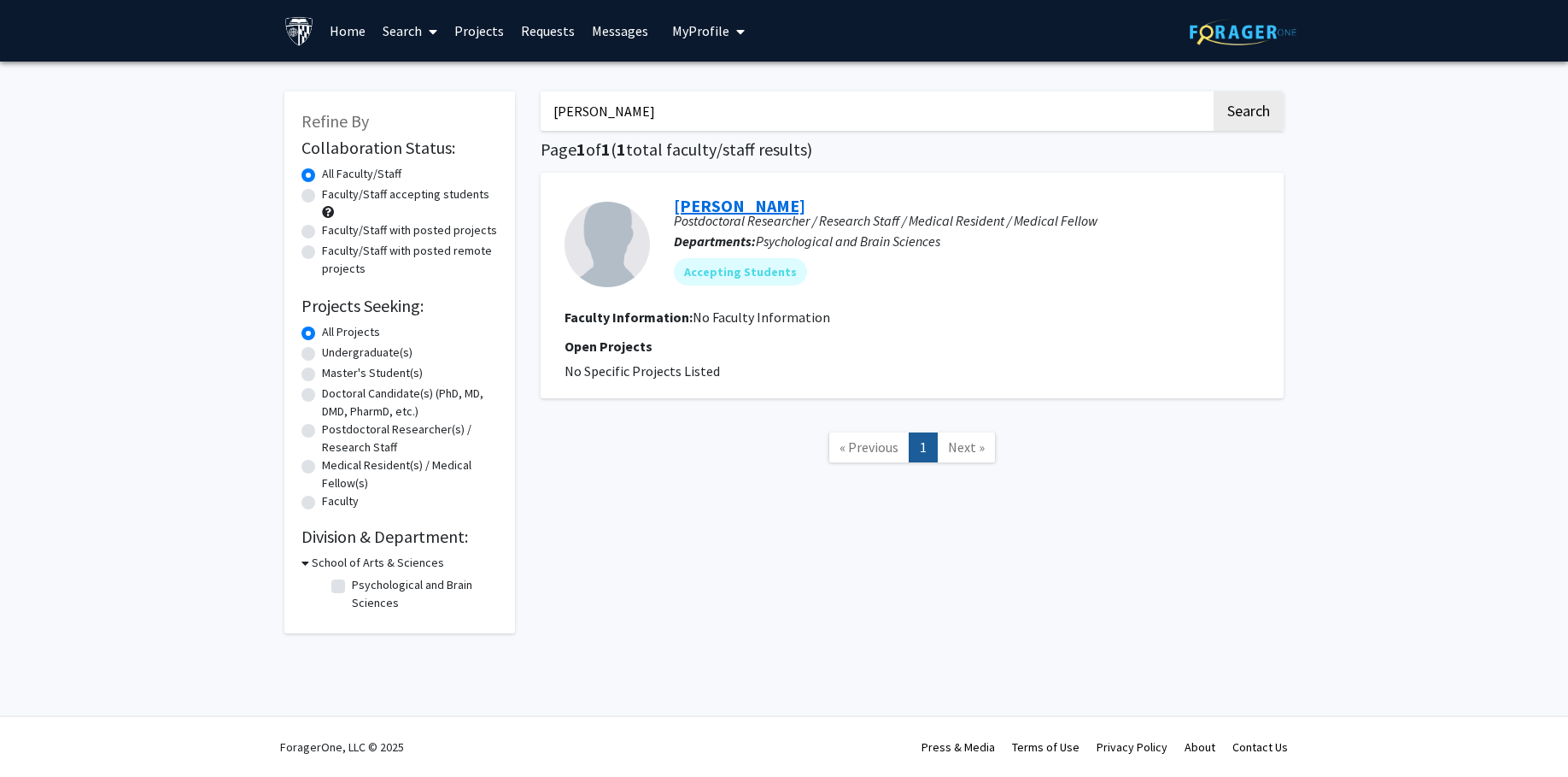
click at [722, 208] on link "[PERSON_NAME]" at bounding box center [740, 205] width 132 height 21
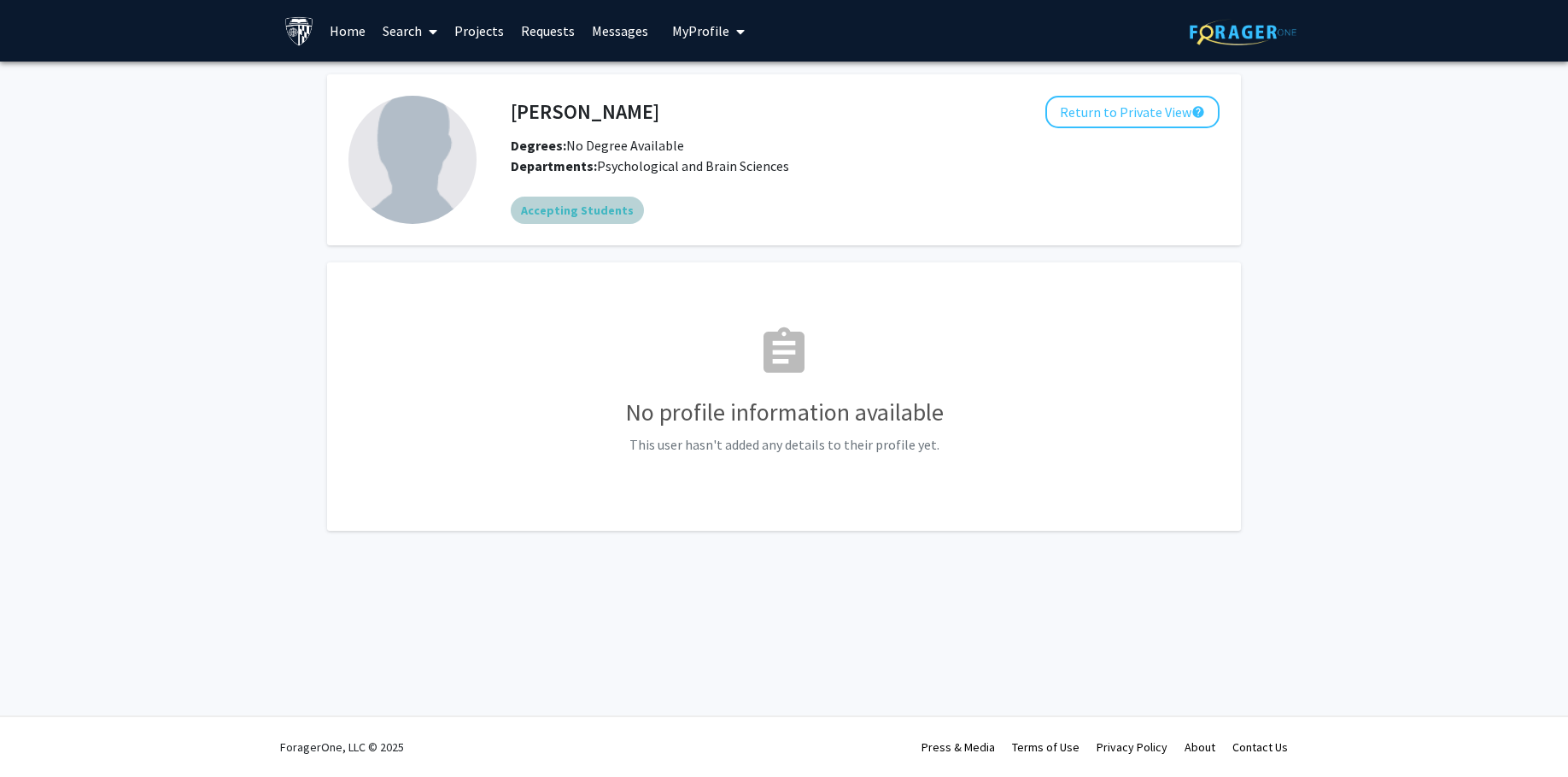
click at [571, 212] on mat-chip "Accepting Students" at bounding box center [577, 210] width 133 height 28
click at [624, 100] on h4 "[PERSON_NAME]" at bounding box center [585, 112] width 148 height 31
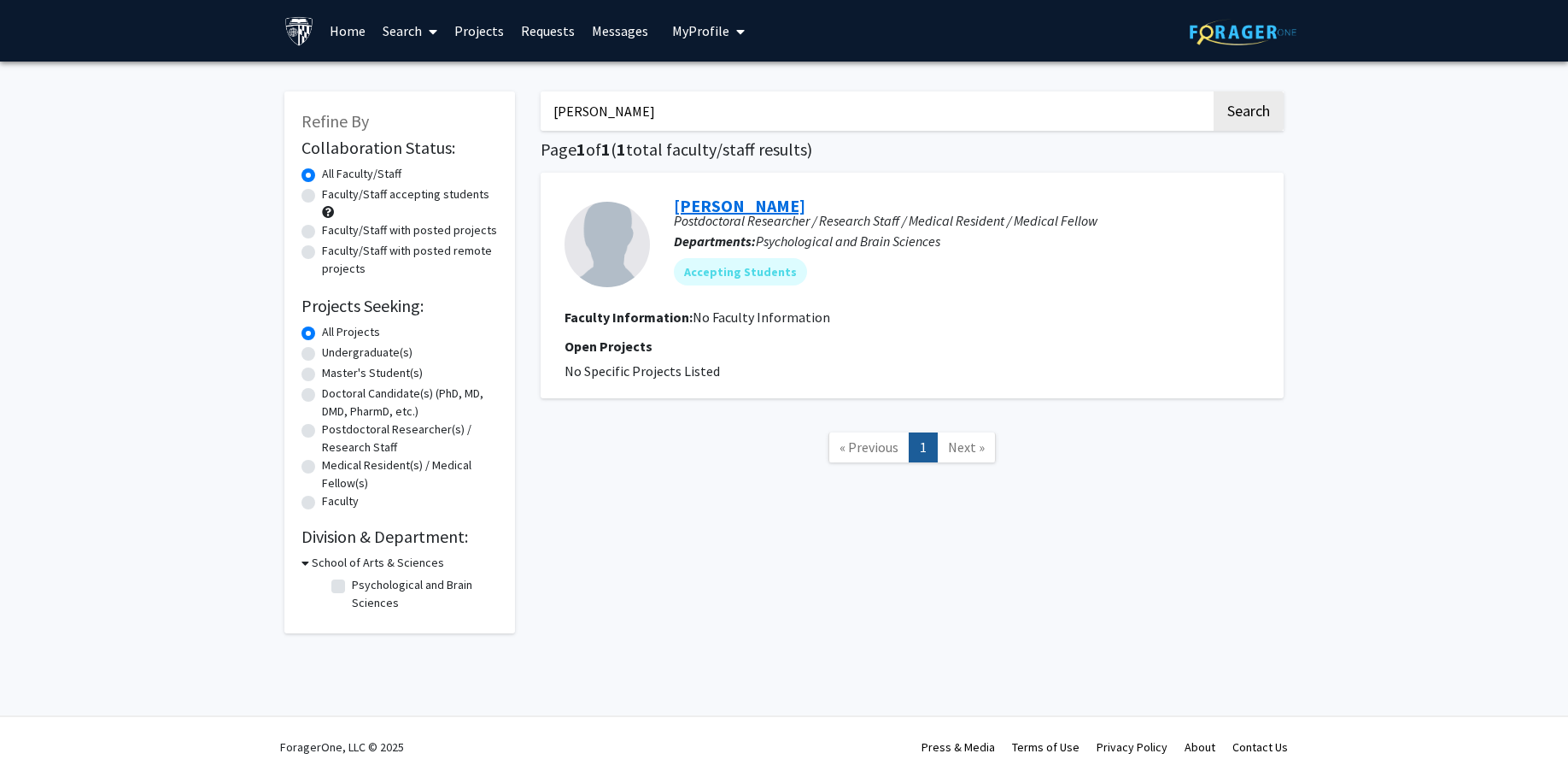
click at [713, 203] on link "[PERSON_NAME]" at bounding box center [740, 205] width 132 height 21
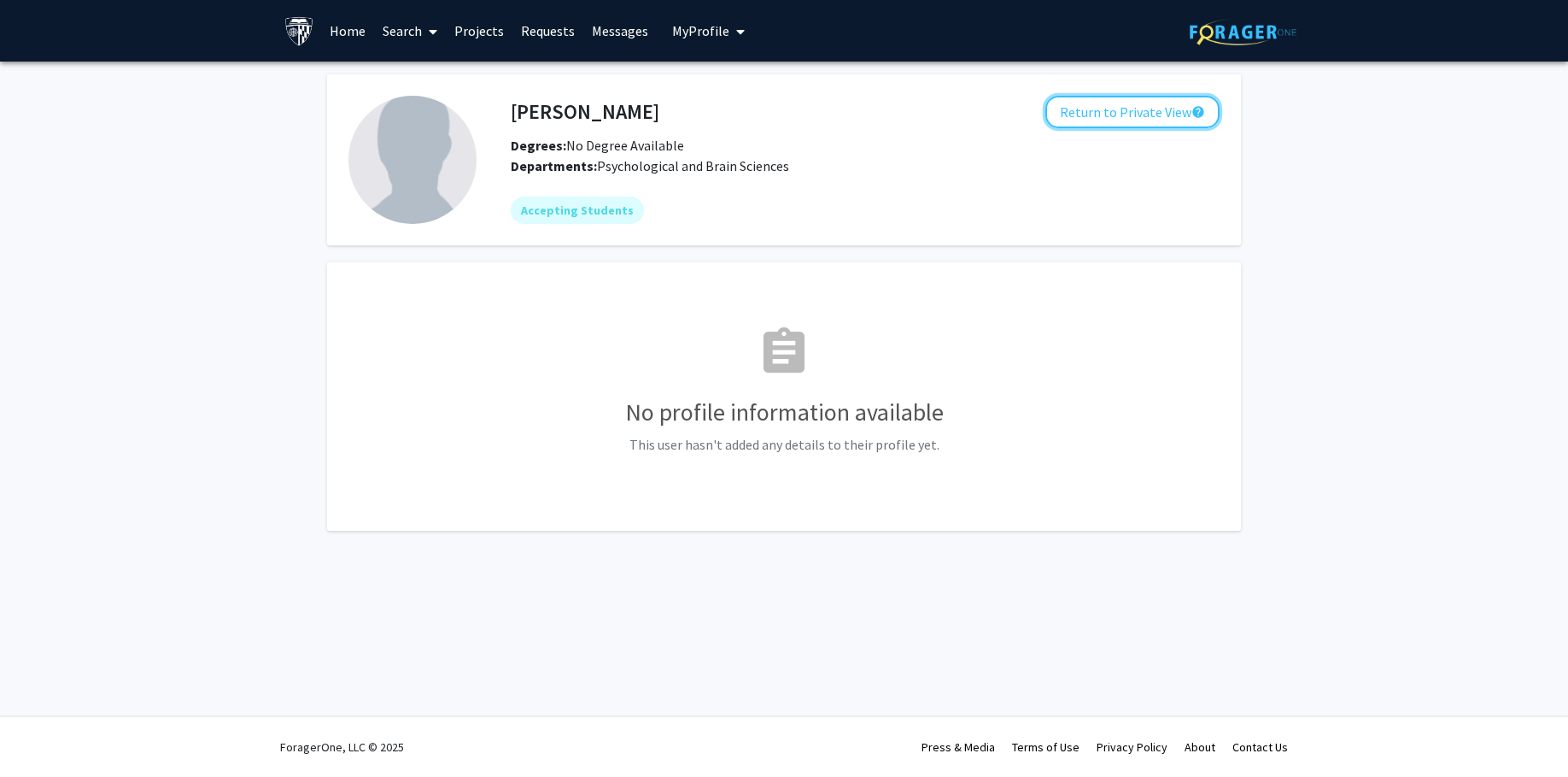
drag, startPoint x: 1126, startPoint y: 117, endPoint x: 1028, endPoint y: 198, distance: 127.1
click at [1042, 198] on div "[PERSON_NAME] Return to Private View help Degrees: No Degree Available Departme…" at bounding box center [849, 160] width 743 height 128
click at [574, 281] on fg-card "assignment No profile information available This user hasn't added any details …" at bounding box center [784, 396] width 914 height 269
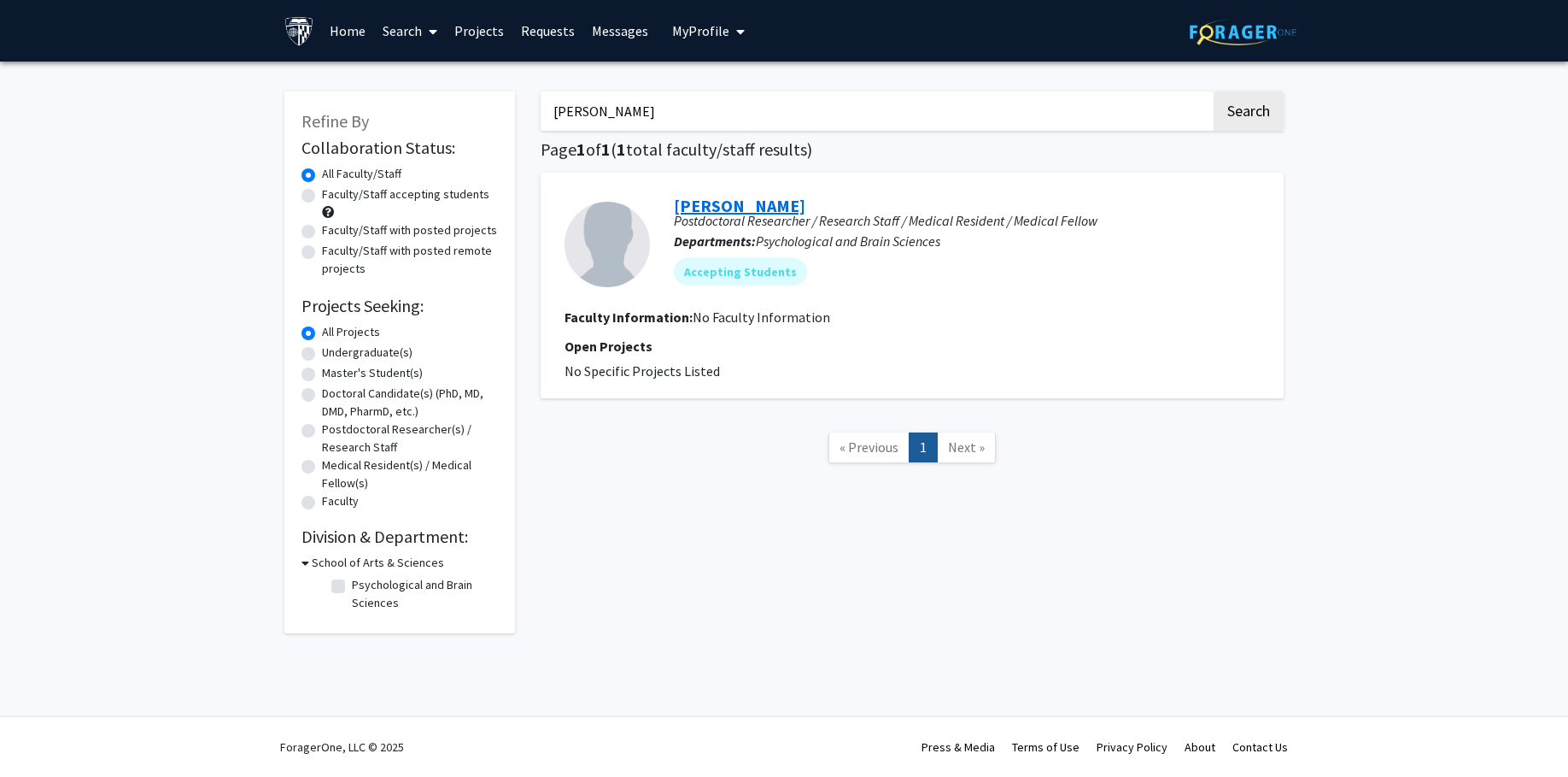
click at [731, 215] on link "[PERSON_NAME]" at bounding box center [740, 205] width 132 height 21
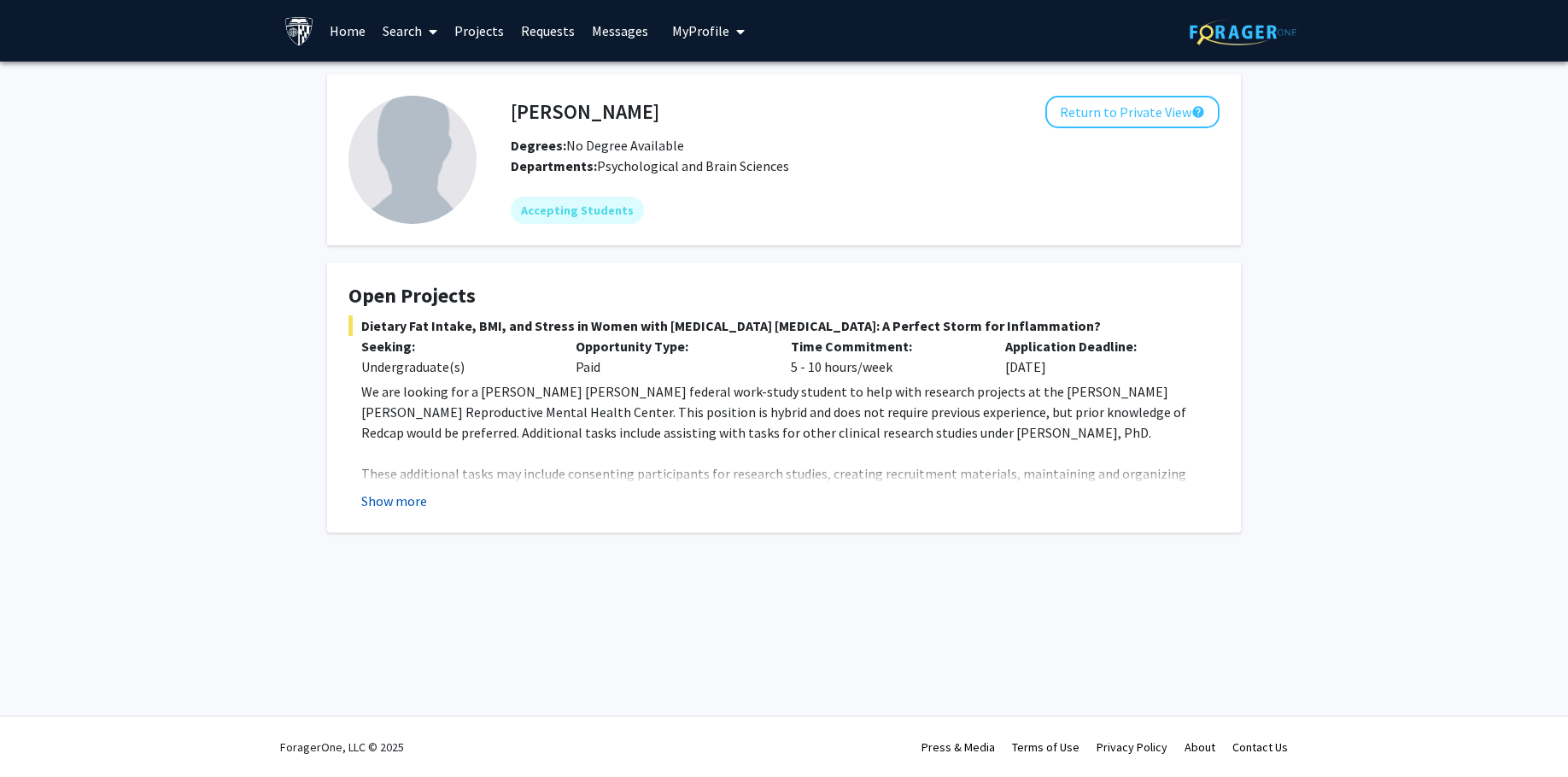
click at [394, 501] on button "Show more" at bounding box center [394, 501] width 65 height 20
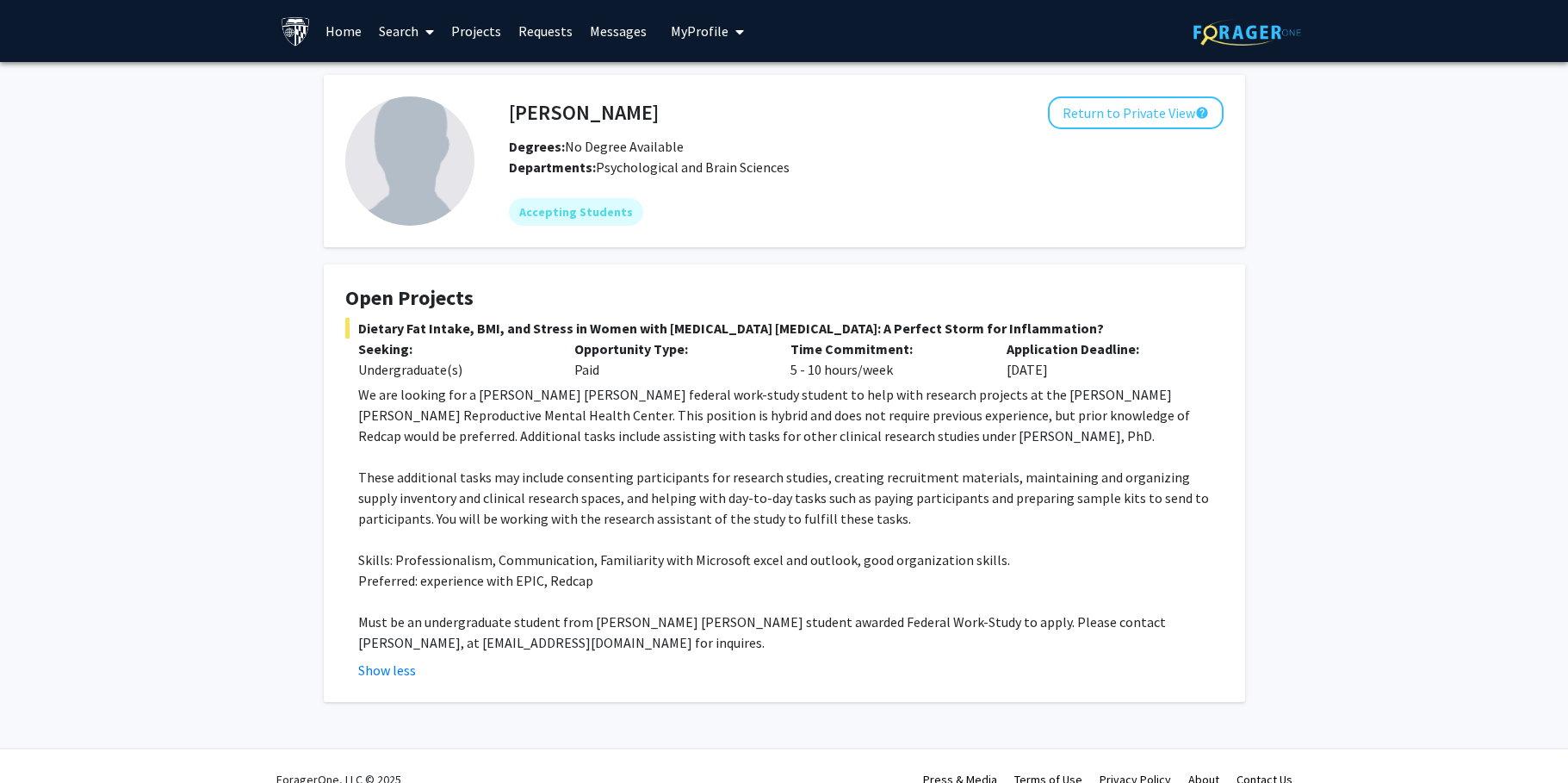
drag, startPoint x: 466, startPoint y: 458, endPoint x: 605, endPoint y: 200, distance: 293.1
click at [466, 457] on p at bounding box center [790, 457] width 865 height 20
click at [467, 27] on link "Projects" at bounding box center [476, 31] width 67 height 60
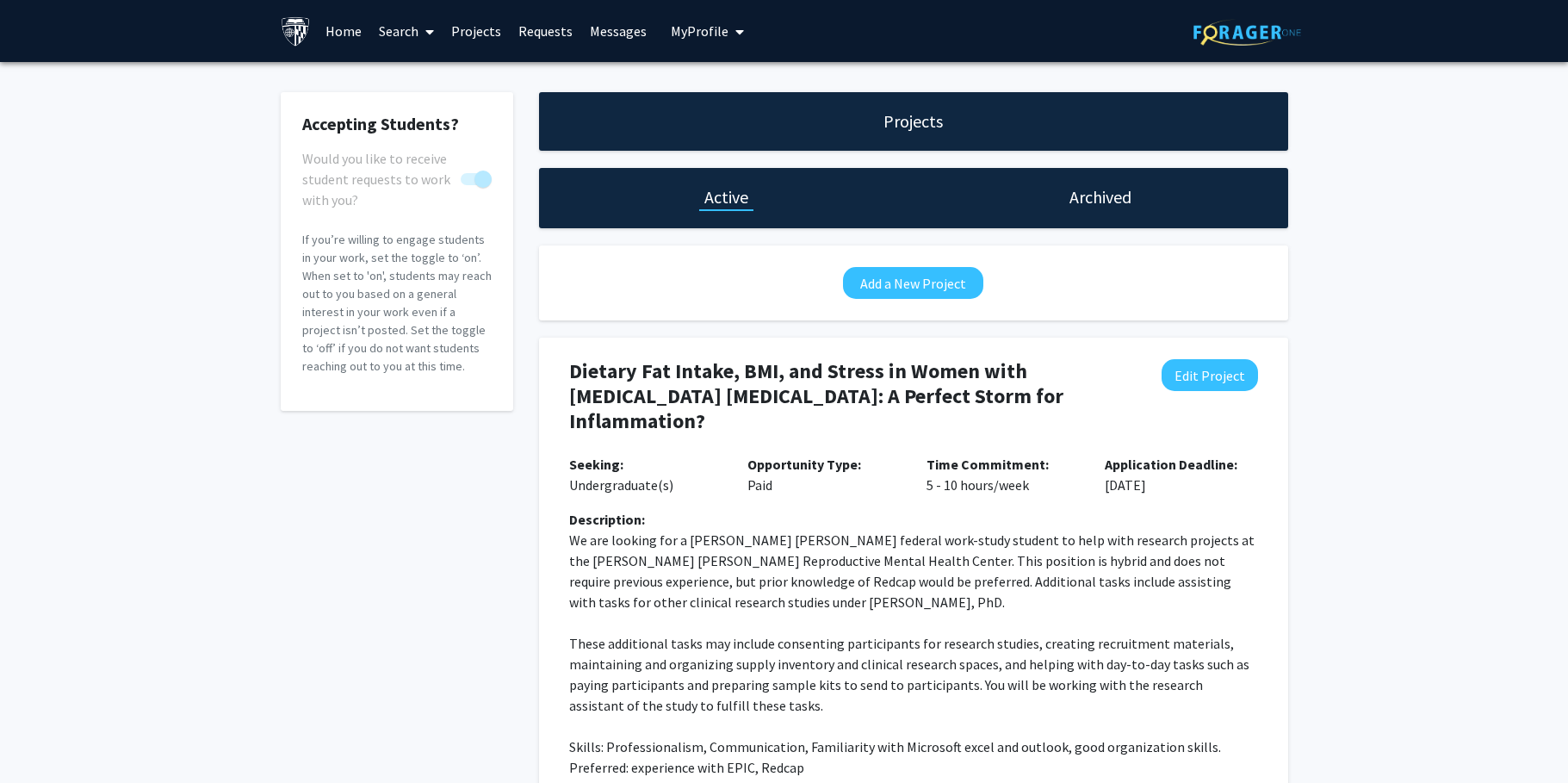
click at [398, 25] on link "Search" at bounding box center [406, 31] width 72 height 60
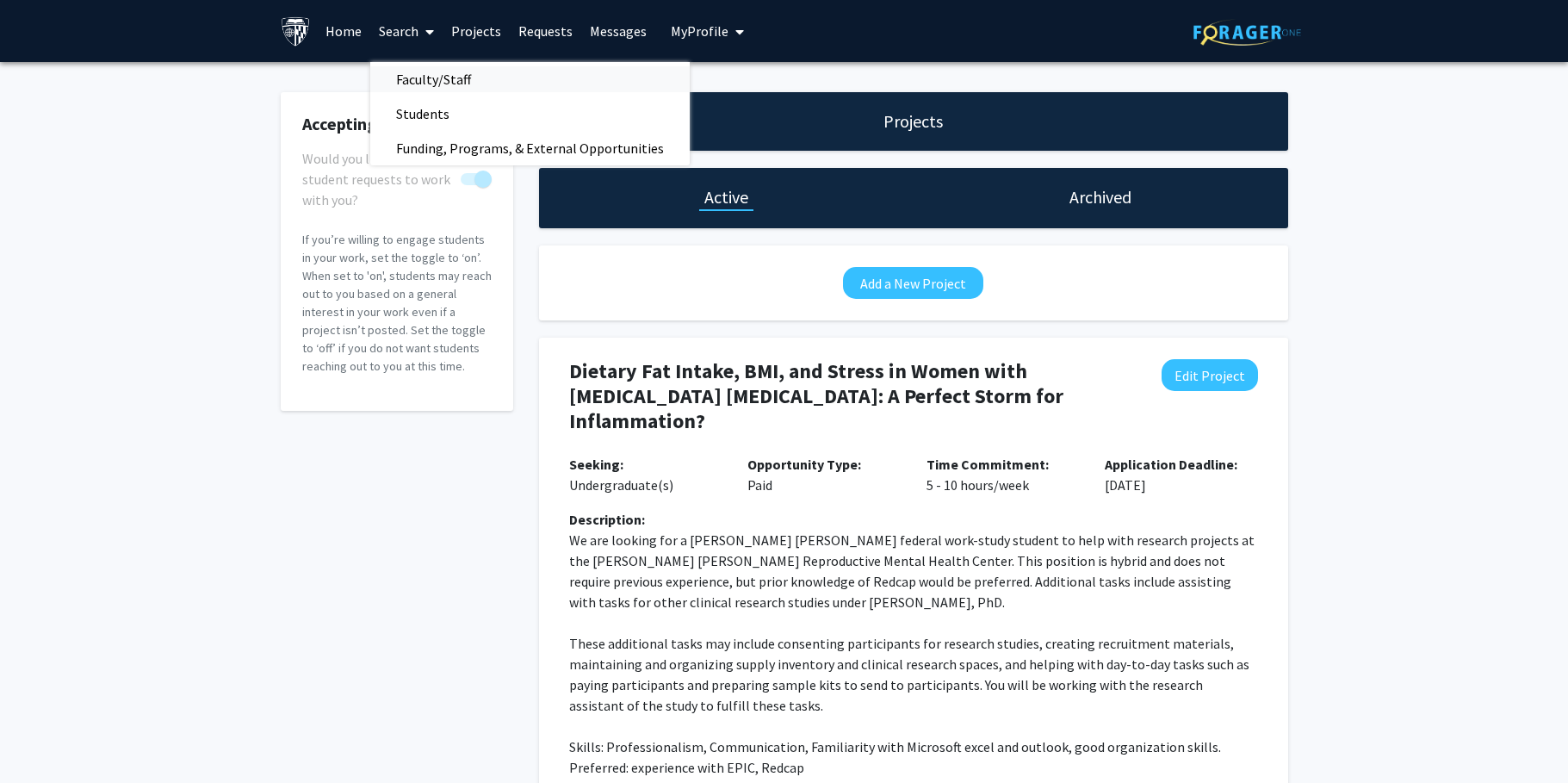
click at [438, 77] on span "Faculty/Staff" at bounding box center [433, 79] width 126 height 34
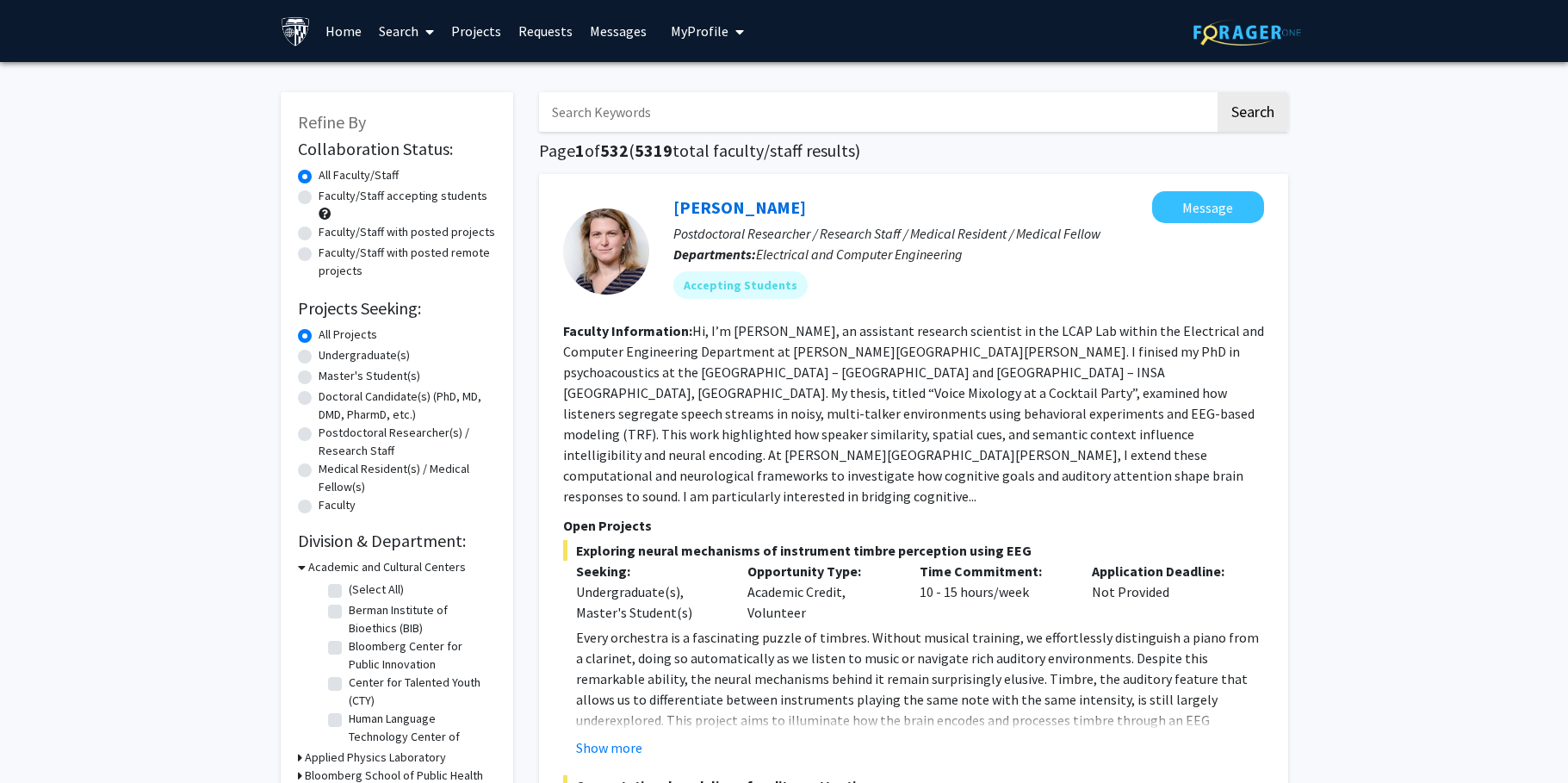
click at [350, 433] on label "Postdoctoral Researcher(s) / Research Staff" at bounding box center [407, 442] width 178 height 36
click at [330, 433] on input "Postdoctoral Researcher(s) / Research Staff" at bounding box center [324, 430] width 11 height 11
radio input "true"
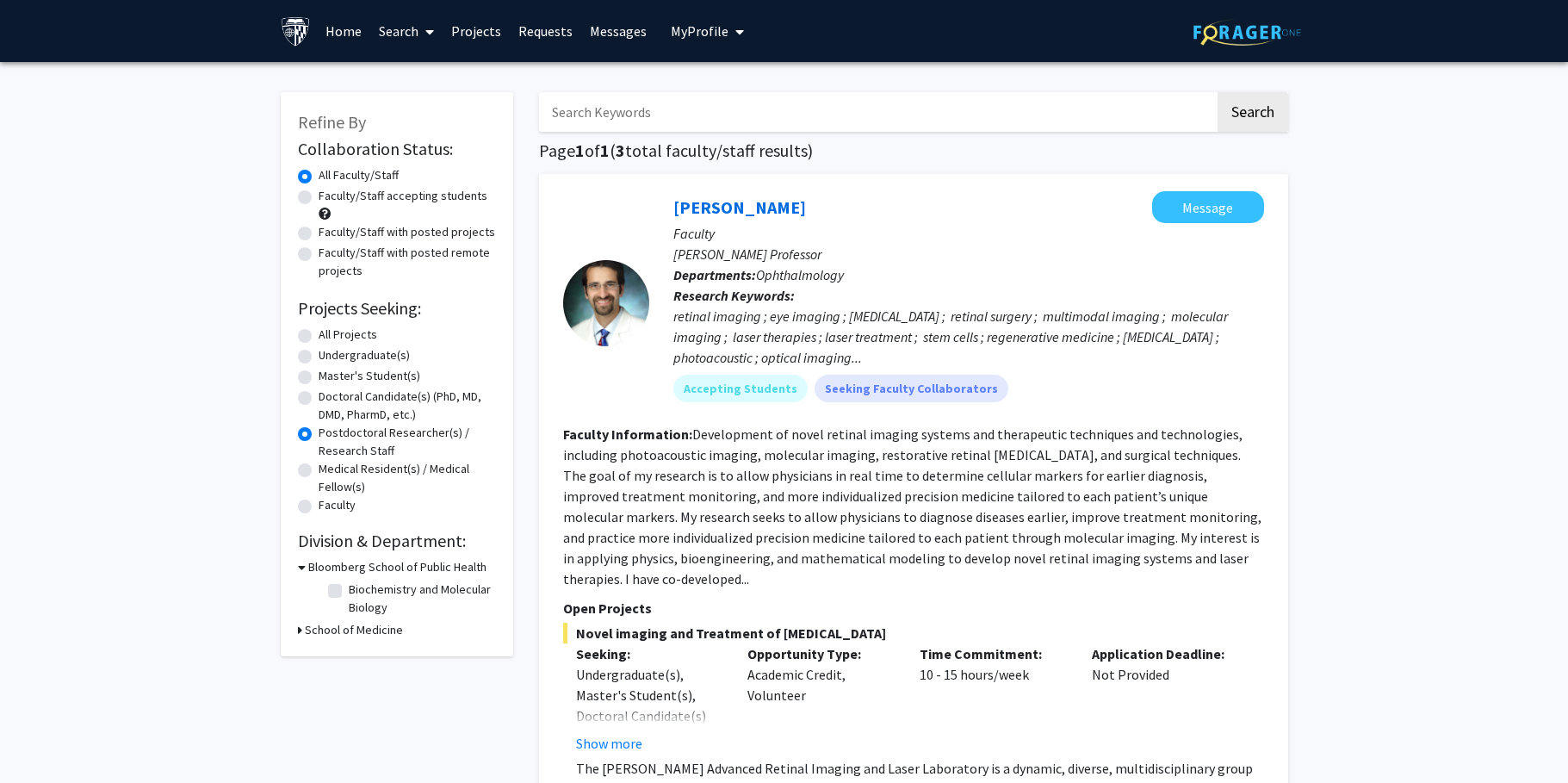
click at [707, 32] on span "My Profile" at bounding box center [699, 31] width 58 height 18
